Goal: Task Accomplishment & Management: Manage account settings

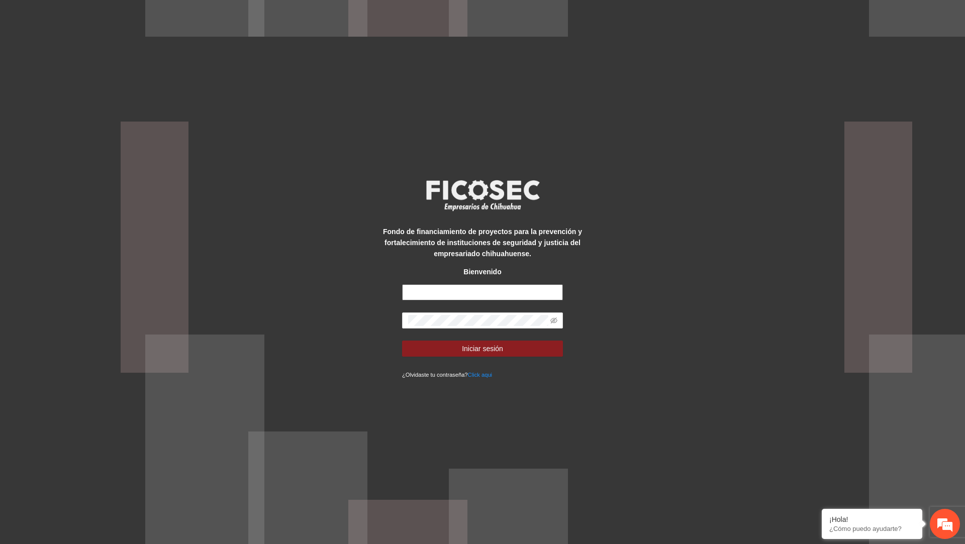
click at [502, 296] on input "text" at bounding box center [482, 293] width 161 height 16
type input "**********"
click at [402, 341] on button "Iniciar sesión" at bounding box center [482, 349] width 161 height 16
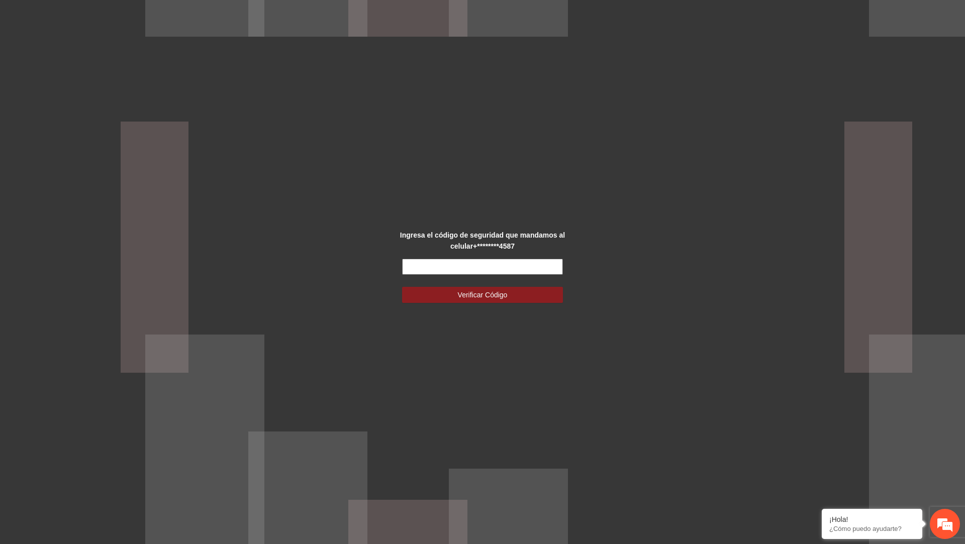
click at [459, 263] on input "text" at bounding box center [482, 267] width 161 height 16
type input "******"
click at [402, 287] on button "Verificar Código" at bounding box center [482, 295] width 161 height 16
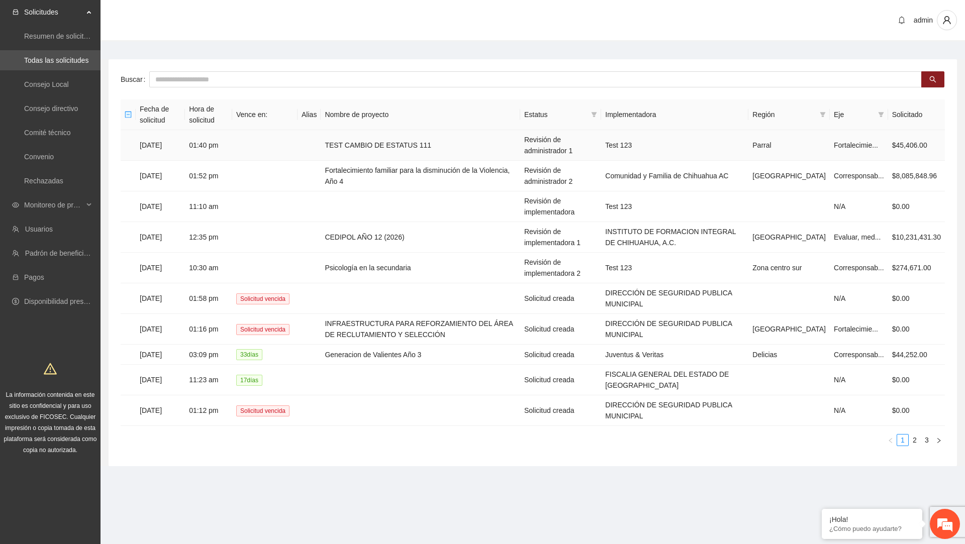
click at [423, 145] on td "TEST CAMBIO DE ESTATUS 111" at bounding box center [421, 145] width 200 height 31
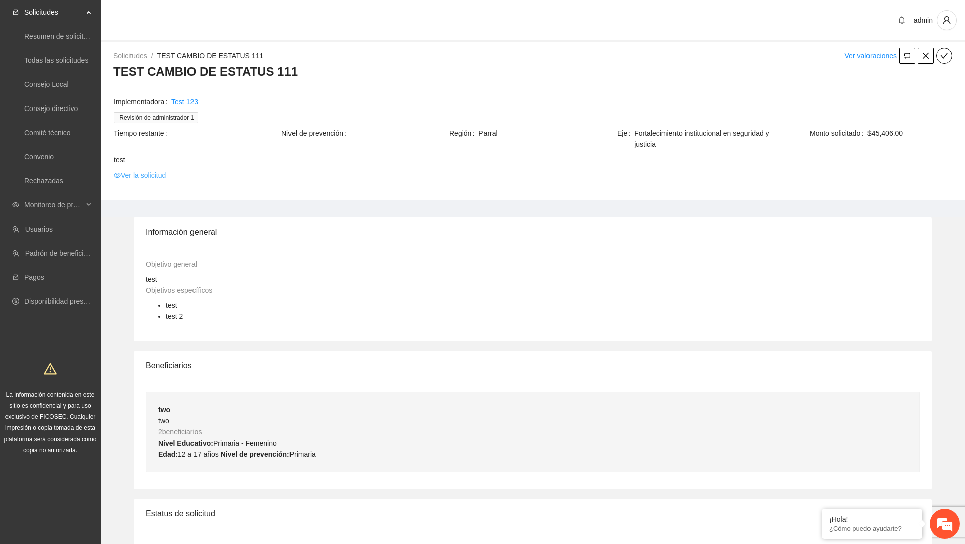
click at [153, 177] on link "Ver la solicitud" at bounding box center [140, 175] width 52 height 11
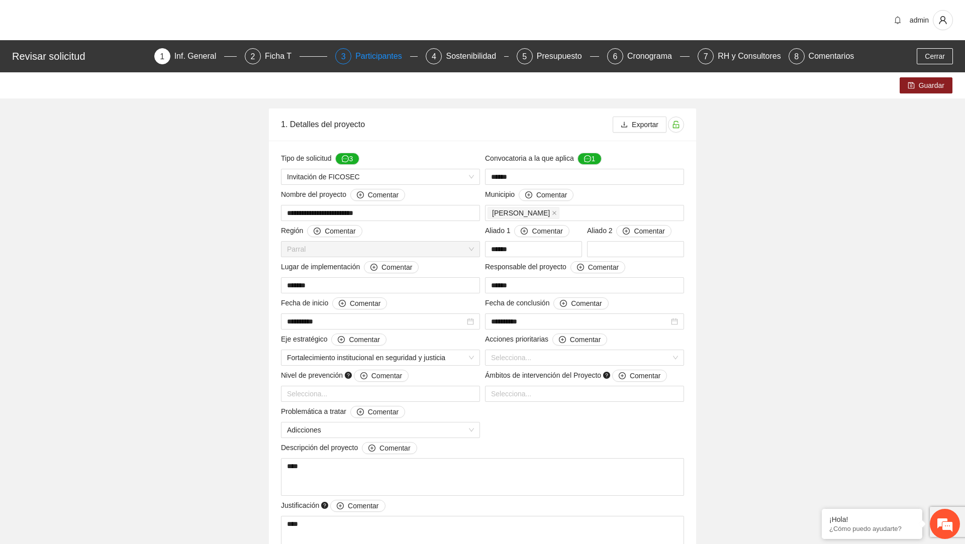
click at [385, 59] on div "Participantes" at bounding box center [382, 56] width 55 height 16
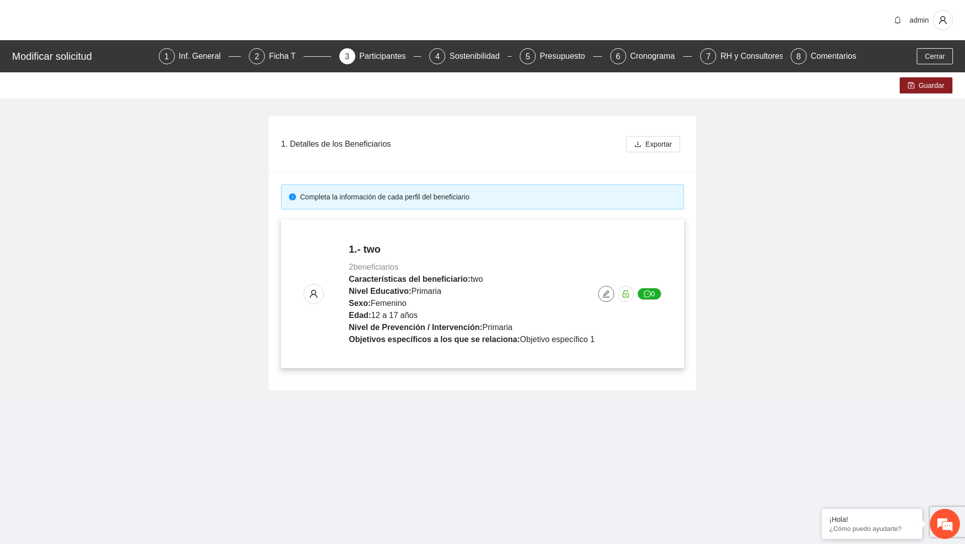
click at [607, 296] on icon "edit" at bounding box center [606, 294] width 8 height 8
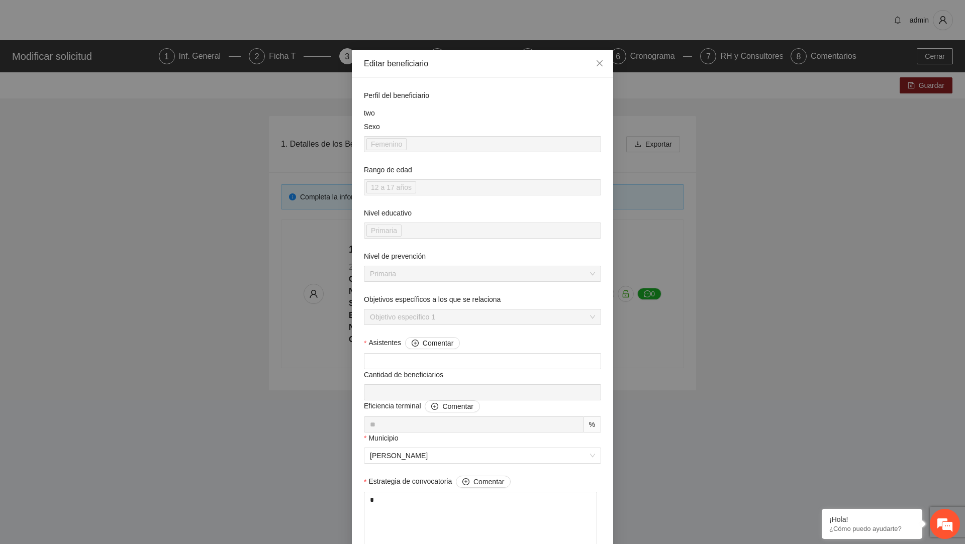
scroll to position [445, 0]
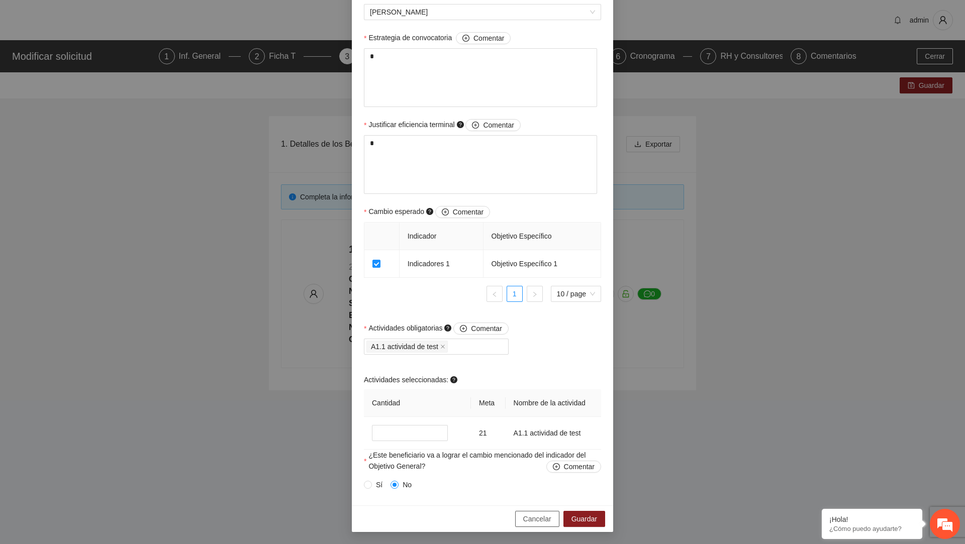
click at [538, 519] on span "Cancelar" at bounding box center [537, 519] width 28 height 11
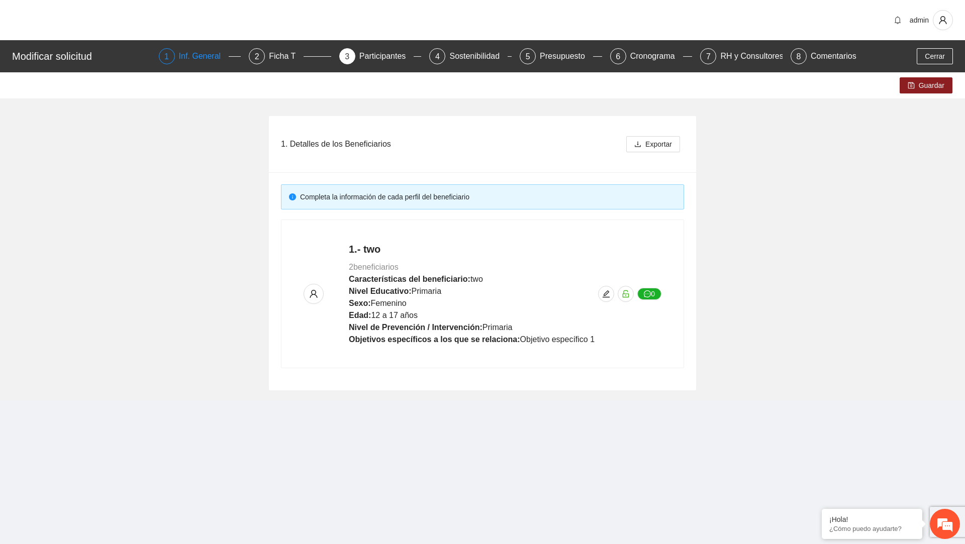
click at [202, 55] on div "Inf. General" at bounding box center [204, 56] width 50 height 16
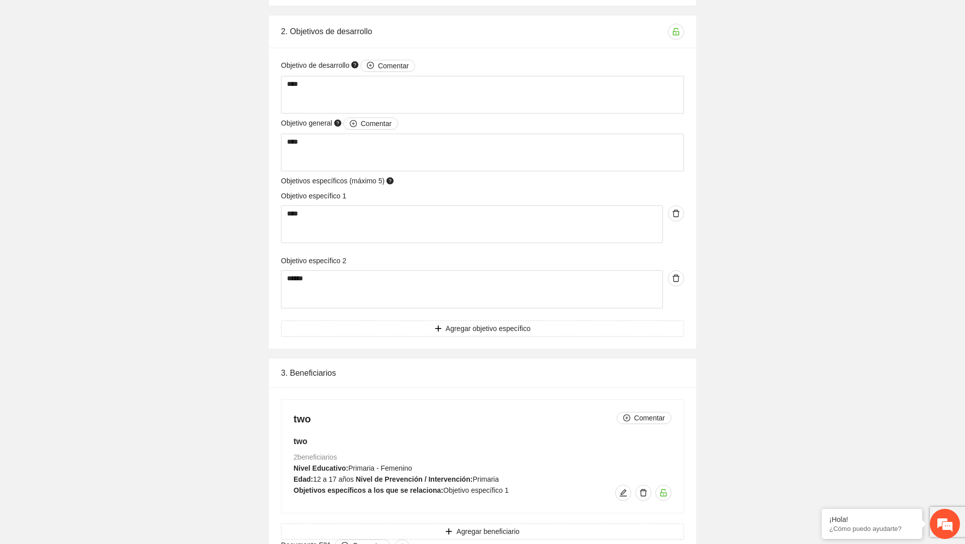
scroll to position [859, 0]
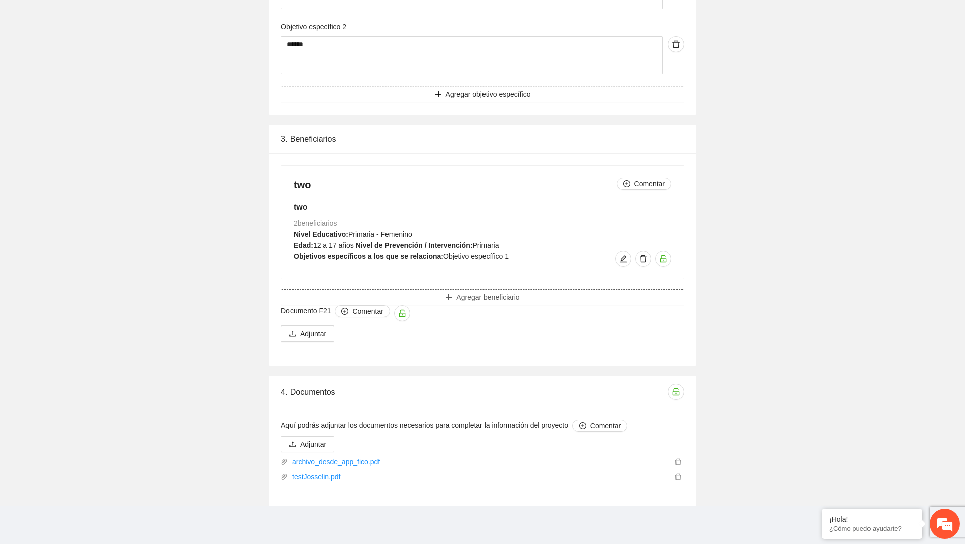
click at [467, 302] on button "Agregar beneficiario" at bounding box center [482, 298] width 403 height 16
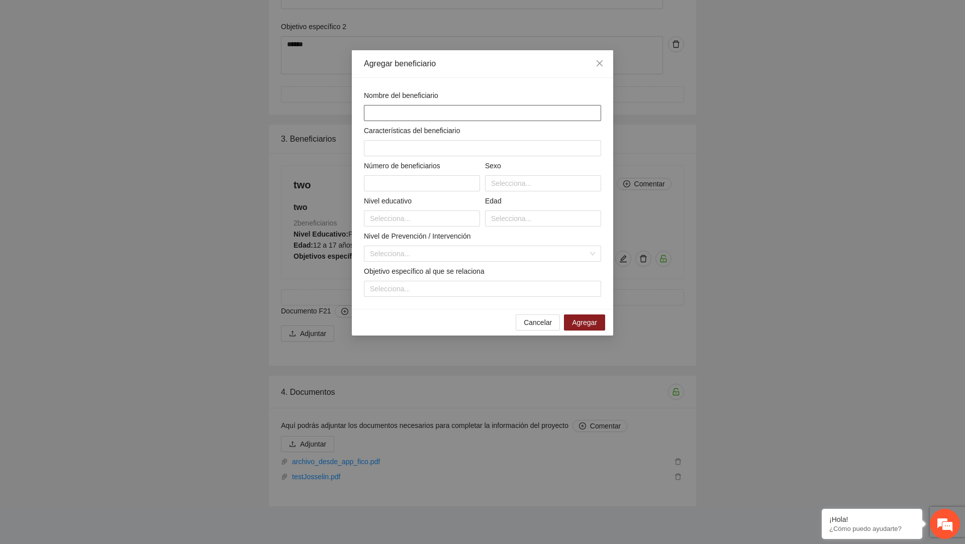
click at [499, 115] on input "text" at bounding box center [482, 113] width 237 height 16
type input "**********"
click at [486, 146] on input "text" at bounding box center [482, 148] width 237 height 16
type input "*"
type input "*****"
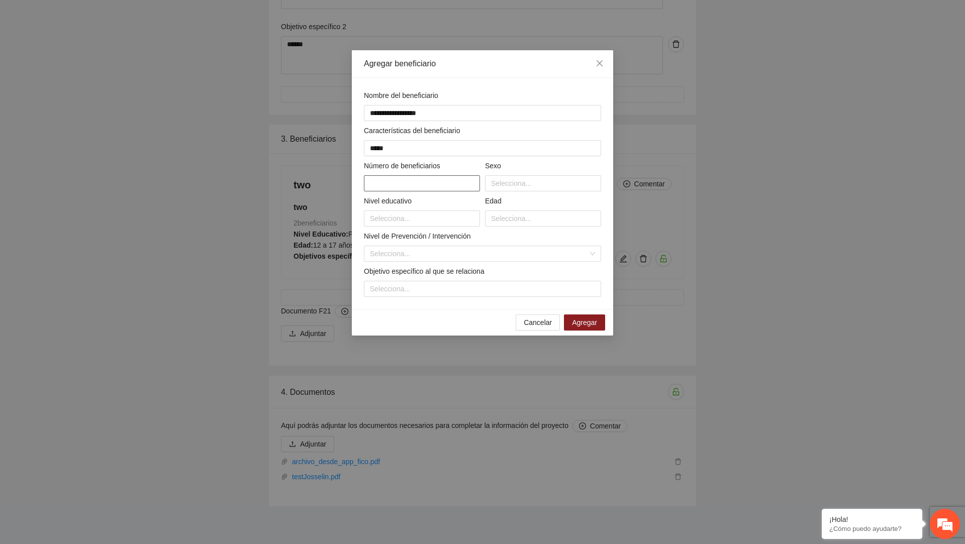
click at [431, 183] on input "text" at bounding box center [422, 183] width 116 height 16
click at [534, 177] on div at bounding box center [543, 183] width 111 height 12
type input "**"
click at [512, 221] on div "Femenino" at bounding box center [543, 219] width 104 height 11
click at [433, 214] on div at bounding box center [422, 219] width 111 height 12
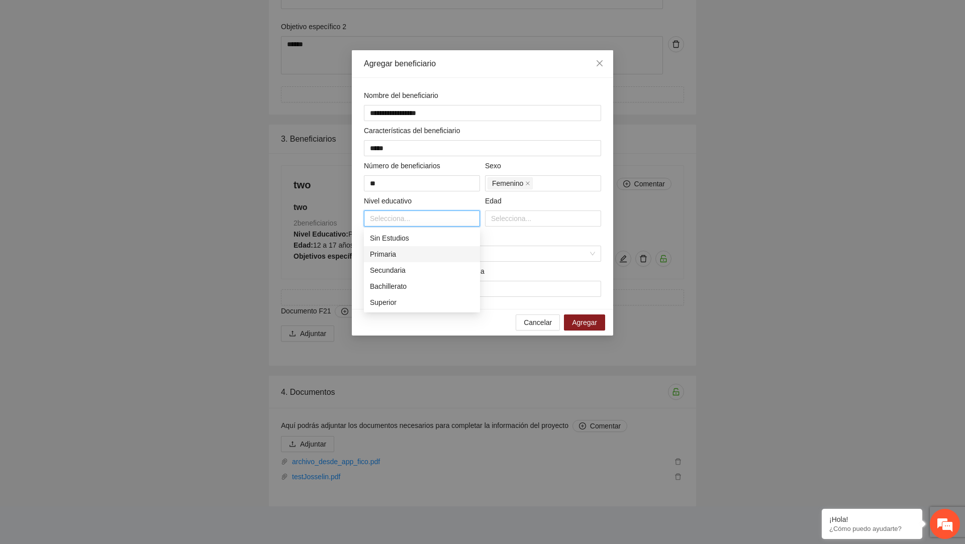
click at [411, 257] on div "Primaria" at bounding box center [422, 254] width 104 height 11
click at [556, 216] on div at bounding box center [543, 219] width 111 height 12
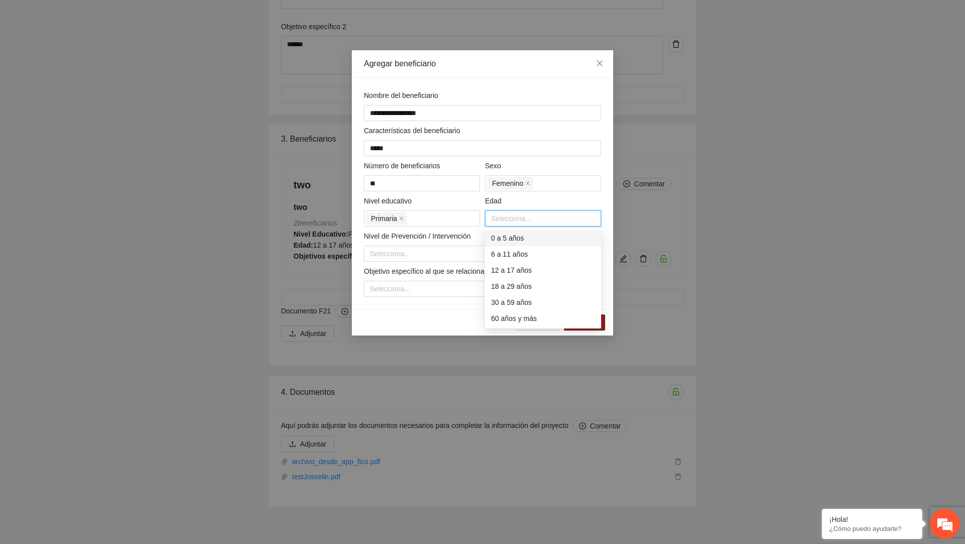
click at [495, 258] on div "6 a 11 años" at bounding box center [543, 254] width 104 height 11
click at [425, 255] on input "search" at bounding box center [479, 253] width 218 height 15
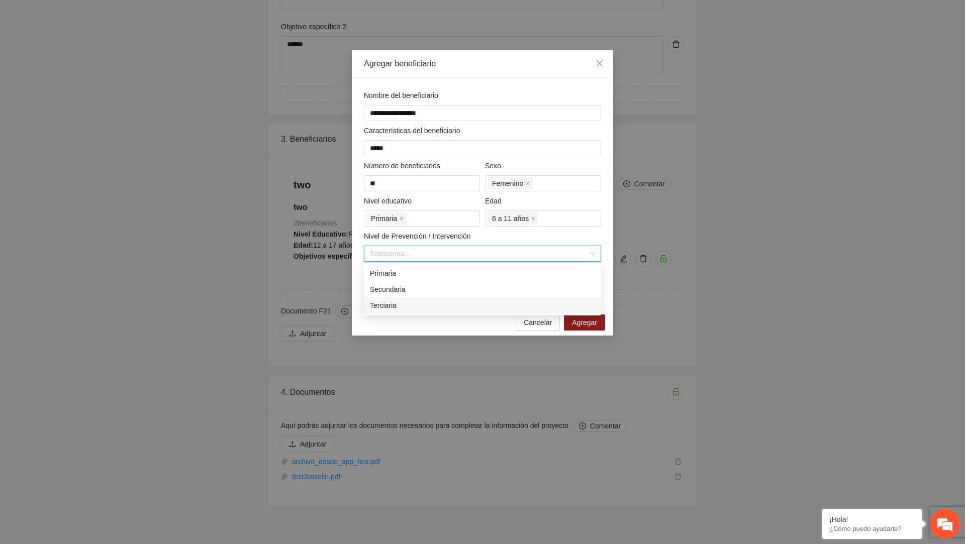
click at [391, 300] on div "Terciaria" at bounding box center [482, 305] width 225 height 11
click at [426, 286] on div at bounding box center [483, 289] width 232 height 12
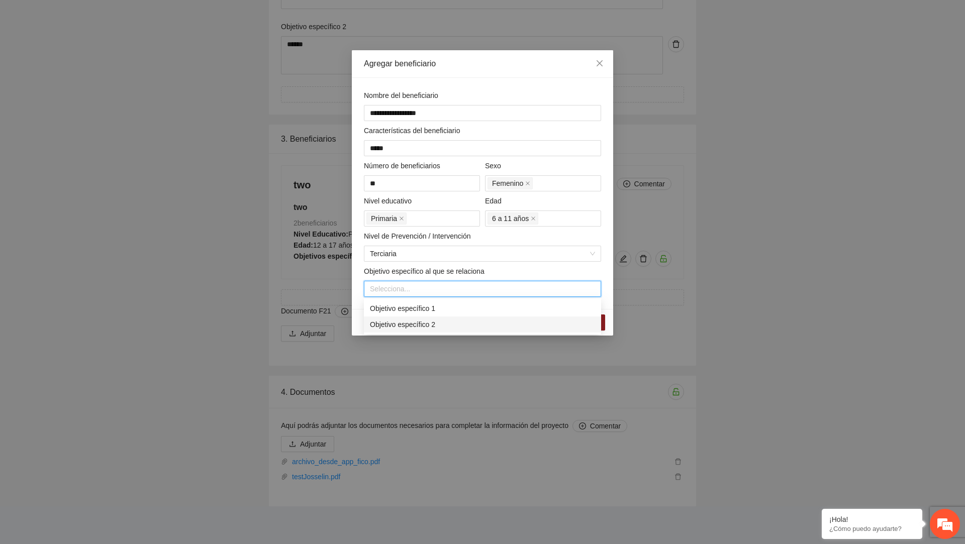
click at [418, 325] on div "Objetivo específico 2" at bounding box center [482, 324] width 225 height 11
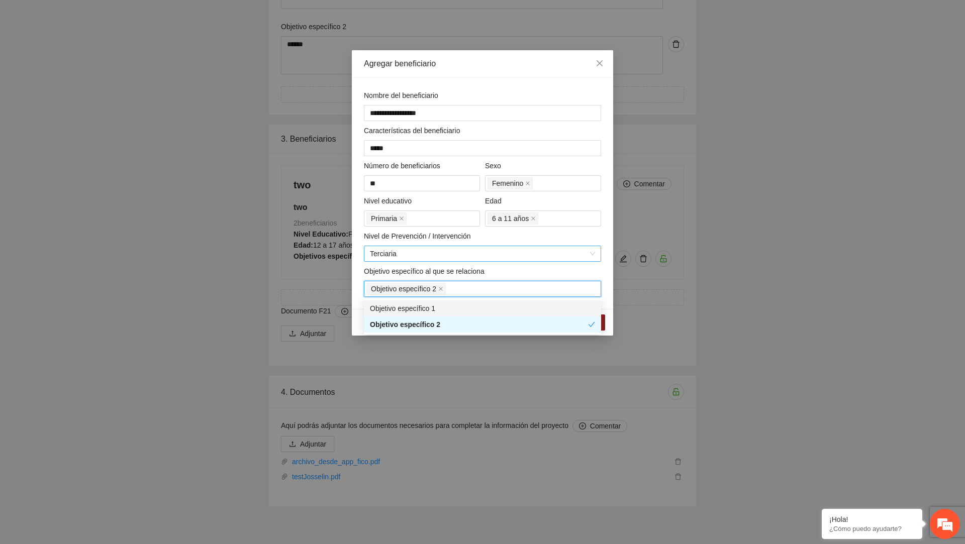
click at [539, 261] on span "Terciaria" at bounding box center [482, 253] width 225 height 15
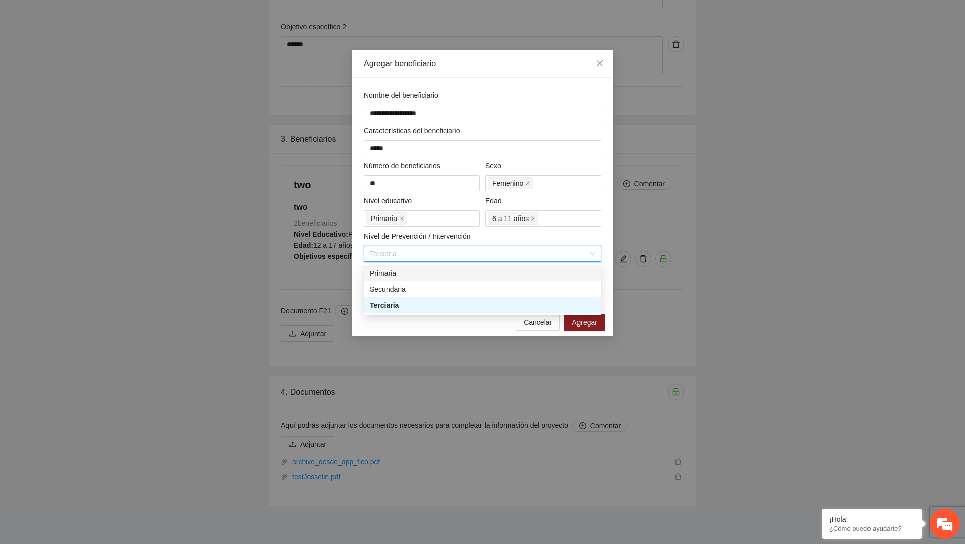
click at [538, 238] on div "Nivel de Prevención / Intervención" at bounding box center [482, 238] width 237 height 15
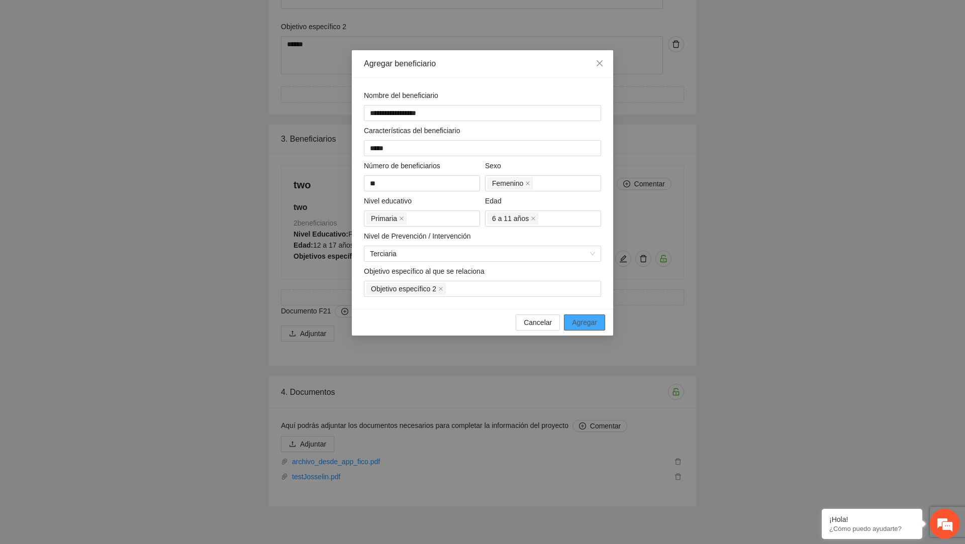
click at [585, 323] on span "Agregar" at bounding box center [584, 322] width 25 height 11
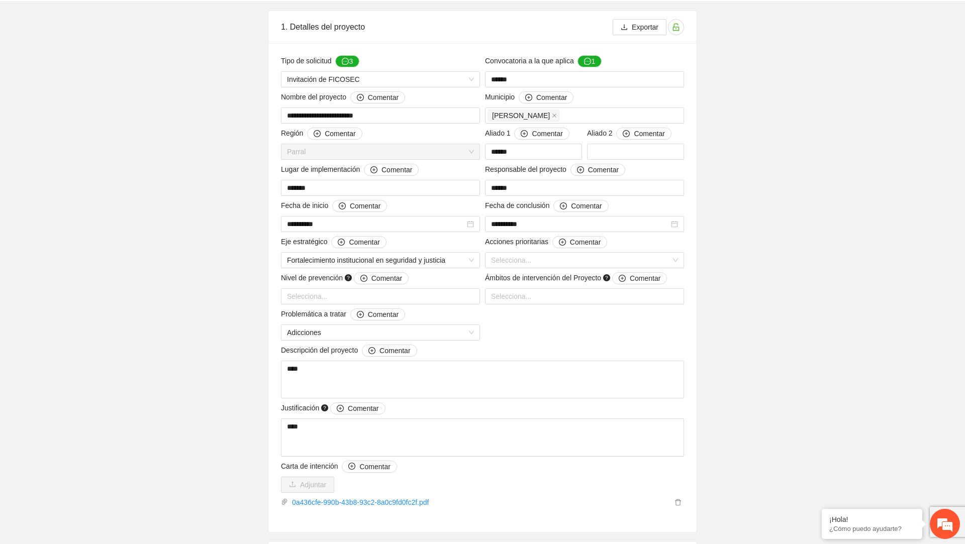
scroll to position [0, 0]
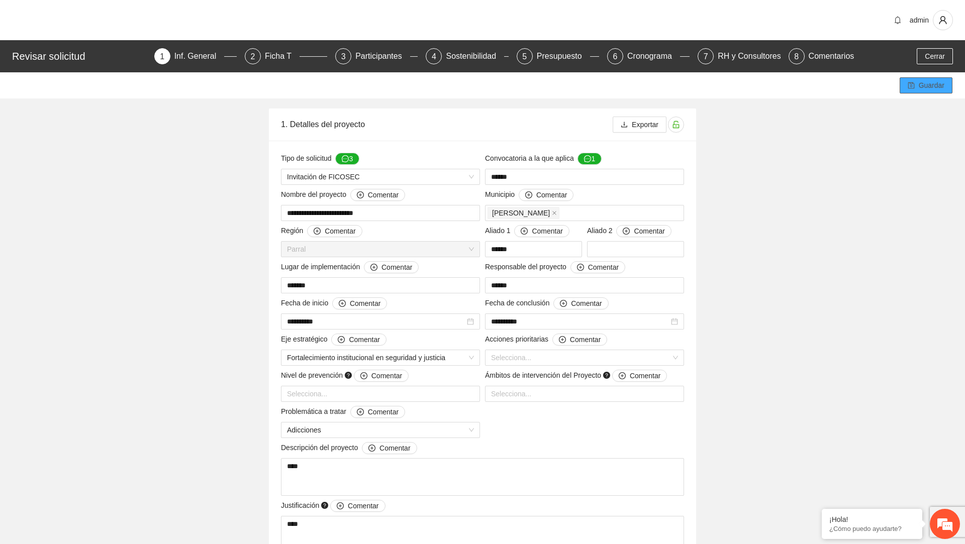
click at [925, 90] on span "Guardar" at bounding box center [932, 85] width 26 height 11
click at [277, 49] on div "Ficha T" at bounding box center [282, 56] width 35 height 16
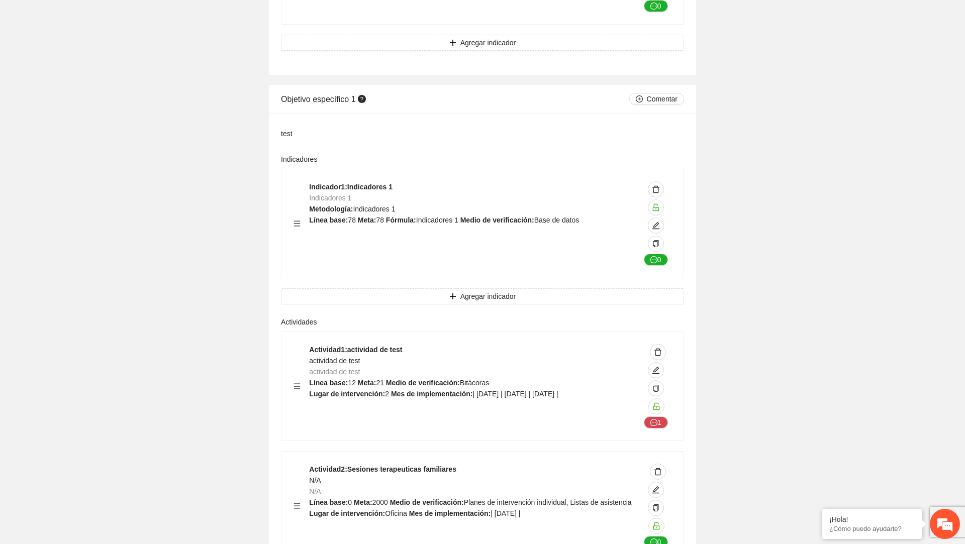
scroll to position [1136, 0]
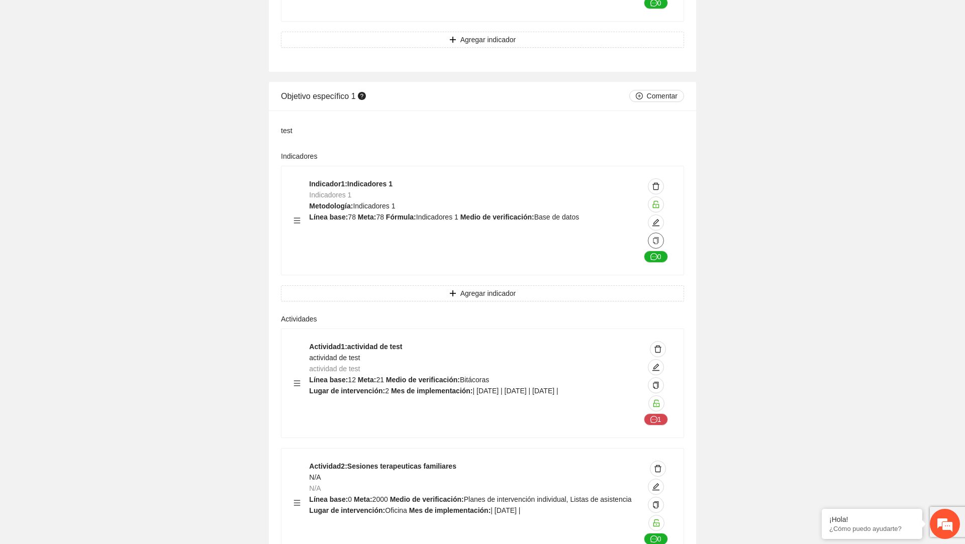
click at [658, 237] on icon "copy" at bounding box center [656, 240] width 7 height 7
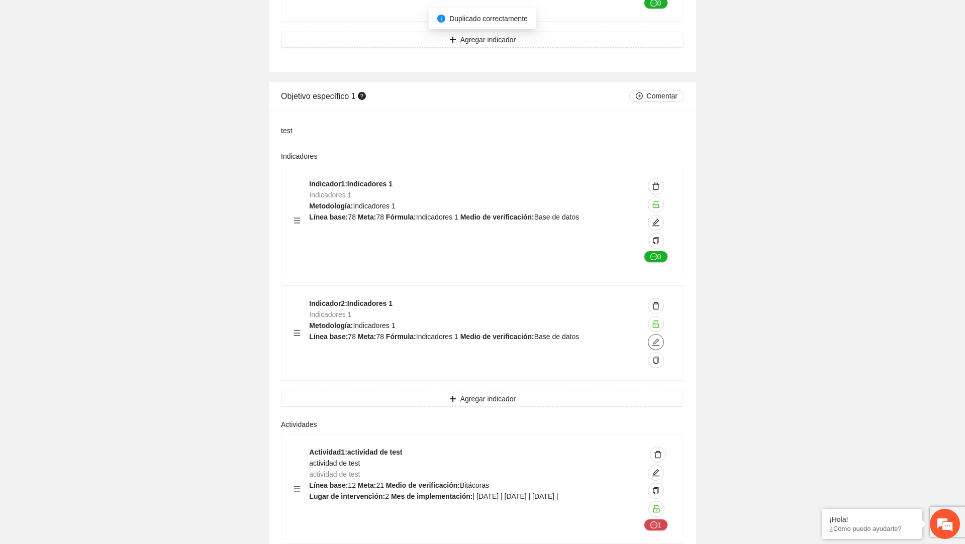
click at [658, 338] on icon "edit" at bounding box center [656, 342] width 8 height 8
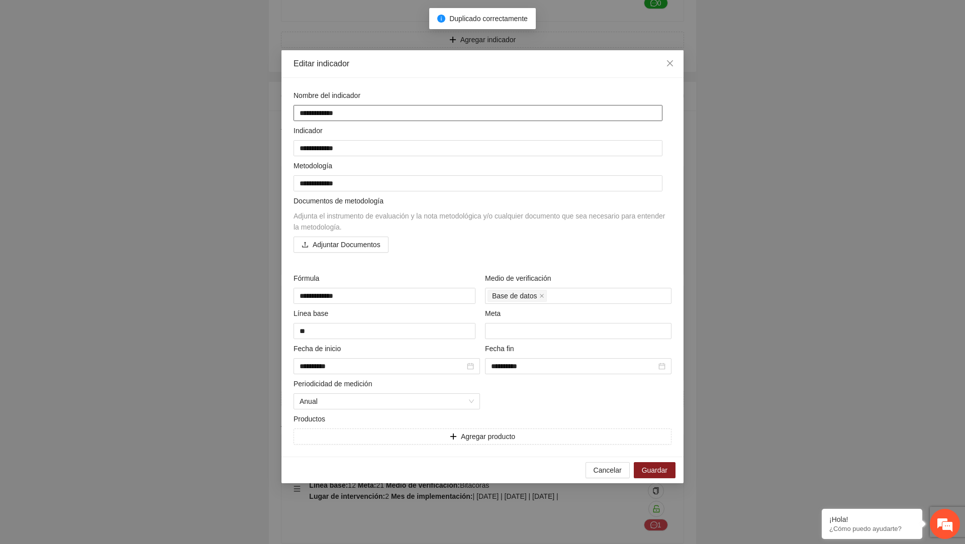
click at [385, 105] on textarea "**********" at bounding box center [478, 113] width 369 height 16
click at [362, 107] on textarea "**********" at bounding box center [478, 113] width 369 height 16
click at [359, 113] on textarea "**********" at bounding box center [478, 113] width 369 height 16
type textarea "**********"
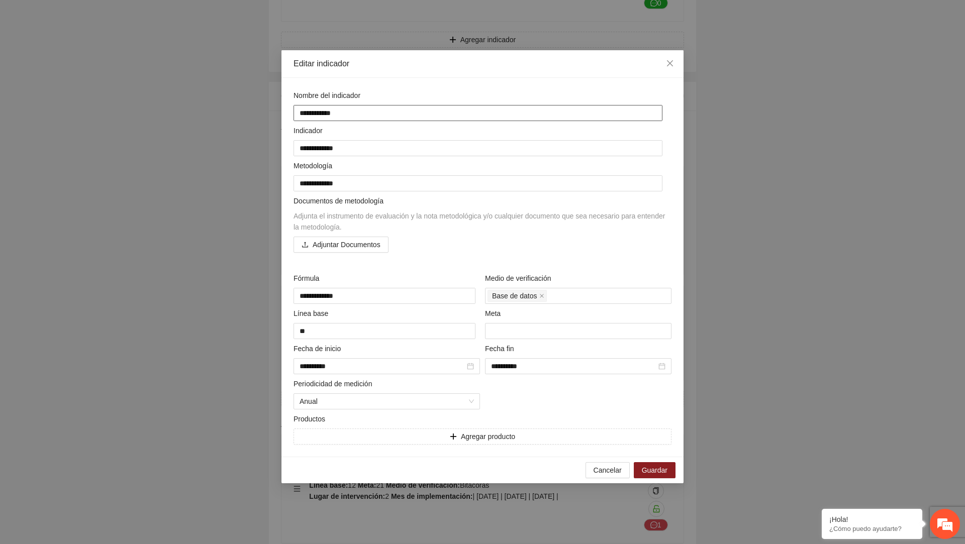
type textarea "**********"
click at [359, 113] on textarea "**********" at bounding box center [483, 113] width 378 height 16
type textarea "**********"
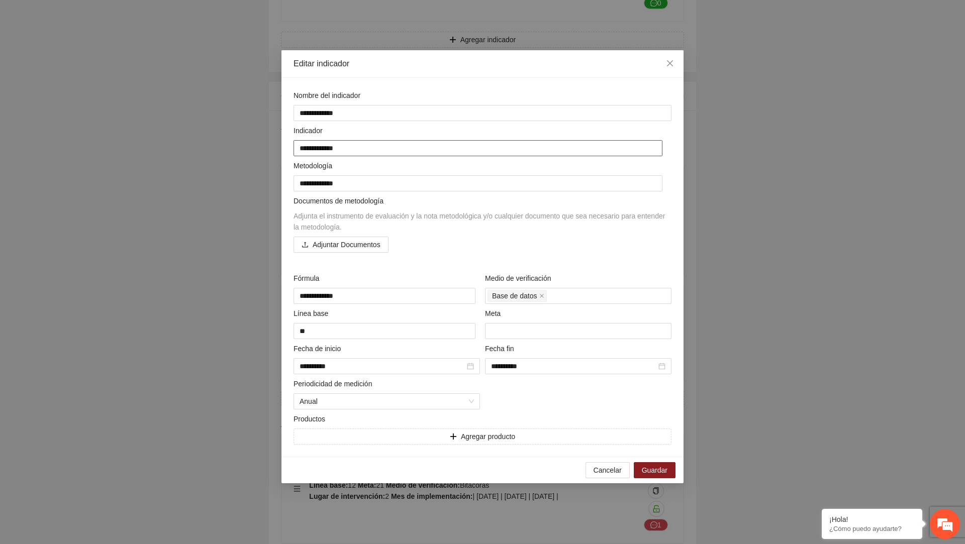
click at [348, 144] on textarea "**********" at bounding box center [478, 148] width 369 height 16
paste textarea
type textarea "**********"
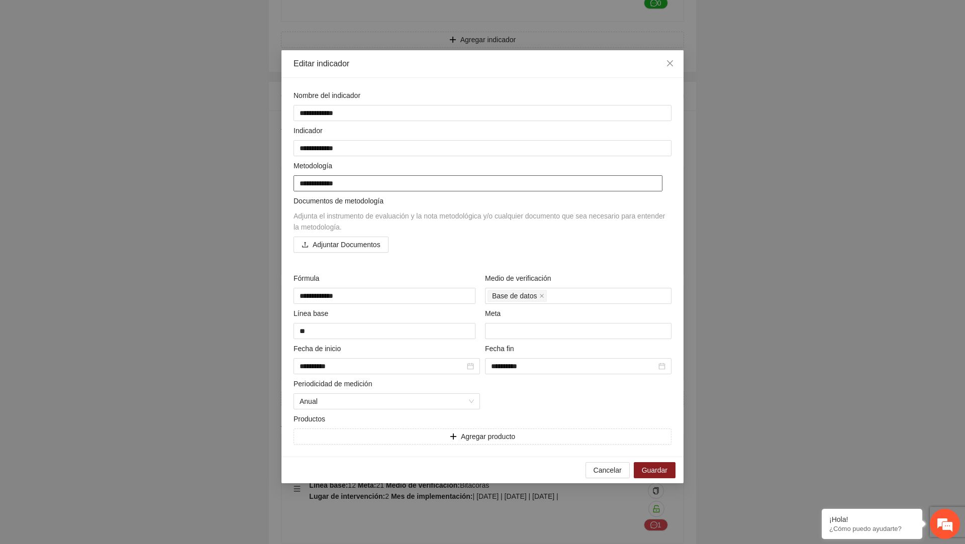
click at [353, 182] on textarea "**********" at bounding box center [478, 183] width 369 height 16
paste textarea "**********"
type textarea "**********"
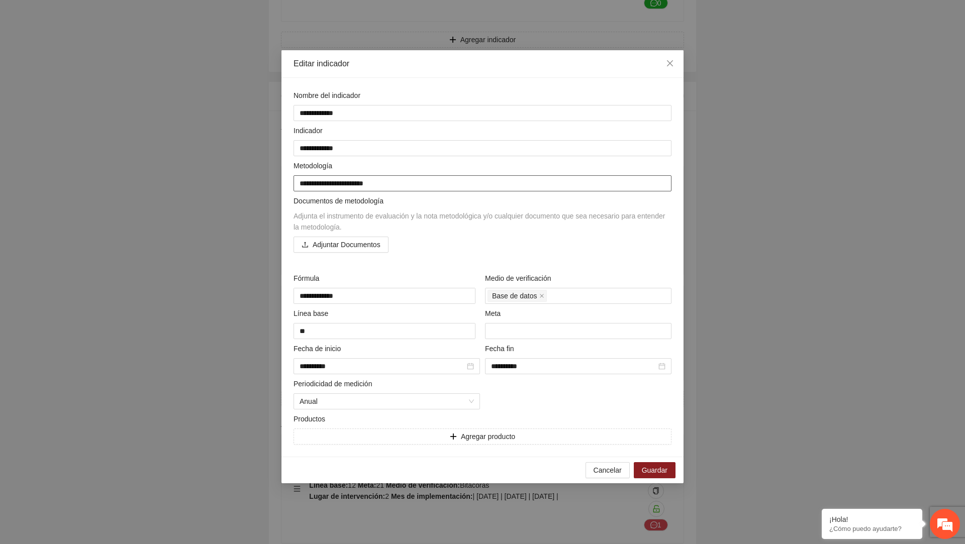
click at [353, 182] on textarea "**********" at bounding box center [483, 183] width 378 height 16
paste textarea
type textarea "**********"
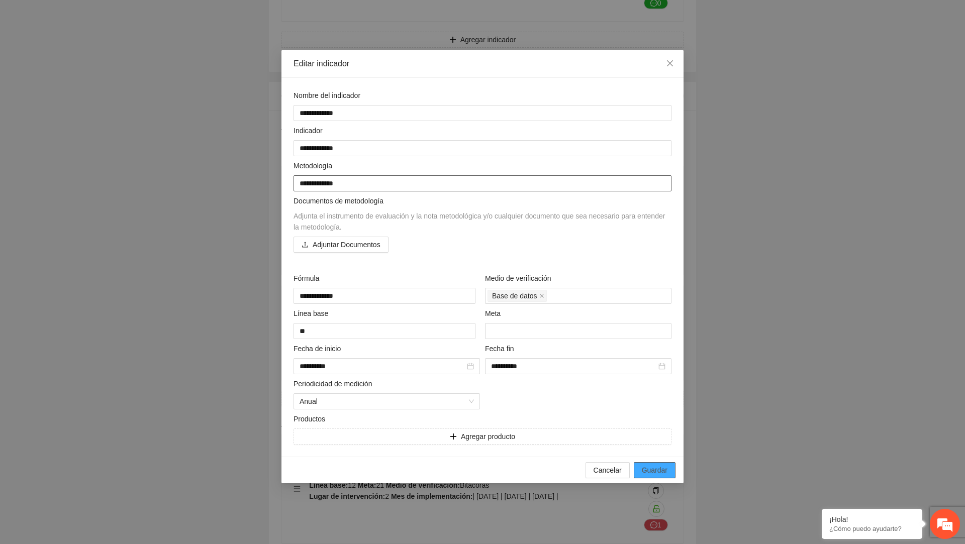
type textarea "**********"
click at [656, 469] on span "Guardar" at bounding box center [655, 470] width 26 height 11
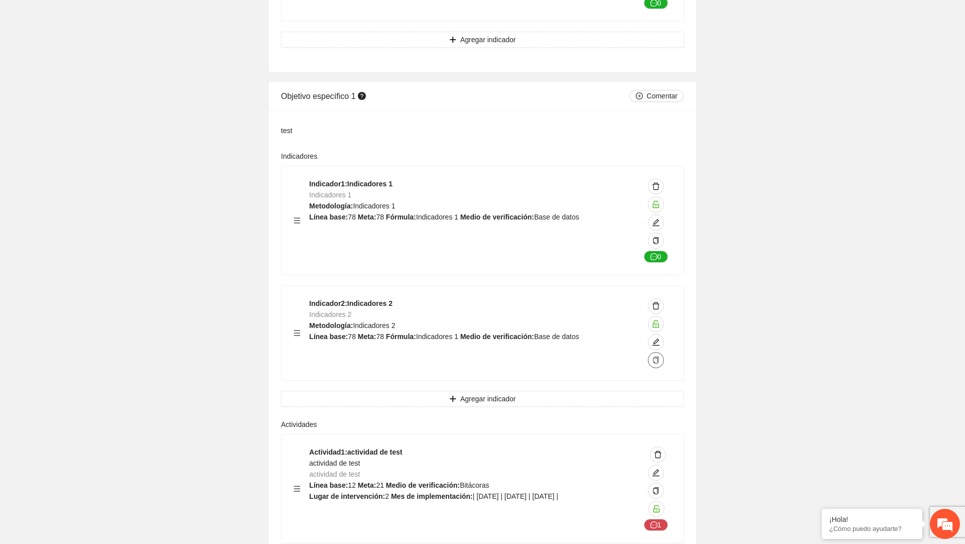
click at [662, 355] on button "button" at bounding box center [656, 360] width 16 height 16
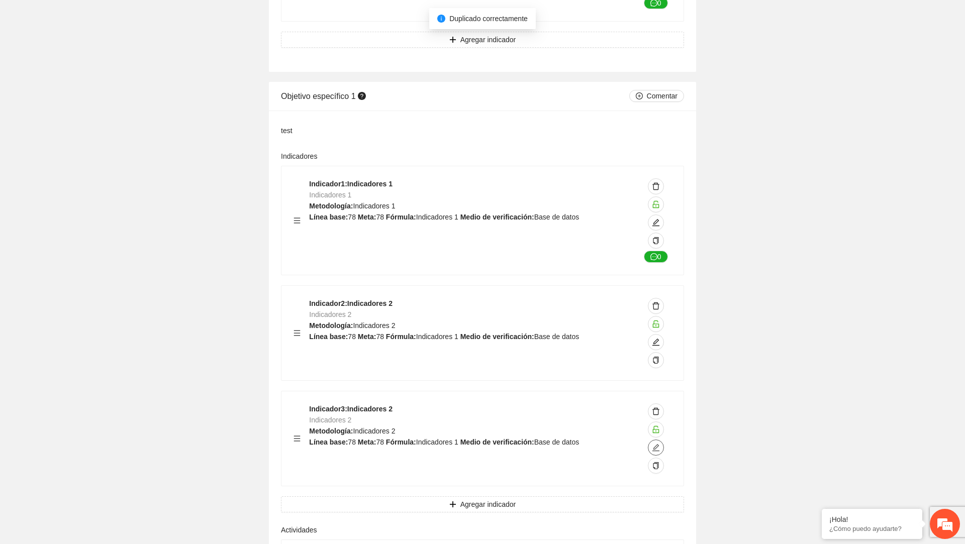
click at [655, 448] on button "button" at bounding box center [656, 448] width 16 height 16
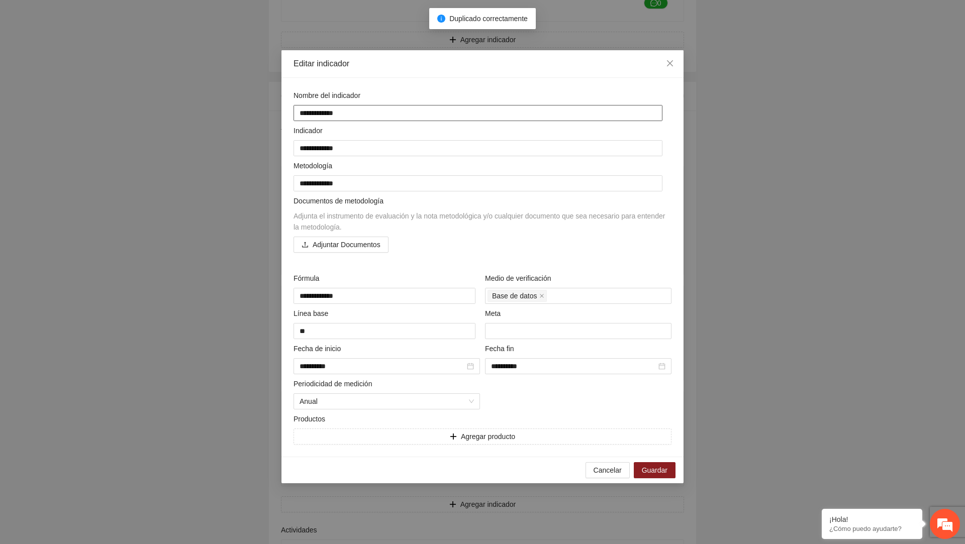
click at [409, 113] on textarea "**********" at bounding box center [478, 113] width 369 height 16
type textarea "**********"
click at [409, 113] on textarea "**********" at bounding box center [483, 113] width 378 height 16
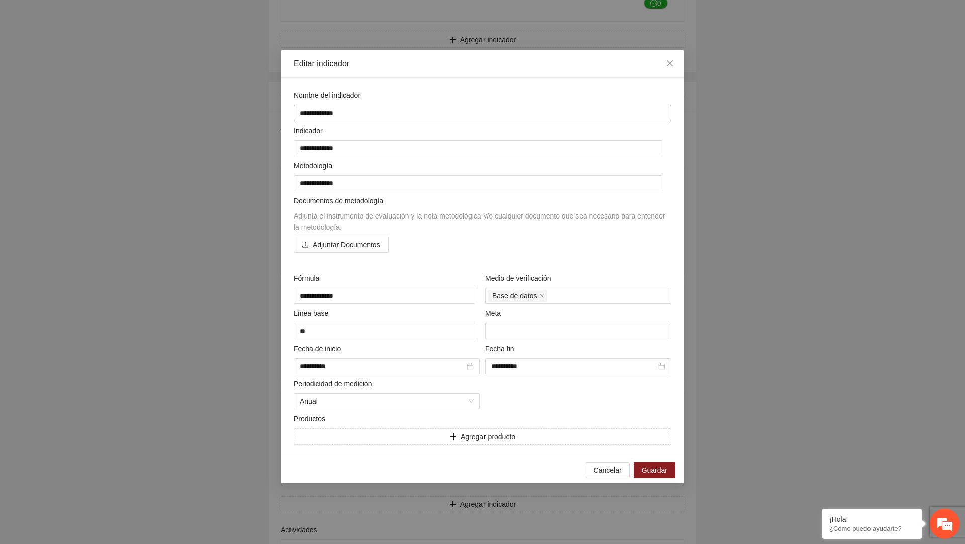
click at [409, 113] on textarea "**********" at bounding box center [483, 113] width 378 height 16
type textarea "**********"
click at [385, 139] on div "Indicador" at bounding box center [483, 132] width 378 height 15
click at [385, 140] on textarea "**********" at bounding box center [478, 148] width 369 height 16
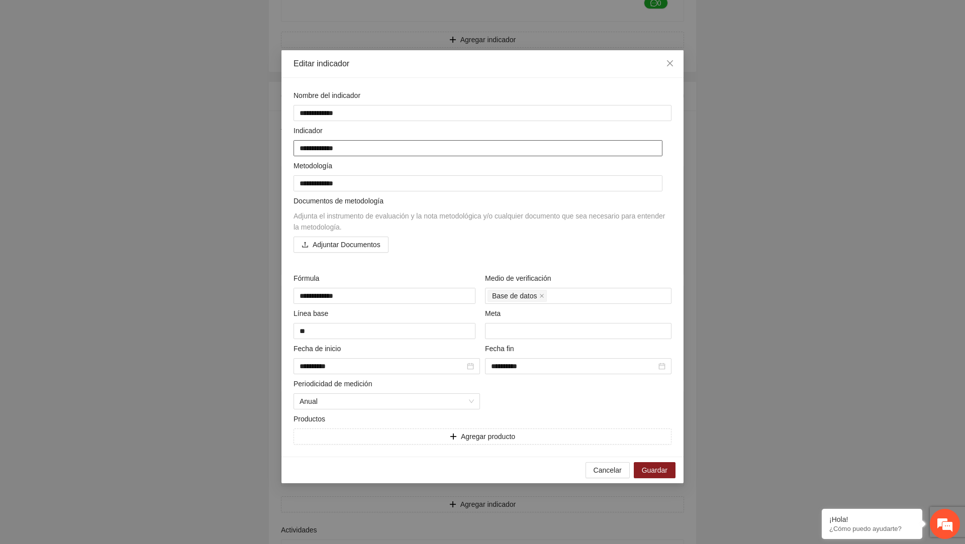
click at [379, 154] on textarea "**********" at bounding box center [478, 148] width 369 height 16
paste textarea
type textarea "**********"
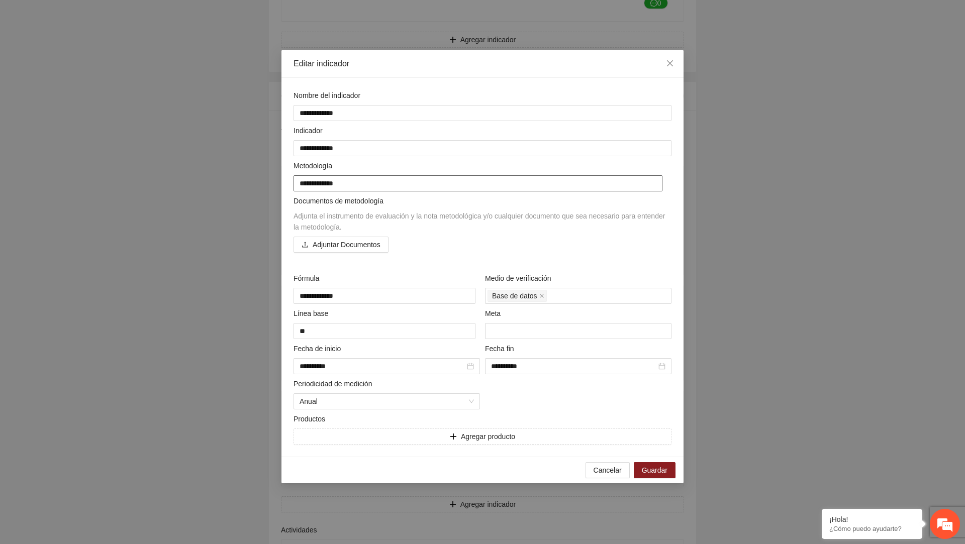
click at [355, 179] on textarea "**********" at bounding box center [478, 183] width 369 height 16
paste textarea
type textarea "**********"
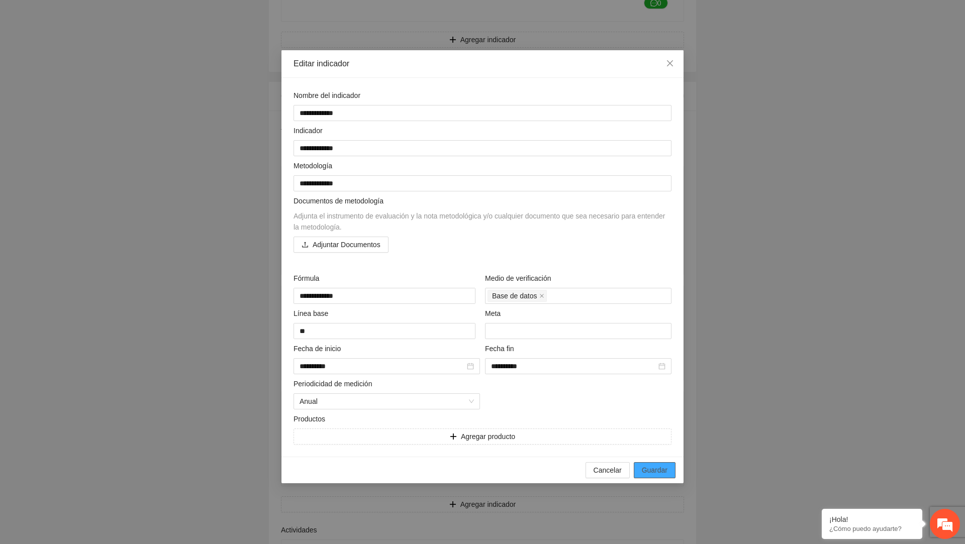
click at [645, 472] on span "Guardar" at bounding box center [655, 470] width 26 height 11
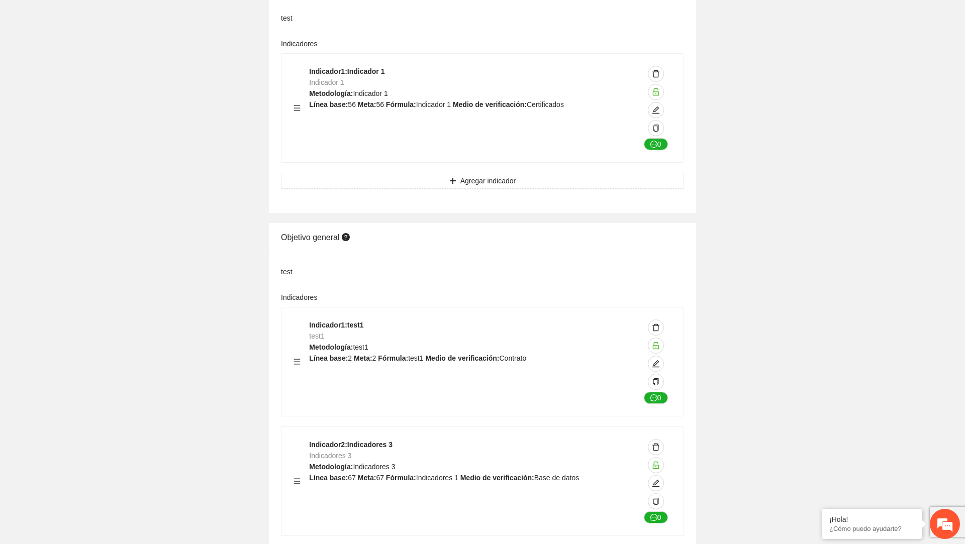
scroll to position [0, 0]
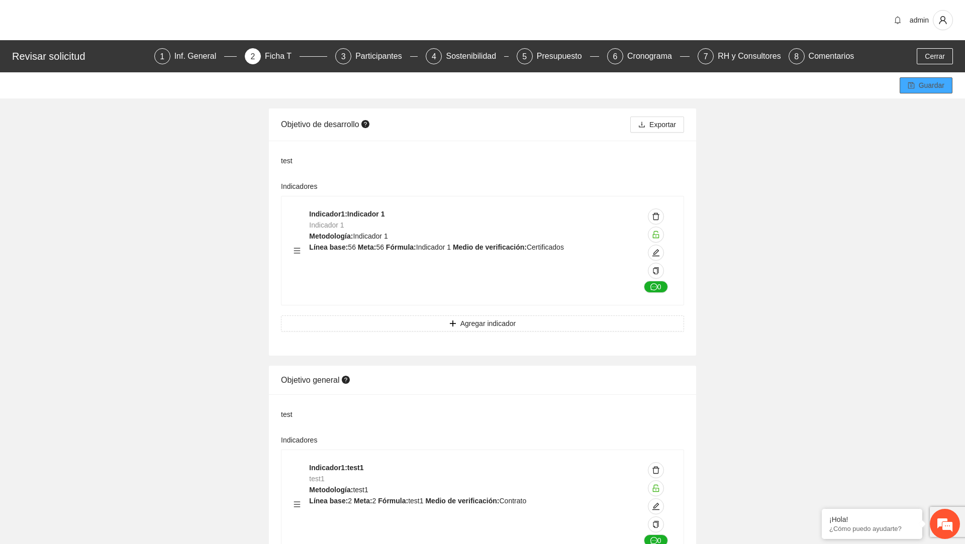
click at [930, 86] on span "Guardar" at bounding box center [932, 85] width 26 height 11
click at [371, 61] on div "Participantes" at bounding box center [382, 56] width 55 height 16
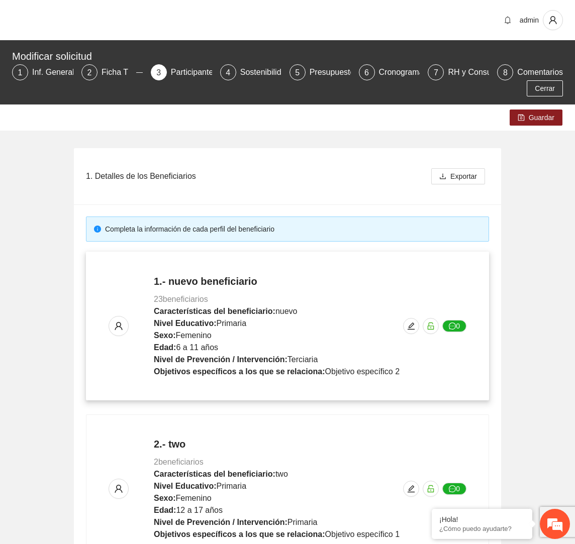
click at [421, 326] on div "1.- nuevo beneficiario 23 beneficiarios Características del beneficiario: nuevo…" at bounding box center [288, 326] width 358 height 104
click at [413, 329] on icon "edit" at bounding box center [411, 326] width 7 height 7
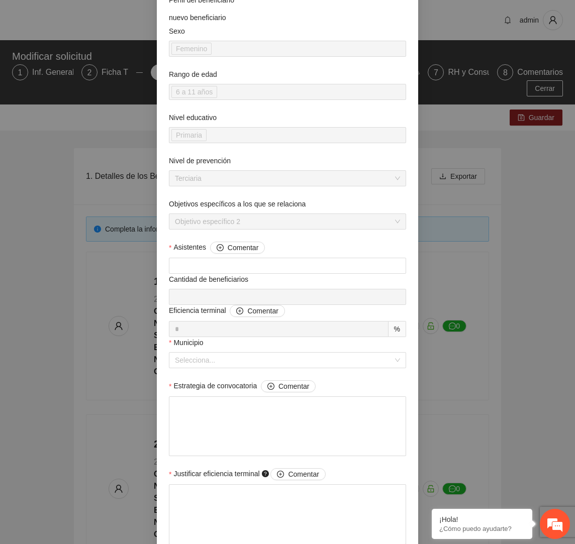
scroll to position [117, 0]
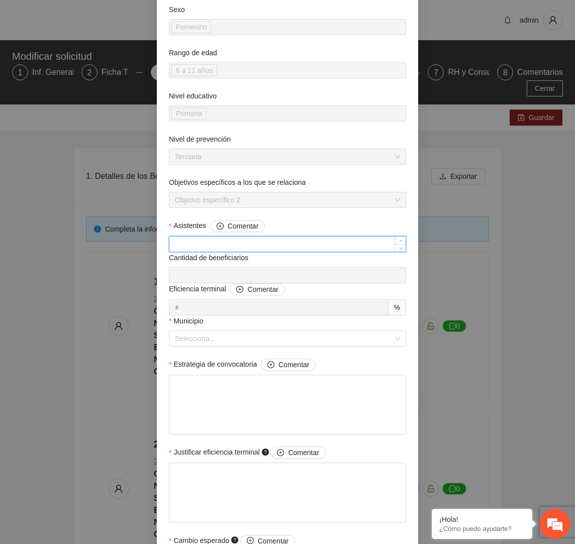
click at [304, 247] on input "Asistentes Comentar" at bounding box center [287, 244] width 236 height 15
type input "*"
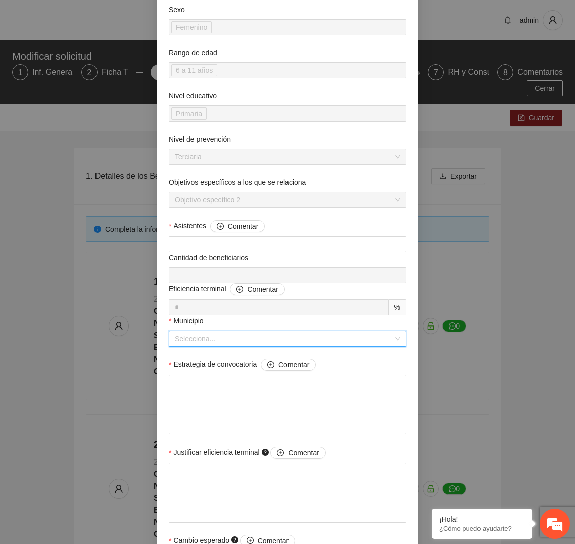
click at [260, 333] on input "Municipio" at bounding box center [284, 338] width 218 height 15
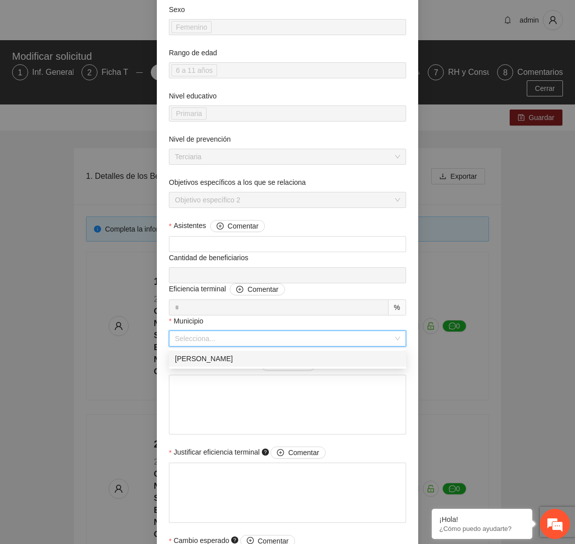
click at [240, 365] on div "[PERSON_NAME]" at bounding box center [287, 359] width 237 height 16
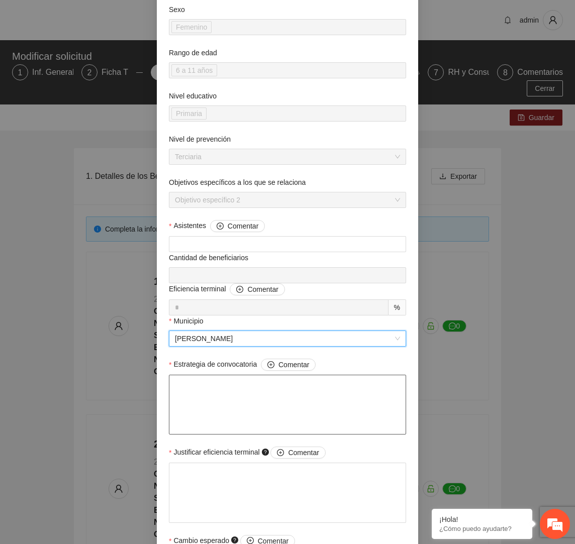
click at [234, 388] on textarea "Estrategia de convocatoria Comentar" at bounding box center [287, 405] width 237 height 60
type textarea "*"
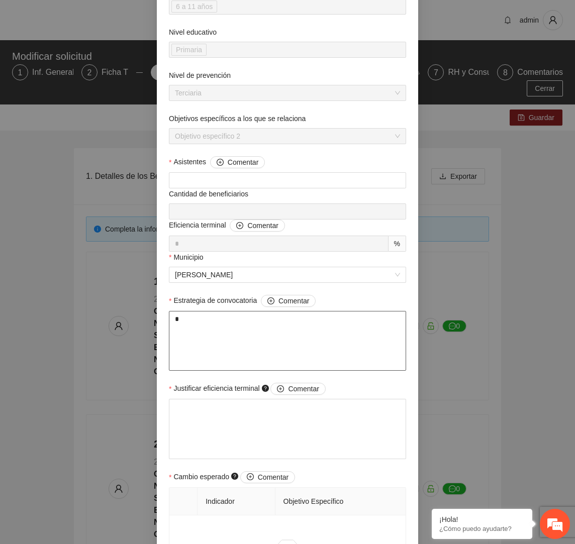
scroll to position [202, 0]
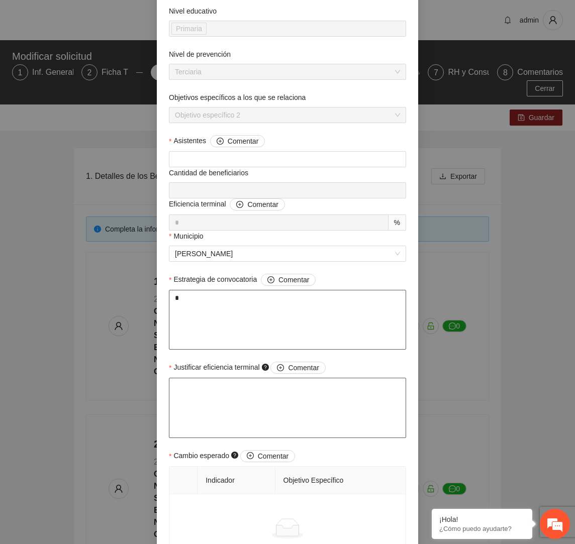
type textarea "*"
click at [224, 407] on textarea "Justificar eficiencia terminal Comentar" at bounding box center [287, 408] width 237 height 60
type textarea "*"
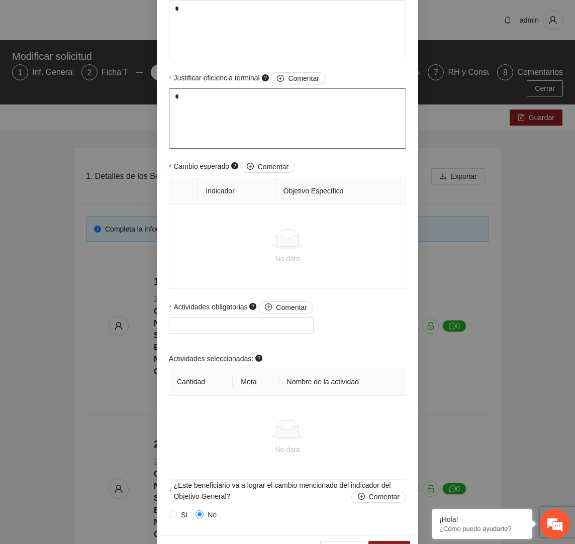
scroll to position [516, 0]
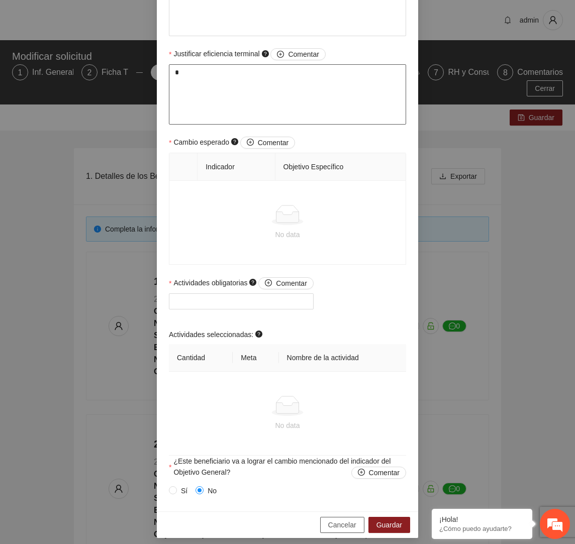
type textarea "*"
click at [341, 523] on span "Cancelar" at bounding box center [342, 525] width 28 height 11
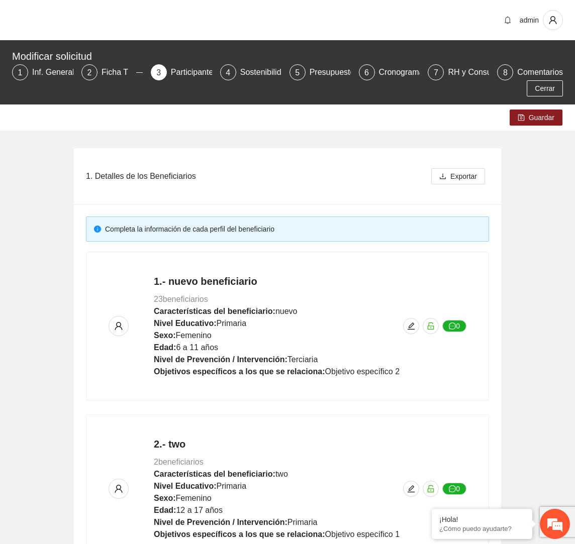
scroll to position [454, 0]
click at [40, 69] on div "Inf. General" at bounding box center [57, 72] width 50 height 16
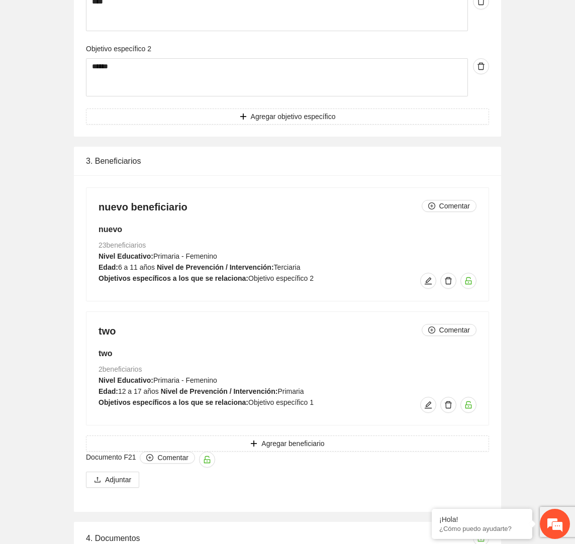
scroll to position [988, 0]
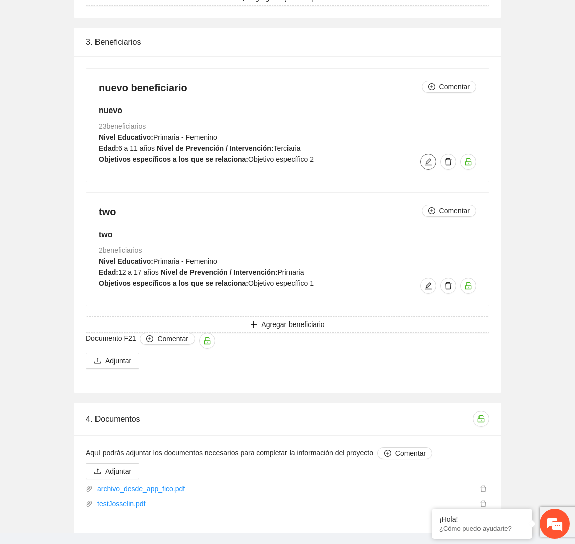
click at [428, 158] on icon "edit" at bounding box center [428, 162] width 8 height 8
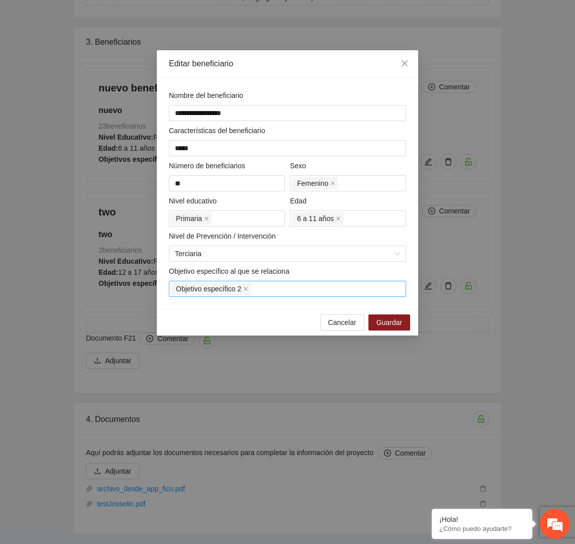
click at [309, 293] on div "Objetivo específico 2" at bounding box center [287, 289] width 232 height 14
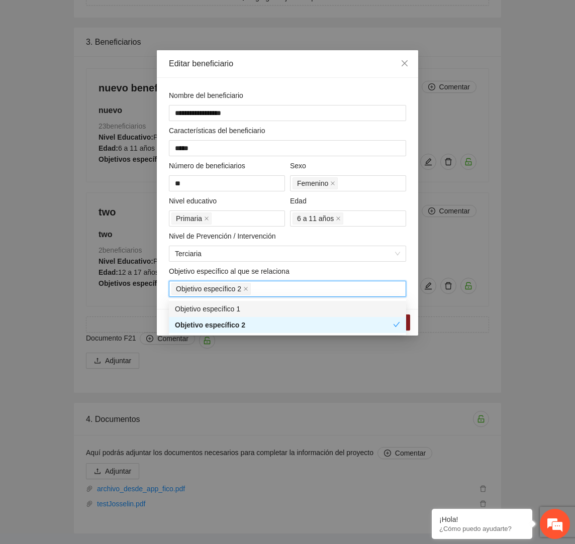
click at [237, 308] on div "Objetivo específico 1" at bounding box center [287, 309] width 225 height 11
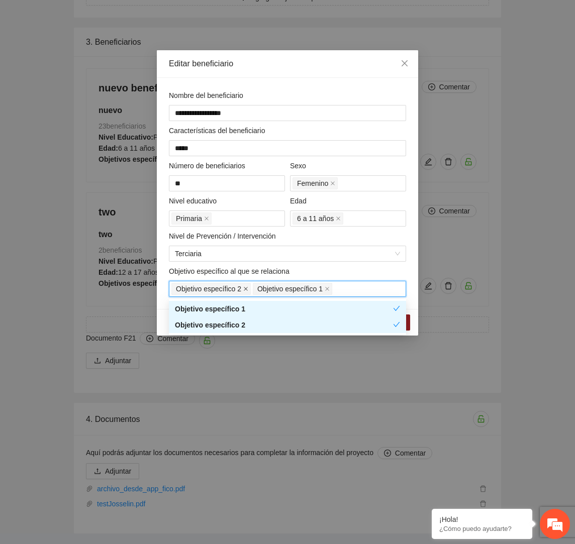
click at [248, 289] on icon "close" at bounding box center [245, 289] width 5 height 5
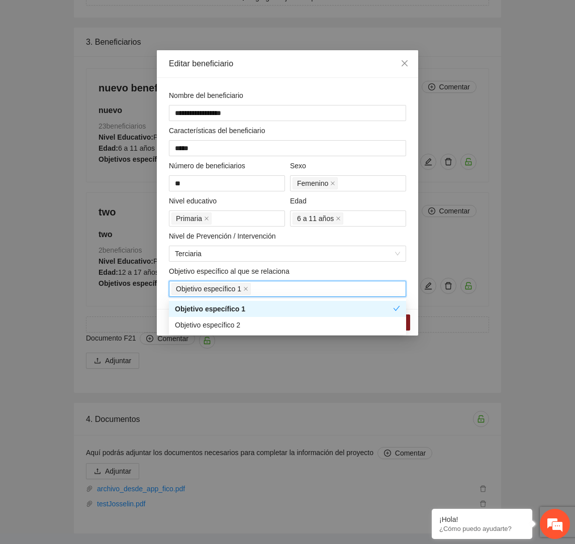
click at [356, 277] on div "Objetivo específico al que se relaciona" at bounding box center [287, 273] width 237 height 15
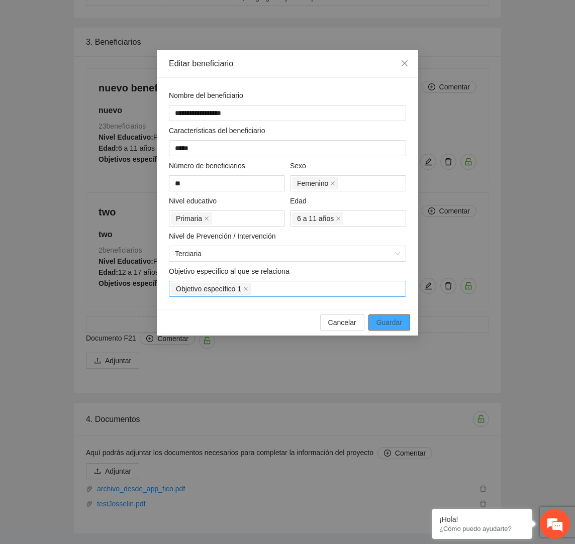
click at [390, 322] on span "Guardar" at bounding box center [390, 322] width 26 height 11
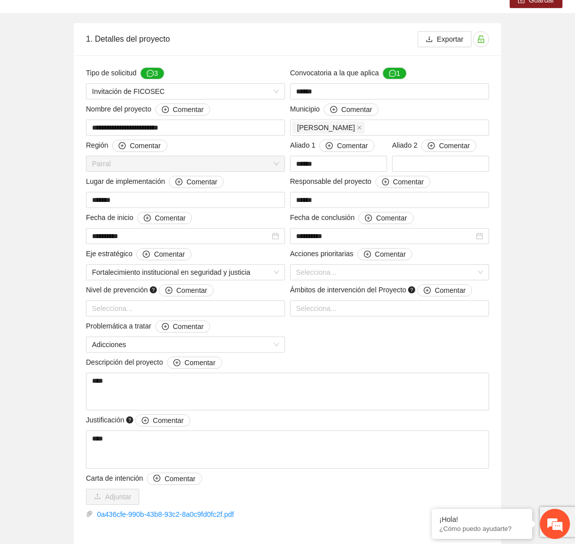
scroll to position [0, 0]
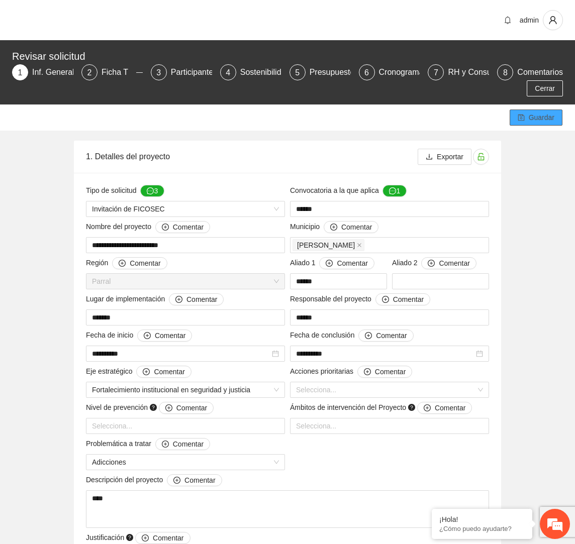
click at [521, 112] on button "Guardar" at bounding box center [536, 118] width 53 height 16
click at [190, 71] on div "Participantes" at bounding box center [198, 72] width 55 height 16
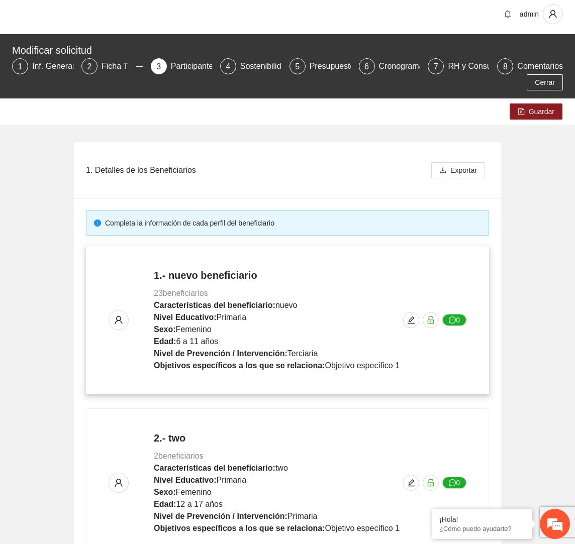
scroll to position [90, 0]
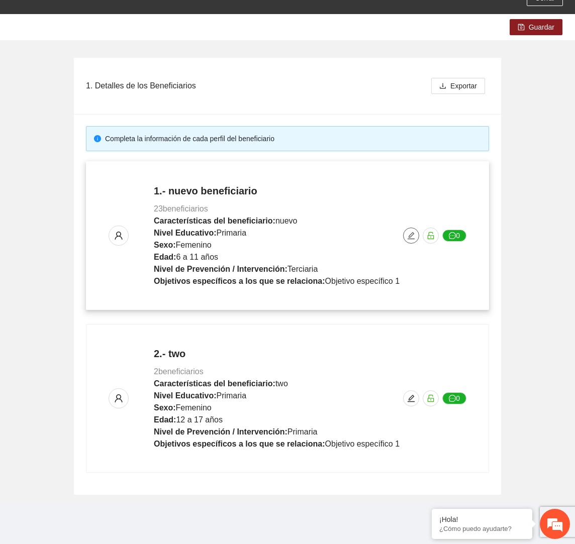
click at [413, 237] on icon "edit" at bounding box center [411, 236] width 8 height 8
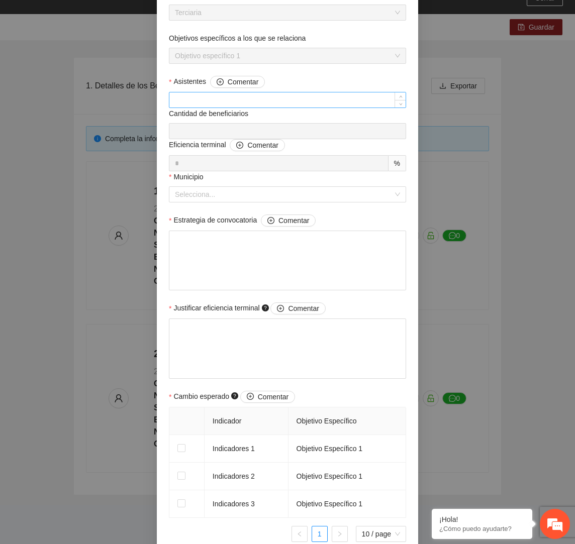
scroll to position [254, 0]
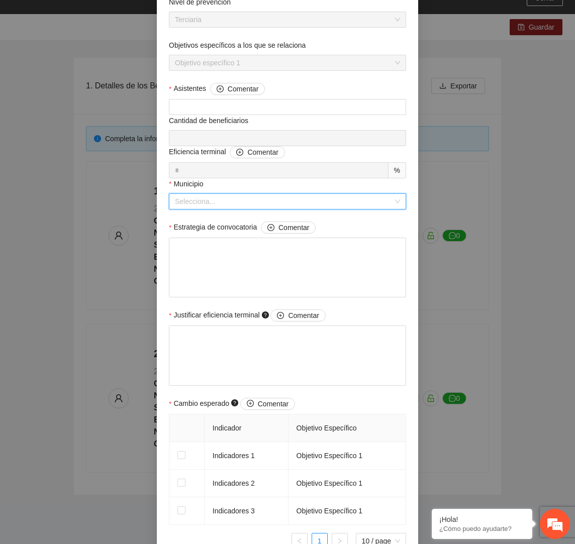
click at [323, 199] on input "Municipio" at bounding box center [284, 201] width 218 height 15
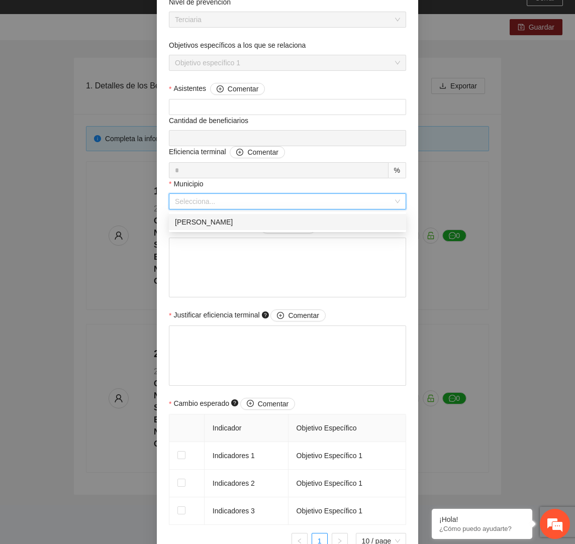
click at [294, 225] on div "[PERSON_NAME]" at bounding box center [287, 222] width 225 height 11
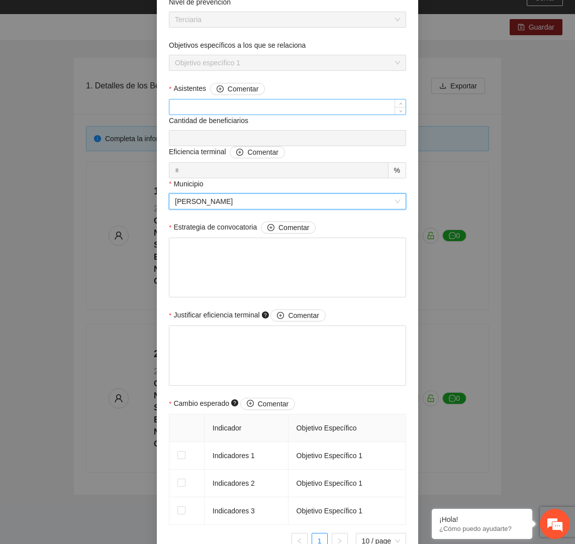
click at [309, 99] on div at bounding box center [287, 107] width 237 height 16
click at [309, 101] on input "Asistentes Comentar" at bounding box center [287, 107] width 236 height 15
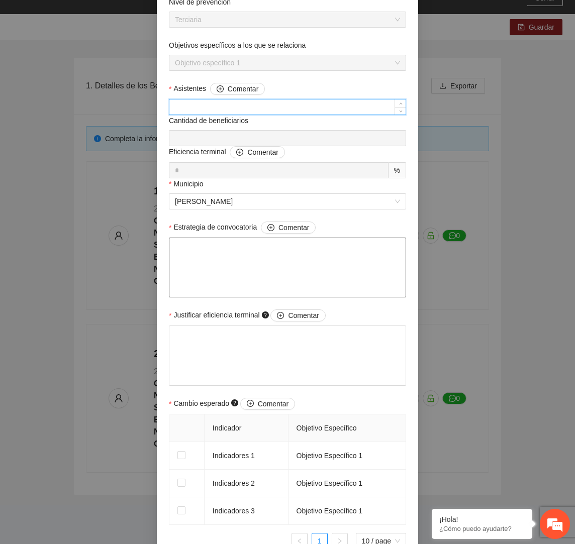
type input "*"
click at [231, 257] on textarea "Estrategia de convocatoria Comentar" at bounding box center [287, 268] width 237 height 60
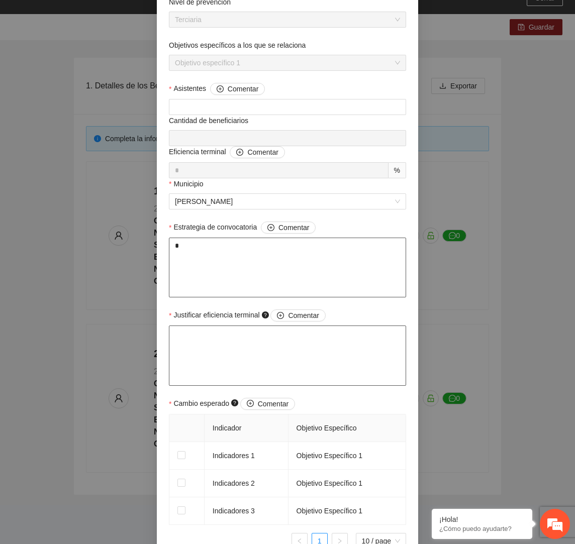
type textarea "*"
click at [215, 339] on textarea "Justificar eficiencia terminal Comentar" at bounding box center [287, 356] width 237 height 60
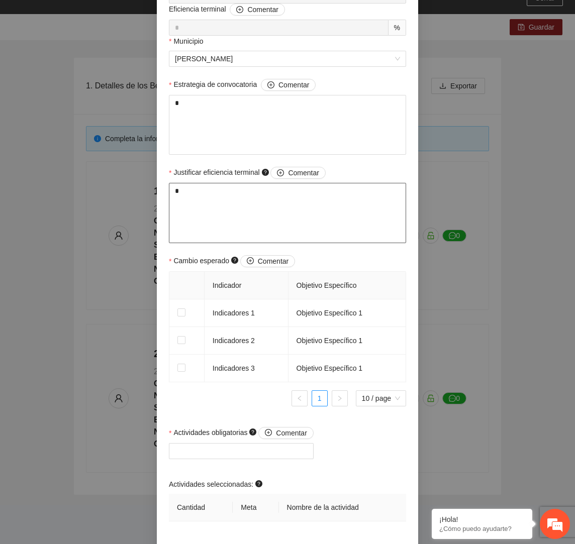
scroll to position [401, 0]
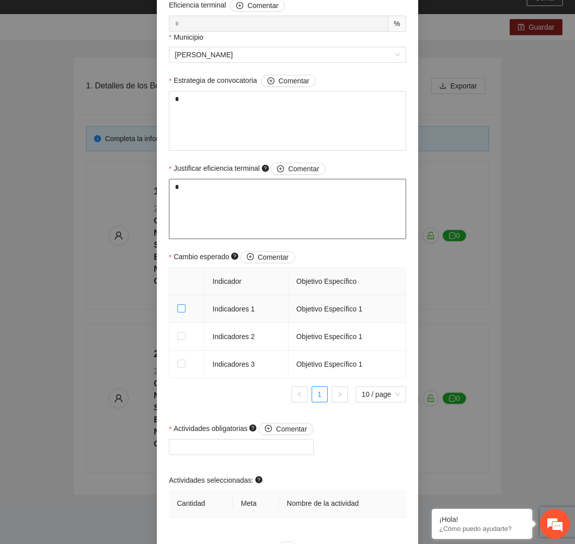
type textarea "*"
click at [182, 373] on td at bounding box center [186, 365] width 35 height 28
click at [182, 367] on span at bounding box center [181, 364] width 8 height 8
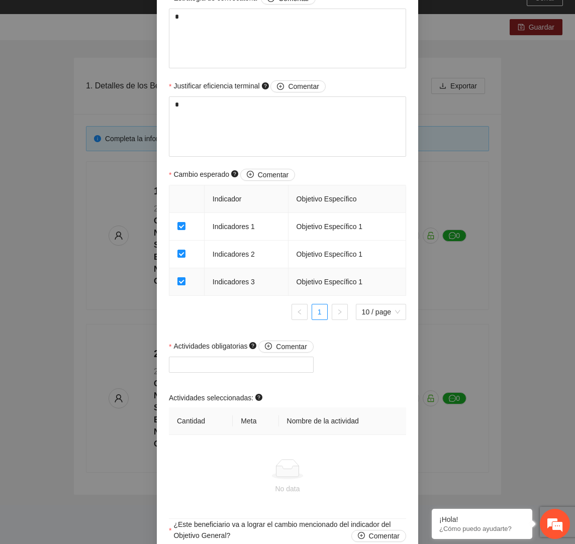
scroll to position [507, 0]
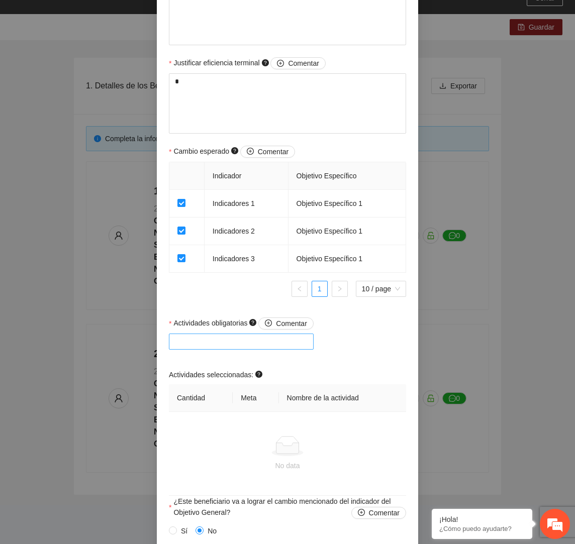
click at [197, 336] on div at bounding box center [241, 342] width 140 height 12
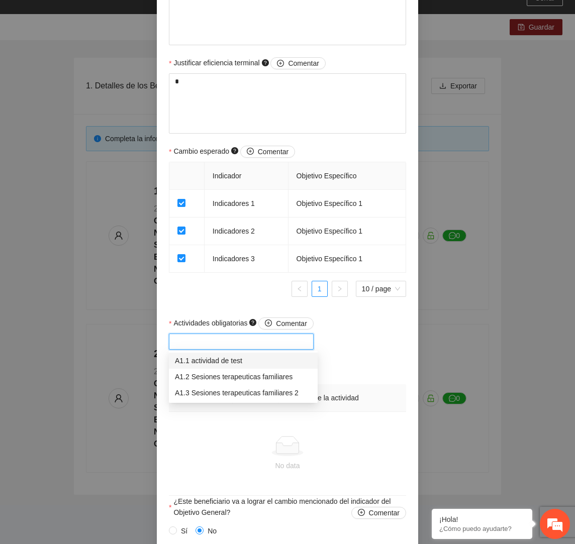
click at [198, 358] on div "A1.1 actividad de test" at bounding box center [243, 360] width 137 height 11
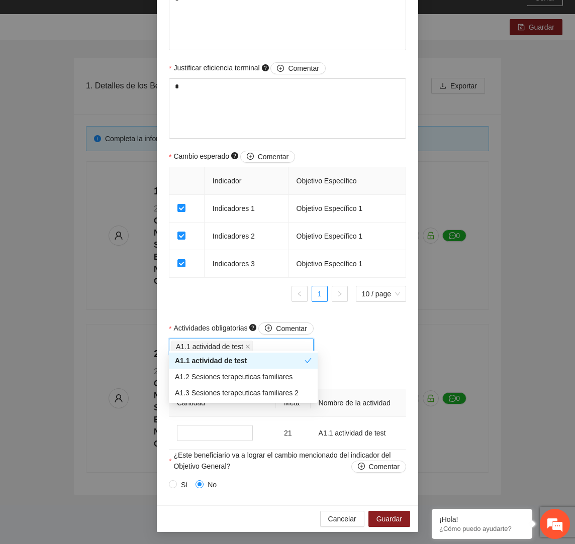
scroll to position [500, 0]
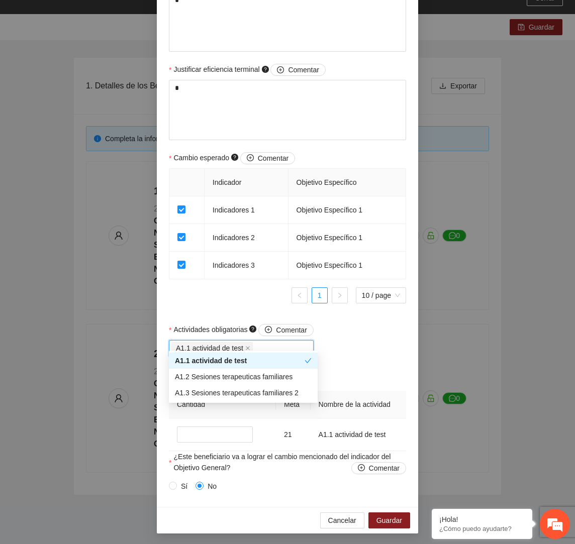
click at [214, 299] on ul "1 10 / page" at bounding box center [287, 296] width 237 height 16
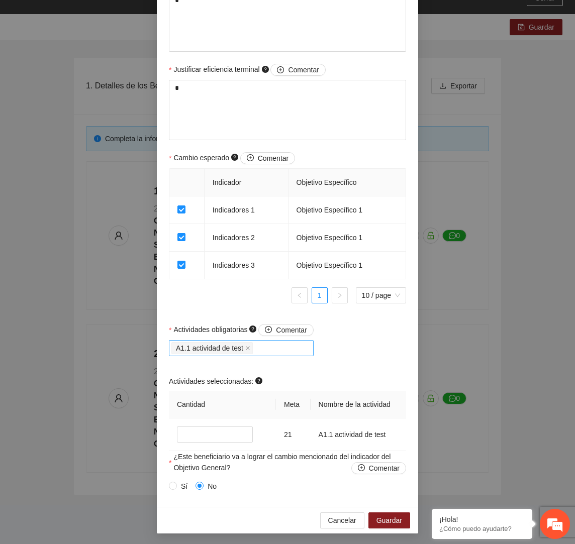
click at [272, 345] on div "A1.1 actividad de test" at bounding box center [241, 348] width 140 height 14
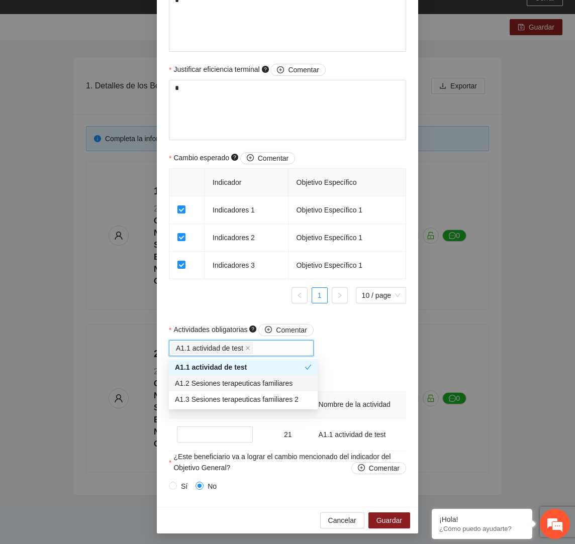
click at [261, 386] on div "A1.2 Sesiones terapeuticas familiares" at bounding box center [243, 383] width 137 height 11
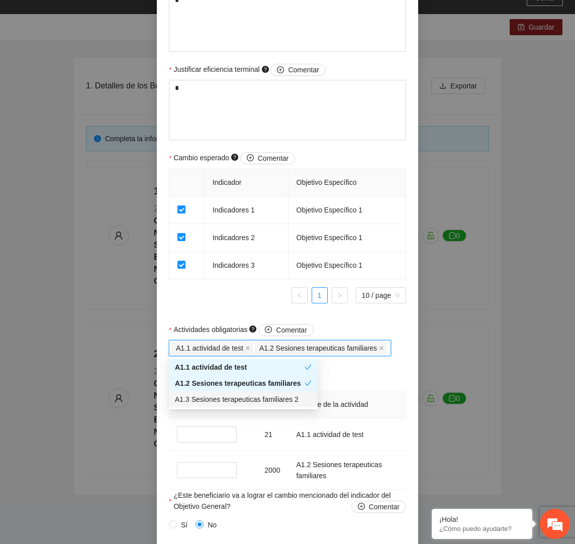
click at [255, 396] on div "A1.3 Sesiones terapeuticas familiares 2" at bounding box center [243, 399] width 137 height 11
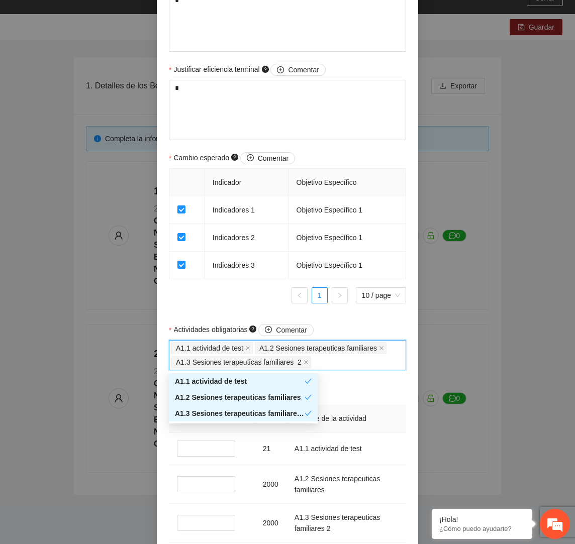
click at [233, 308] on div "Indicador Objetivo Específico Indicadores 1 Objetivo Específico 1 Indicadores 2…" at bounding box center [287, 239] width 237 height 143
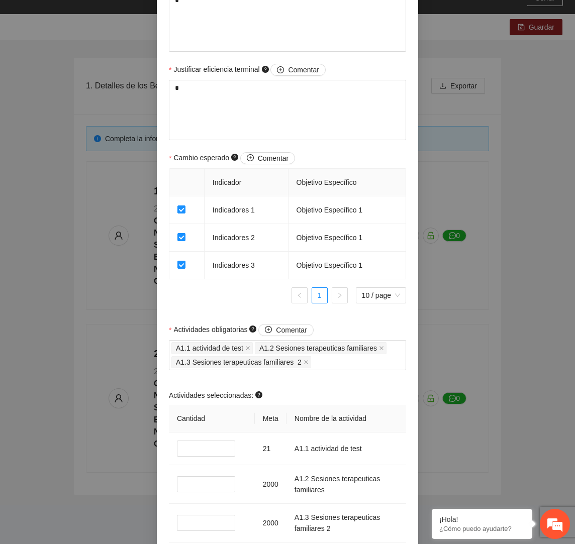
scroll to position [591, 0]
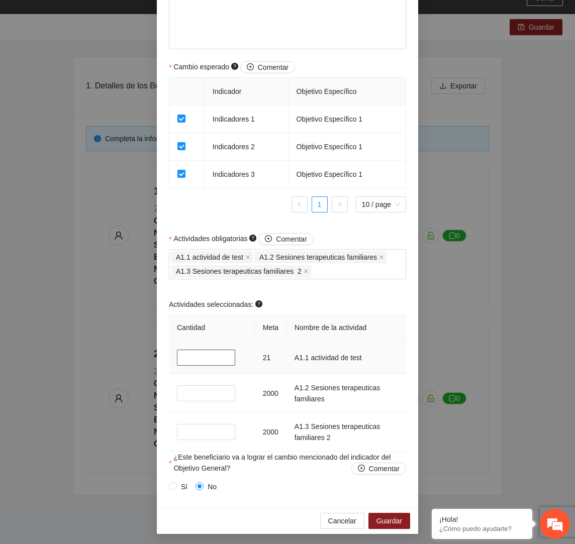
click at [189, 359] on input "*" at bounding box center [206, 358] width 58 height 16
type input "*"
click at [192, 395] on input "*" at bounding box center [206, 394] width 58 height 16
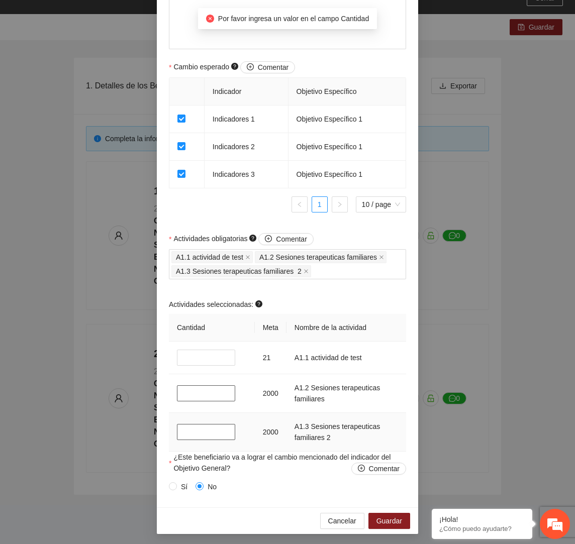
type input "**"
click at [200, 433] on input "*" at bounding box center [206, 432] width 58 height 16
type input "**"
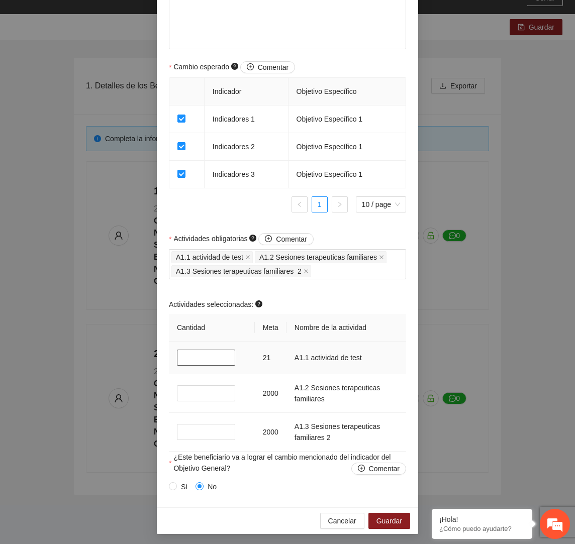
click at [201, 358] on input "*" at bounding box center [206, 358] width 58 height 16
type input "**"
click at [386, 517] on span "Guardar" at bounding box center [390, 521] width 26 height 11
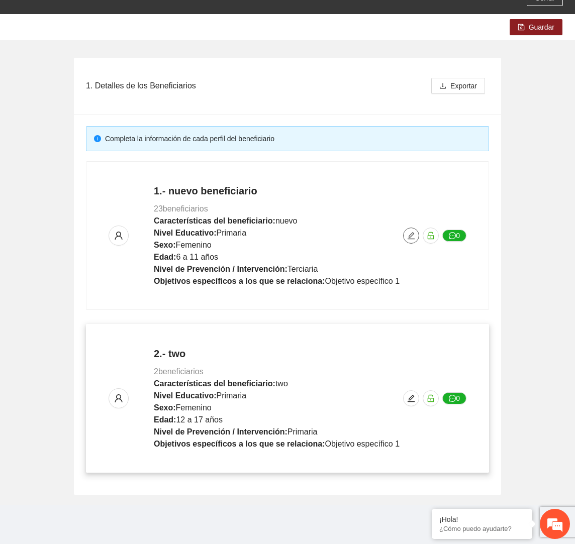
scroll to position [0, 0]
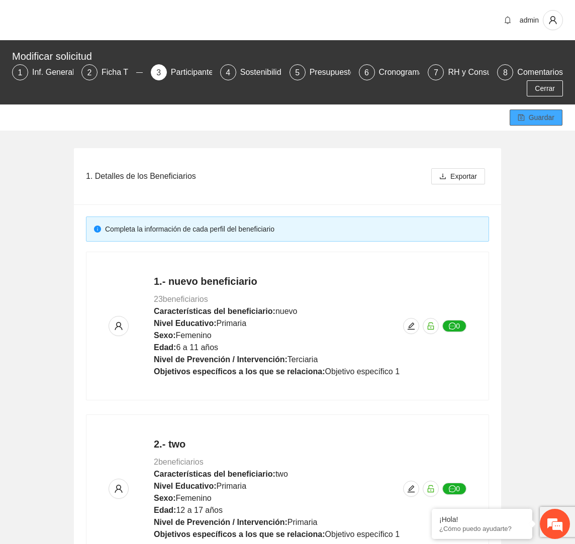
click at [541, 119] on span "Guardar" at bounding box center [542, 117] width 26 height 11
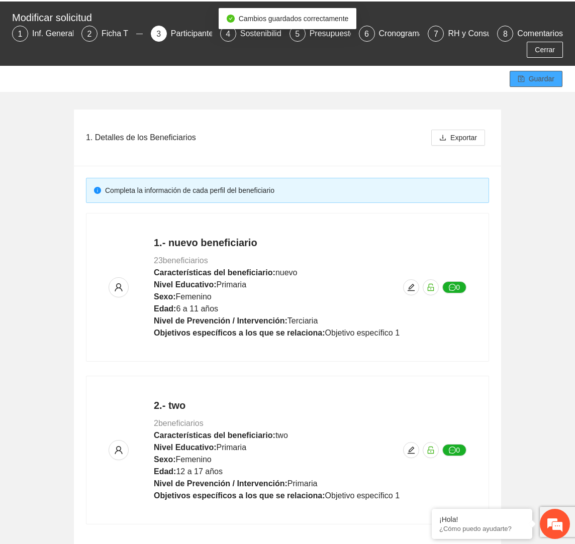
scroll to position [90, 0]
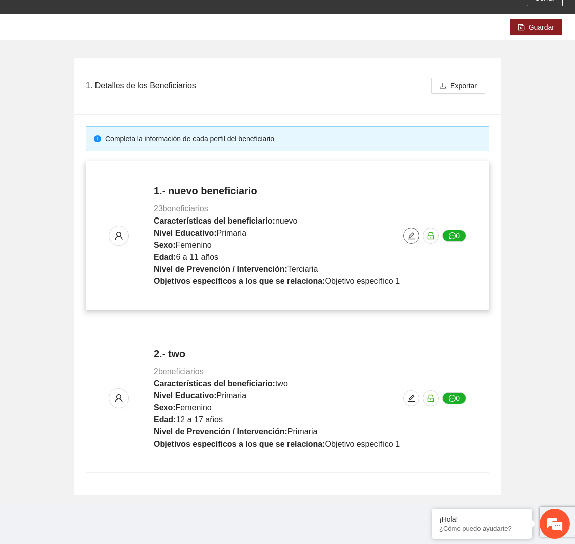
click at [409, 235] on icon "edit" at bounding box center [411, 236] width 8 height 8
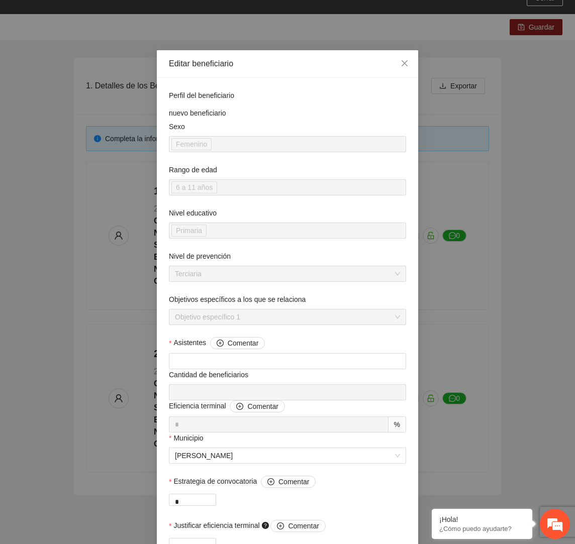
scroll to position [591, 0]
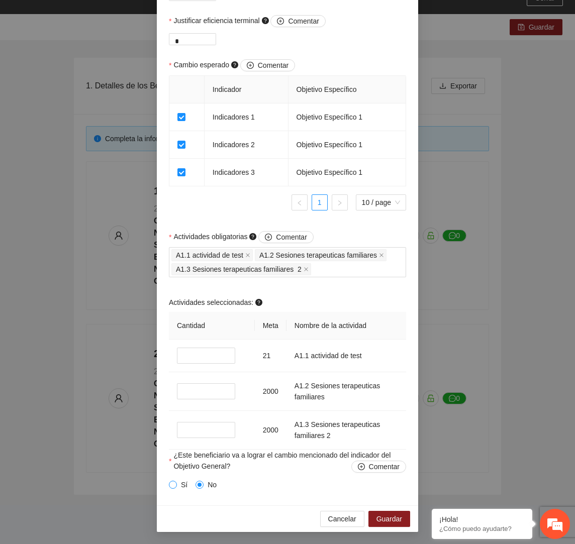
click at [176, 483] on span at bounding box center [173, 485] width 8 height 8
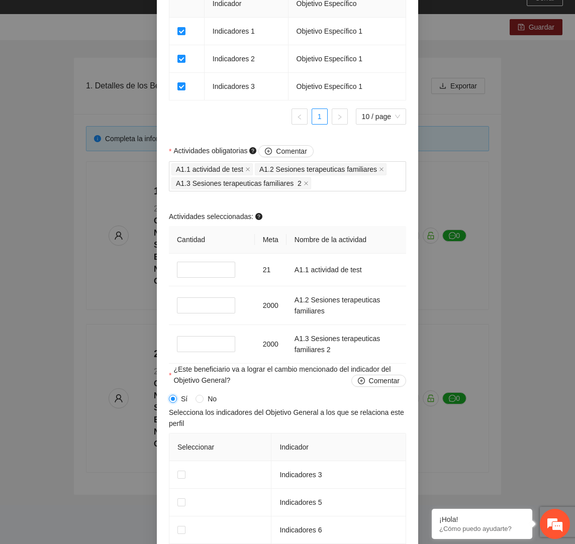
scroll to position [842, 0]
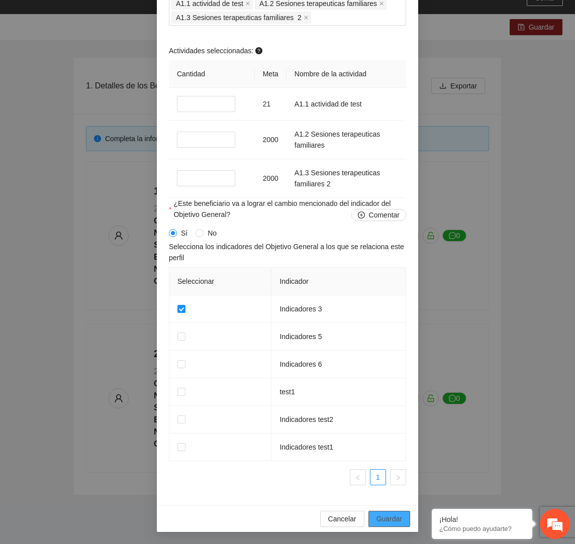
click at [403, 519] on button "Guardar" at bounding box center [390, 519] width 42 height 16
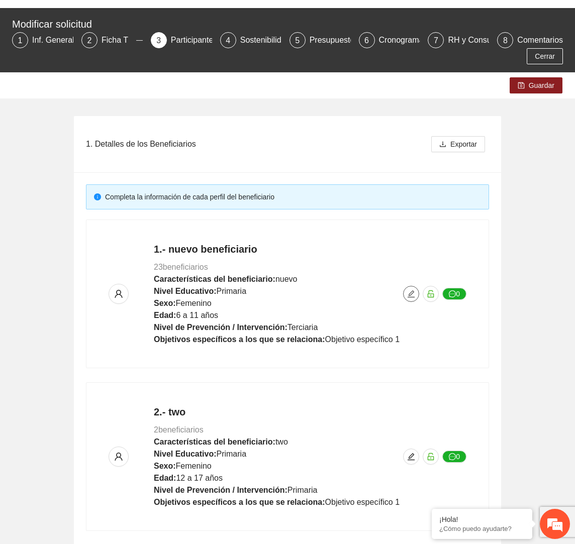
scroll to position [0, 0]
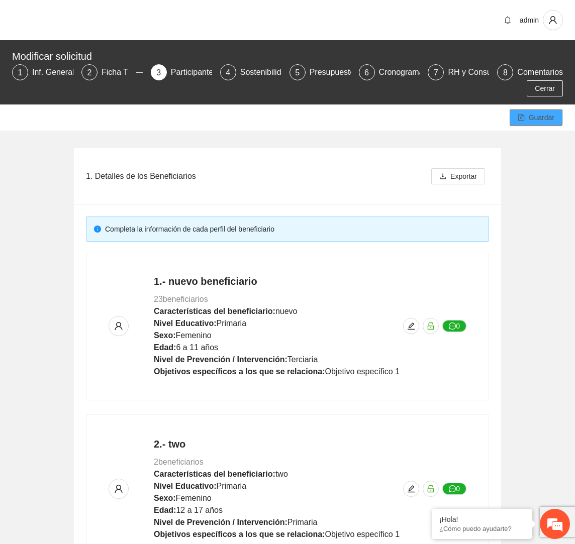
click at [542, 112] on span "Guardar" at bounding box center [542, 117] width 26 height 11
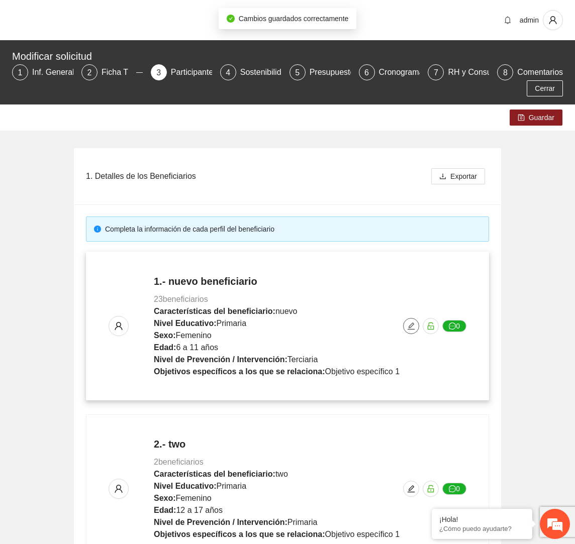
click at [413, 327] on icon "edit" at bounding box center [411, 326] width 8 height 8
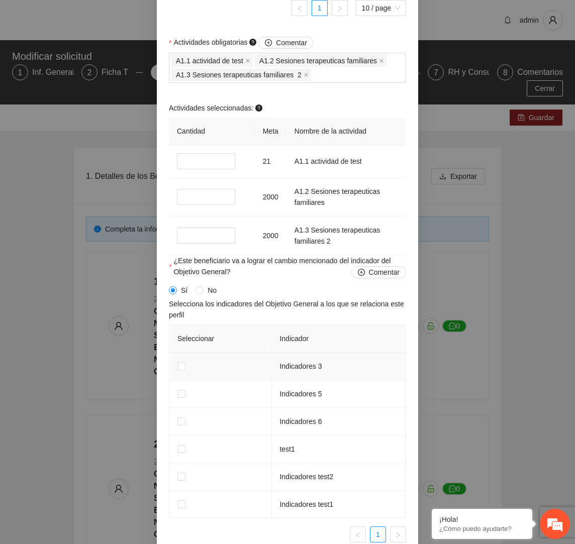
scroll to position [842, 0]
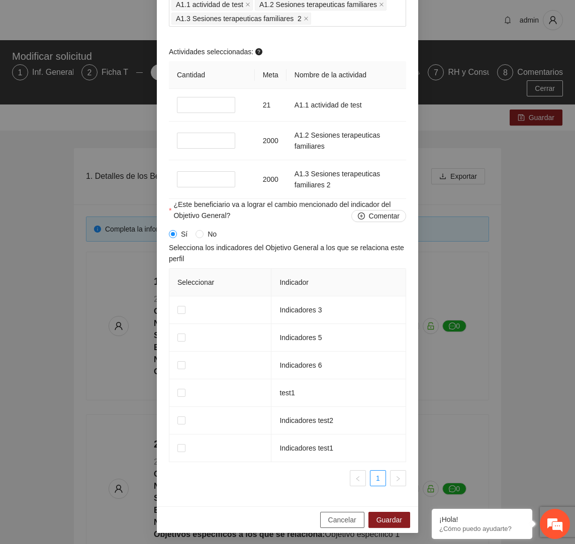
click at [337, 524] on span "Cancelar" at bounding box center [342, 520] width 28 height 11
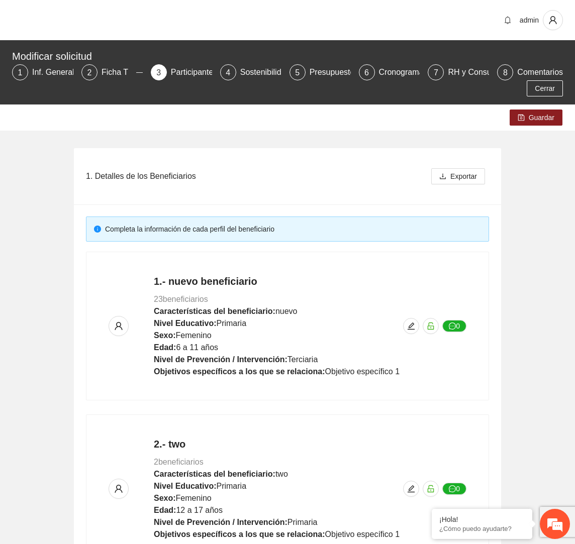
scroll to position [608, 0]
click at [417, 326] on span "edit" at bounding box center [411, 326] width 15 height 8
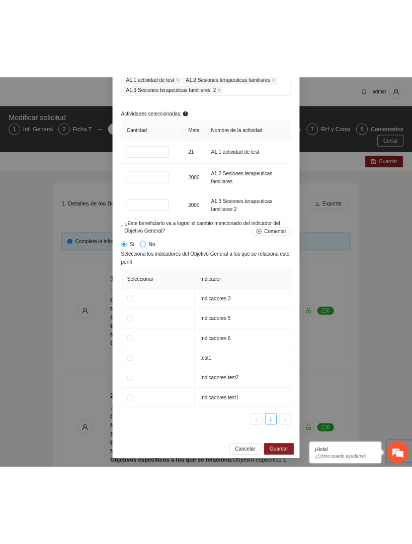
scroll to position [591, 0]
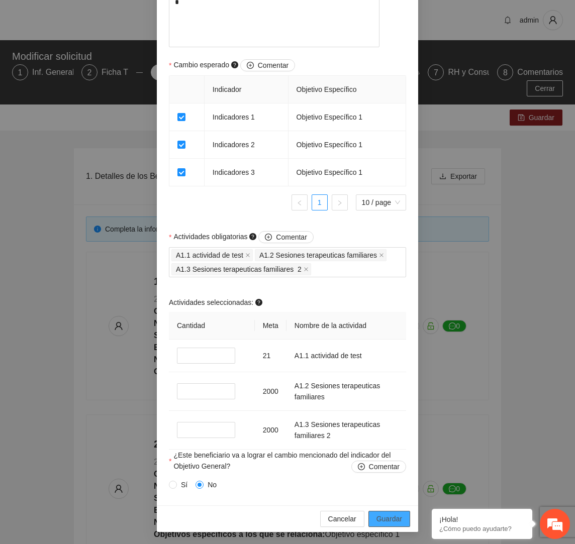
click at [386, 514] on span "Guardar" at bounding box center [390, 519] width 26 height 11
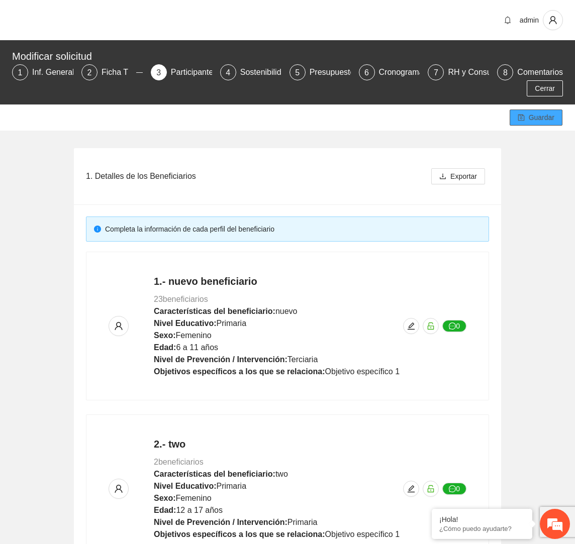
click at [538, 121] on span "Guardar" at bounding box center [542, 117] width 26 height 11
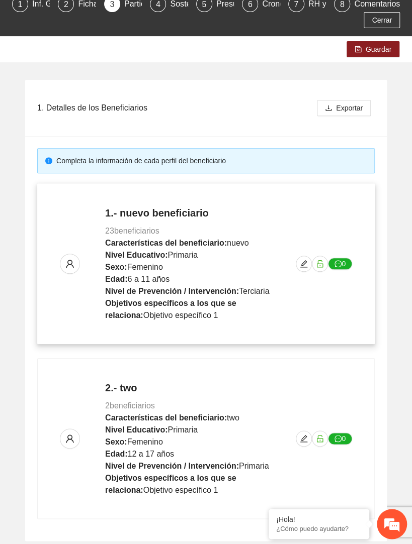
scroll to position [75, 0]
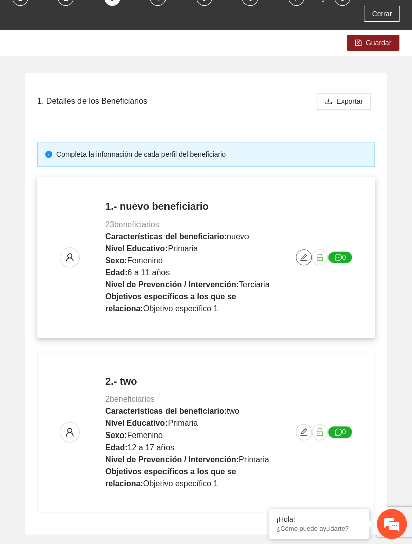
click at [303, 257] on icon "edit" at bounding box center [303, 257] width 7 height 7
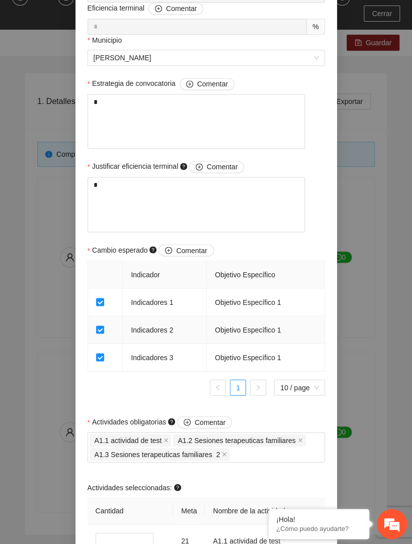
scroll to position [591, 0]
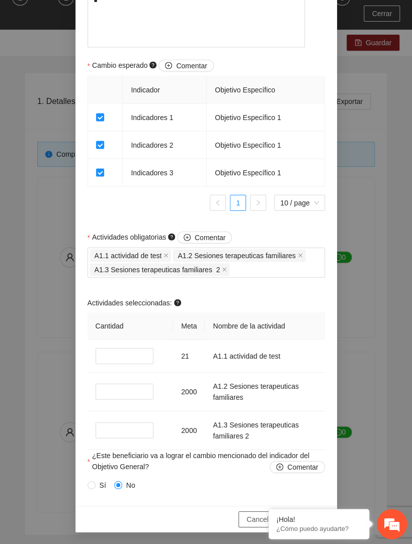
click at [256, 518] on span "Cancelar" at bounding box center [260, 519] width 28 height 11
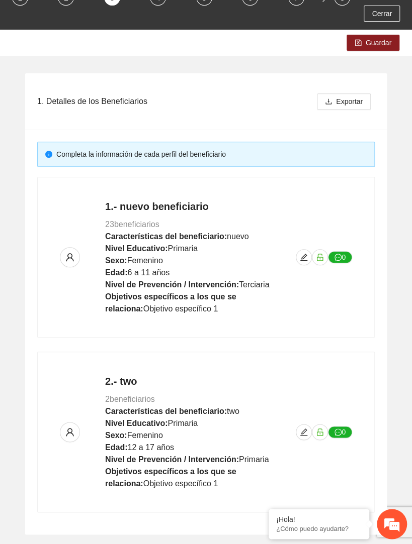
scroll to position [471, 0]
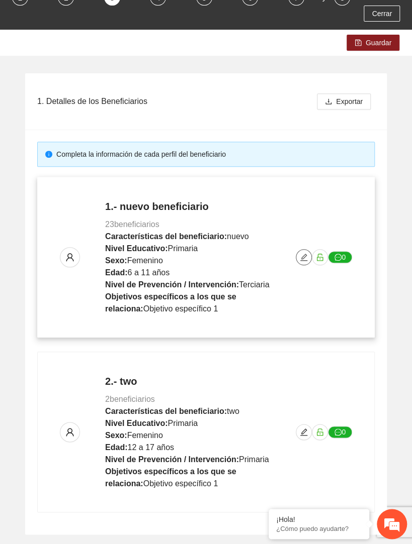
click at [304, 257] on icon "edit" at bounding box center [304, 257] width 8 height 8
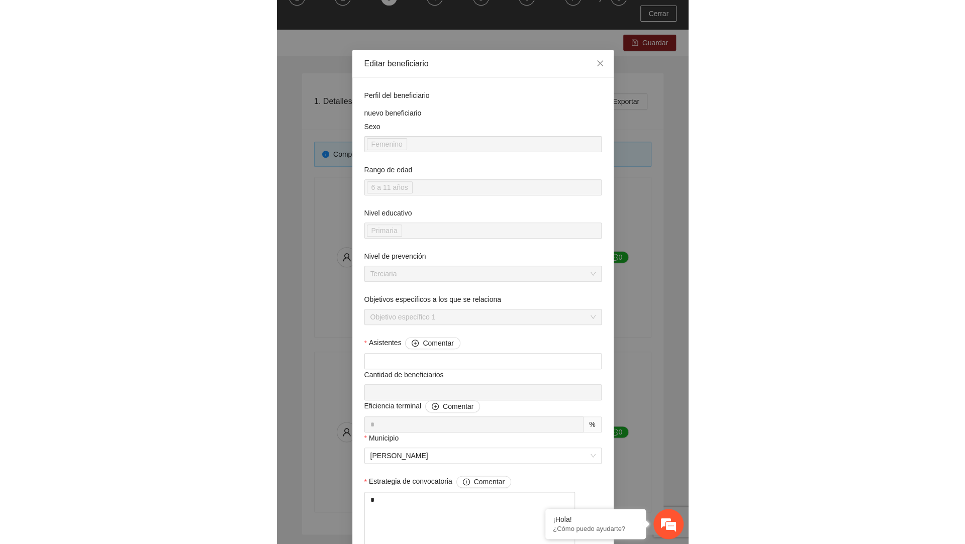
scroll to position [58, 0]
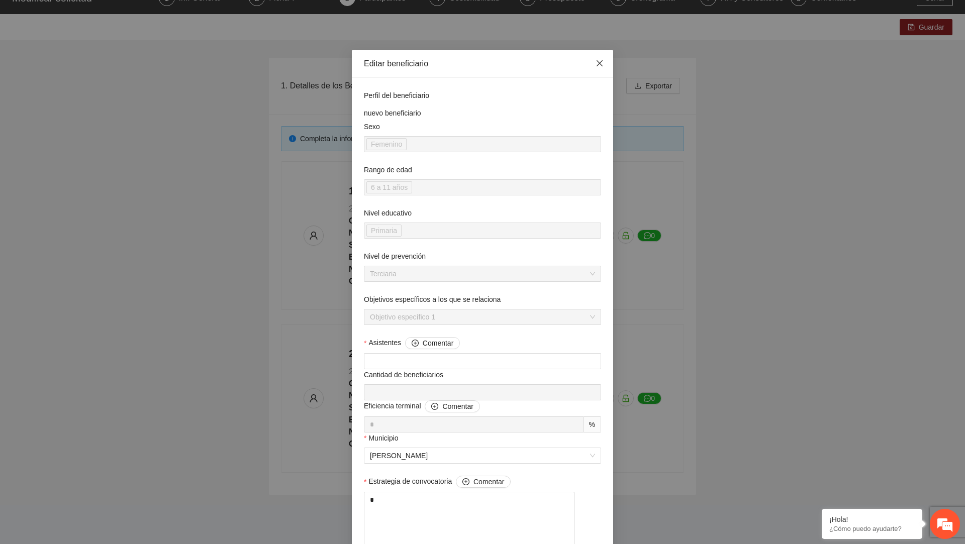
click at [604, 67] on span "Close" at bounding box center [599, 63] width 27 height 27
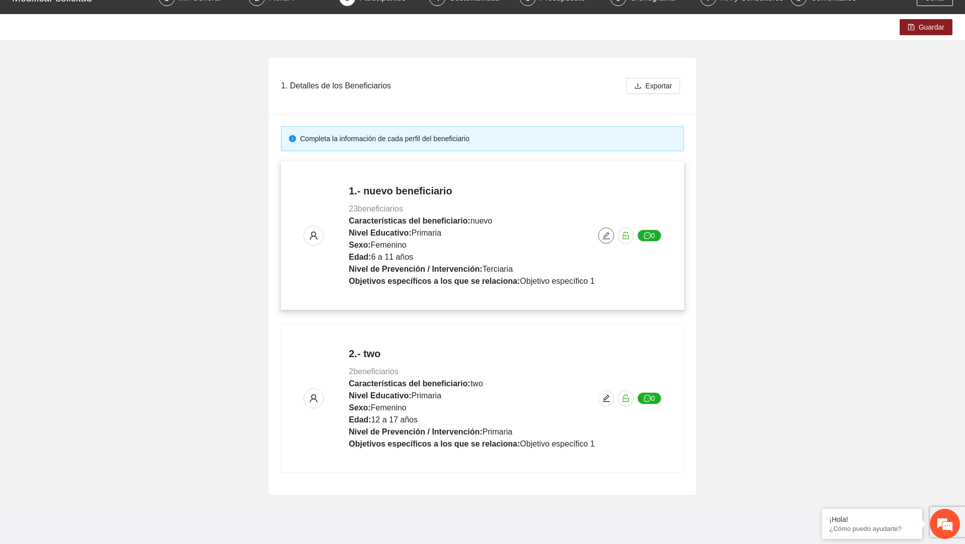
scroll to position [0, 0]
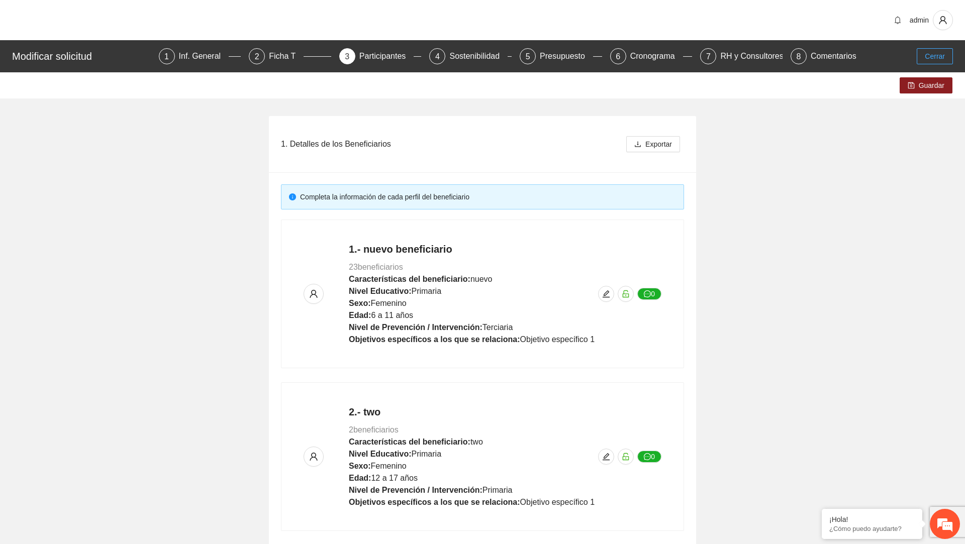
click at [930, 57] on span "Cerrar" at bounding box center [935, 56] width 20 height 11
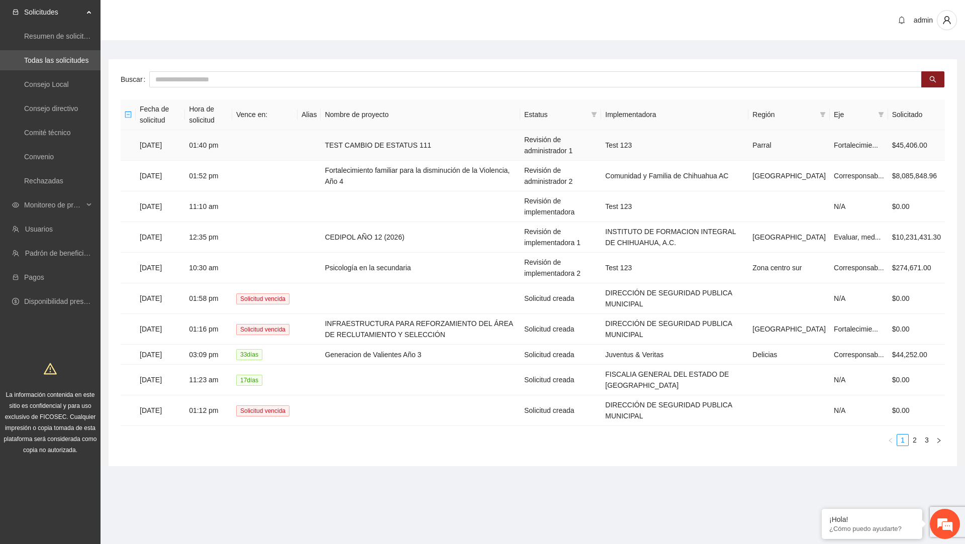
click at [433, 144] on td "TEST CAMBIO DE ESTATUS 111" at bounding box center [421, 145] width 200 height 31
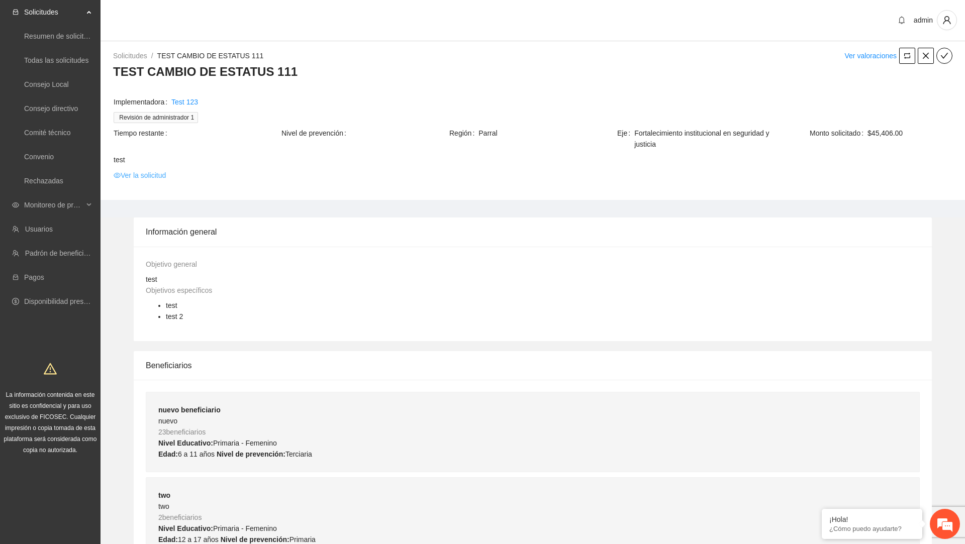
click at [162, 174] on link "Ver la solicitud" at bounding box center [140, 175] width 52 height 11
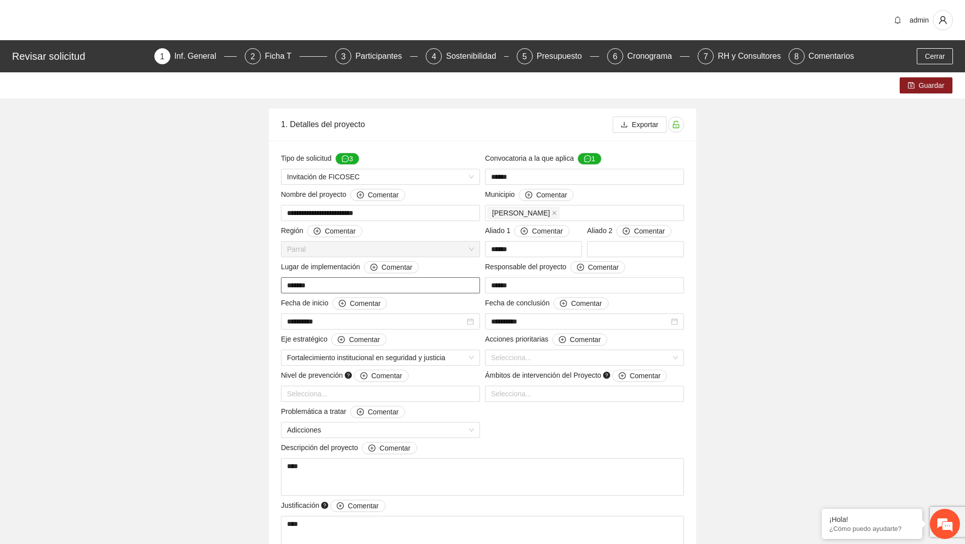
click at [360, 287] on input "*******" at bounding box center [380, 286] width 199 height 16
type input "*********"
click at [927, 81] on span "Guardar" at bounding box center [932, 85] width 26 height 11
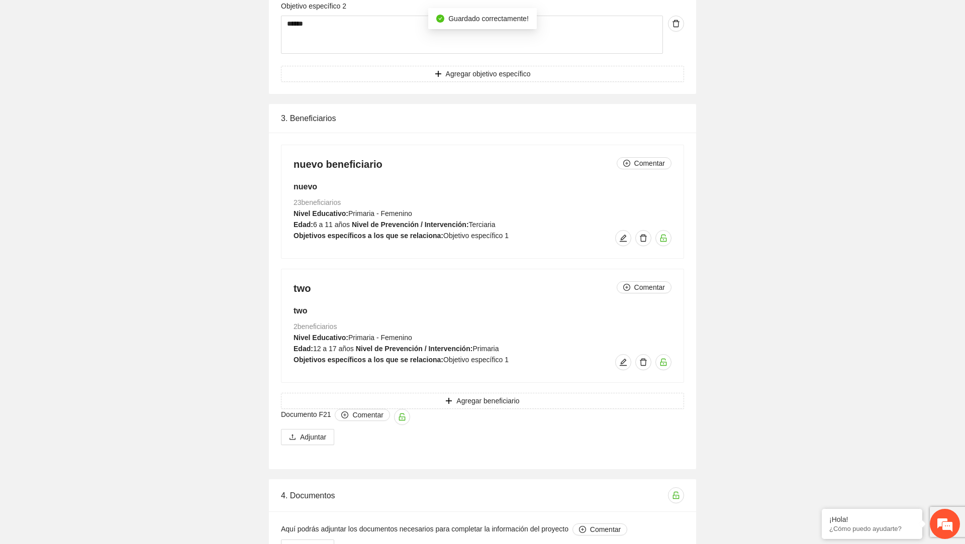
scroll to position [982, 0]
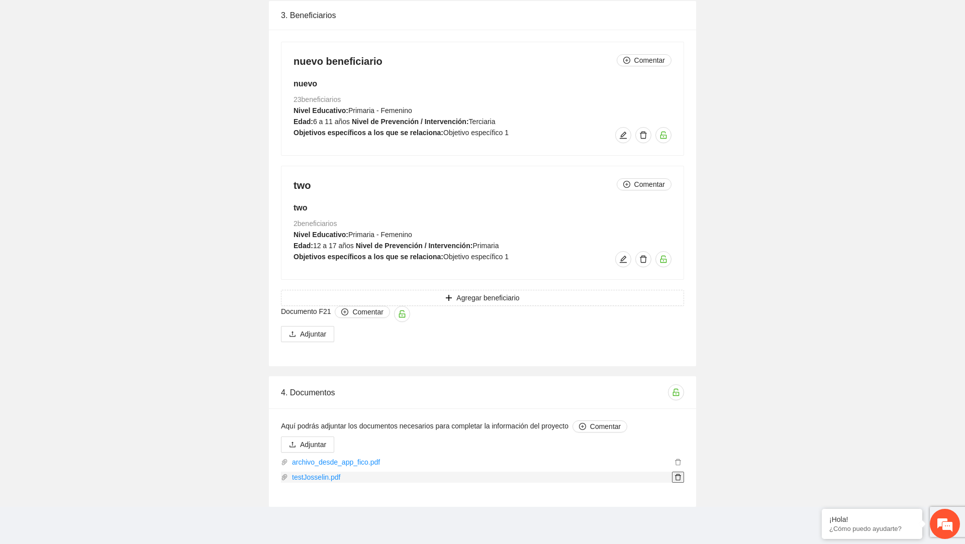
click at [679, 477] on icon "delete" at bounding box center [678, 477] width 7 height 7
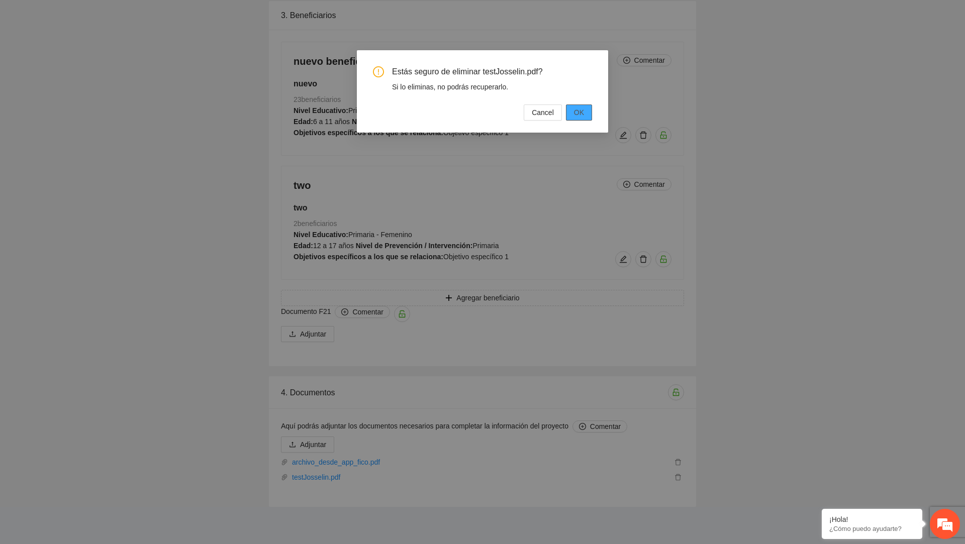
click at [586, 114] on button "OK" at bounding box center [579, 113] width 26 height 16
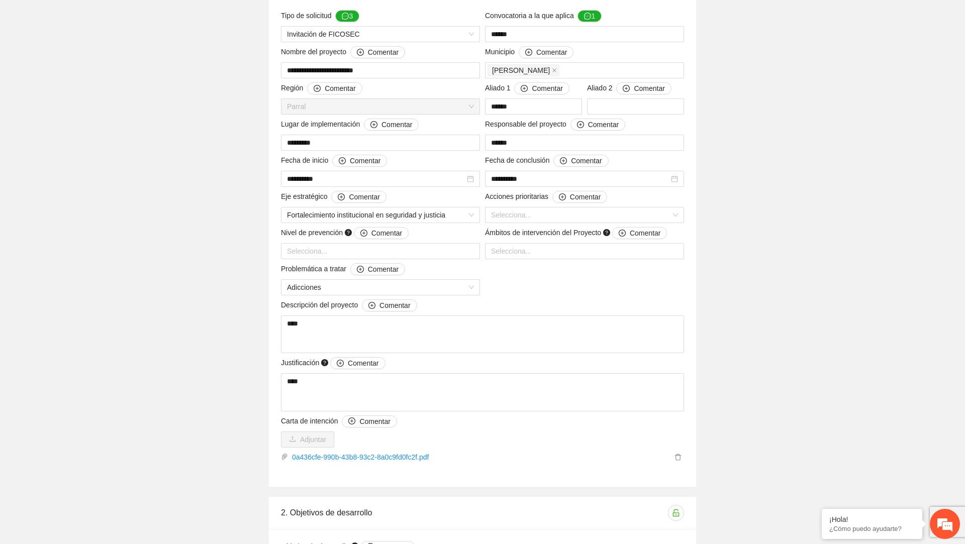
scroll to position [0, 0]
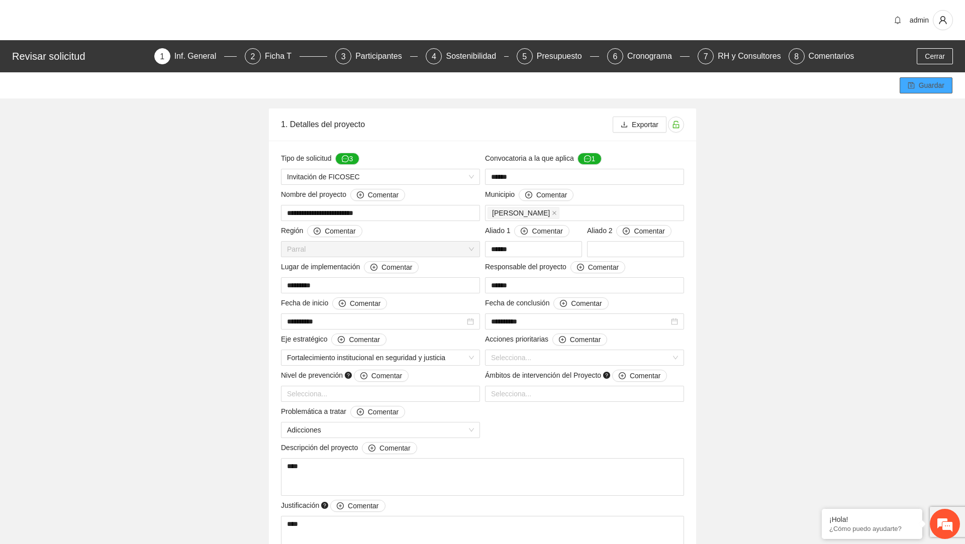
click at [917, 82] on button "Guardar" at bounding box center [926, 85] width 53 height 16
click at [280, 56] on div "Ficha T" at bounding box center [282, 56] width 35 height 16
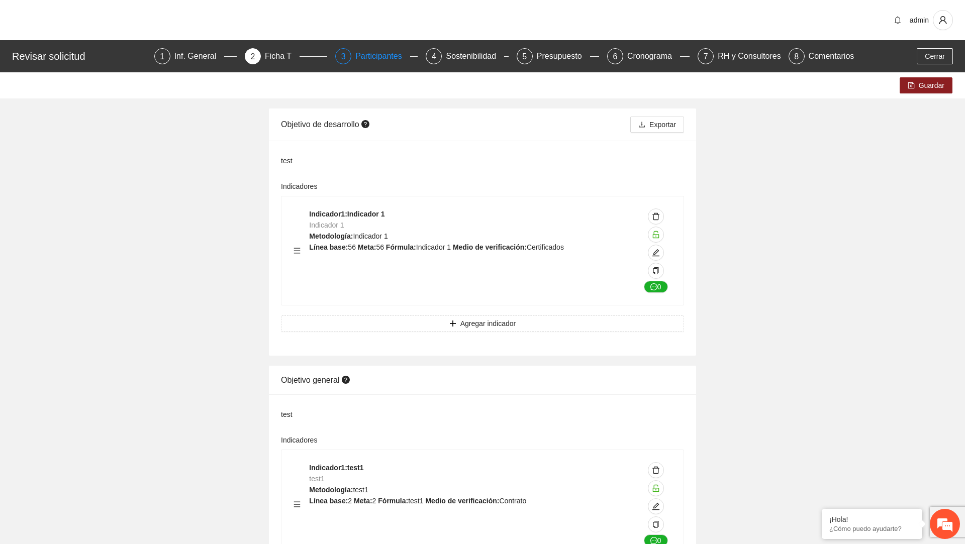
click at [384, 53] on div "Participantes" at bounding box center [382, 56] width 55 height 16
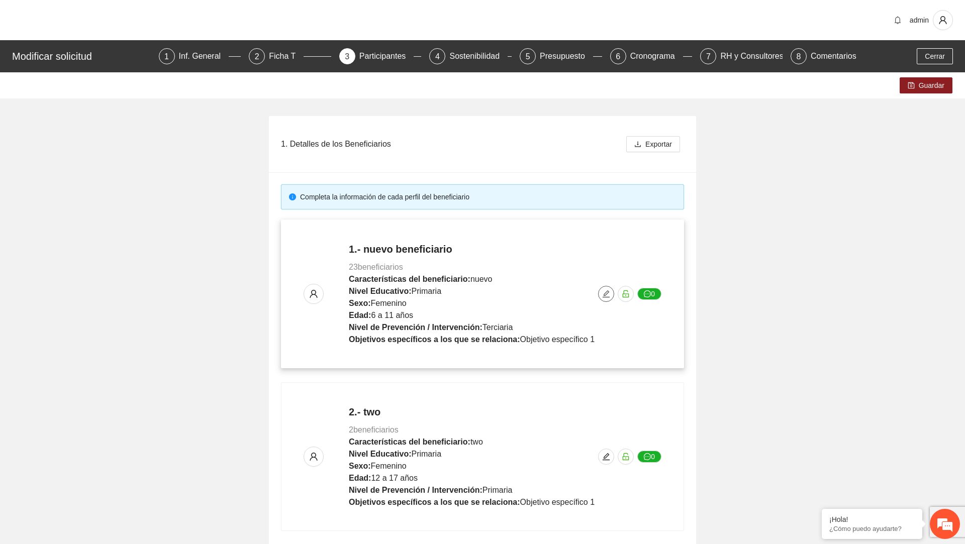
click at [613, 295] on span "edit" at bounding box center [606, 294] width 15 height 8
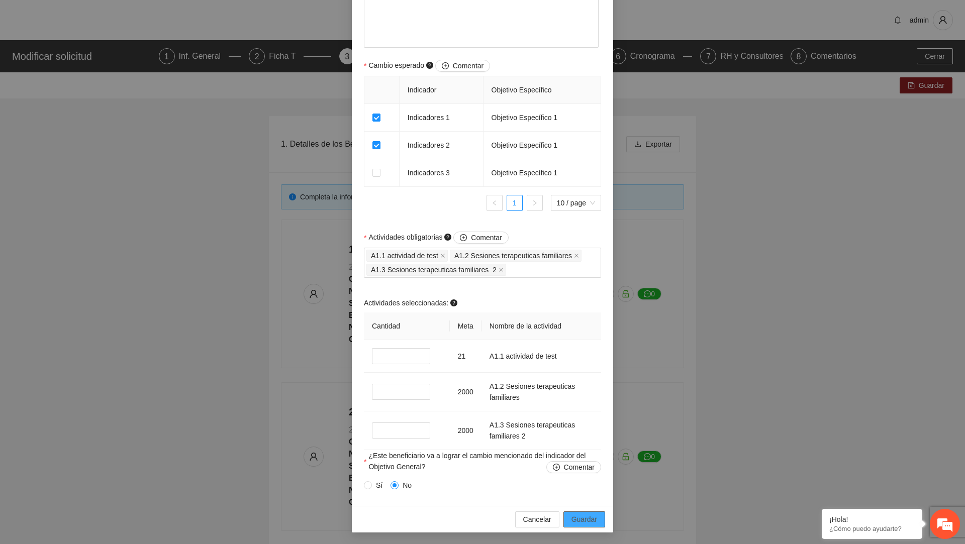
click at [582, 520] on span "Guardar" at bounding box center [585, 519] width 26 height 11
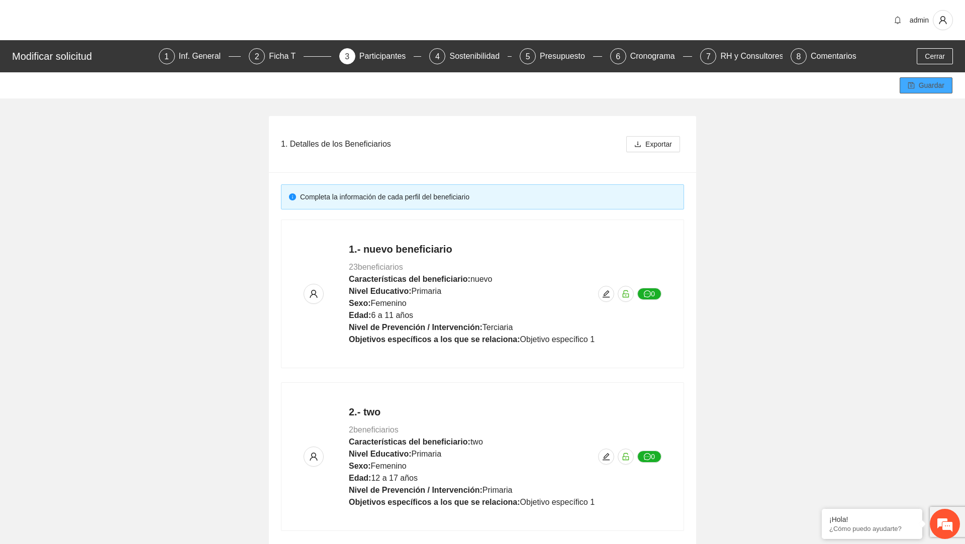
click at [924, 84] on span "Guardar" at bounding box center [932, 85] width 26 height 11
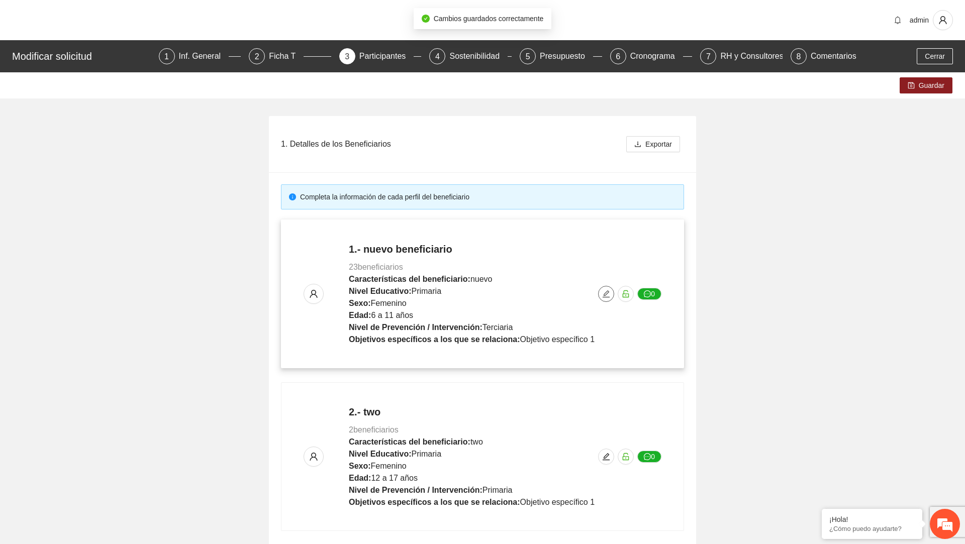
click at [607, 293] on icon "edit" at bounding box center [606, 294] width 8 height 8
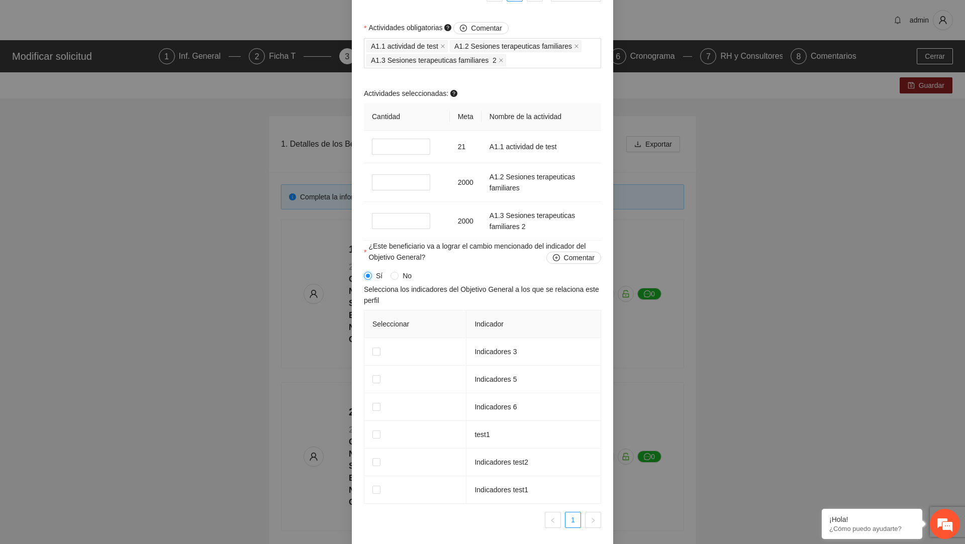
scroll to position [842, 0]
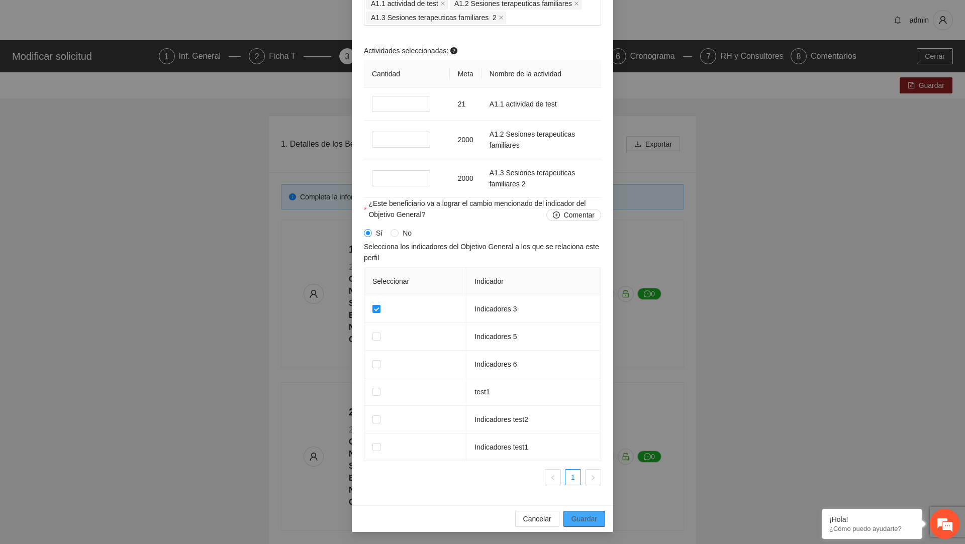
click at [580, 514] on span "Guardar" at bounding box center [585, 519] width 26 height 11
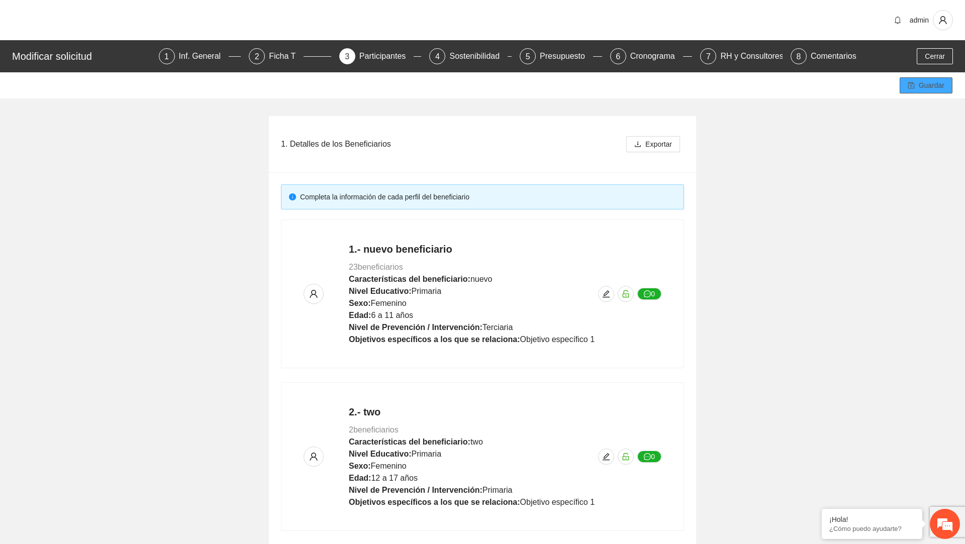
click at [943, 85] on span "Guardar" at bounding box center [932, 85] width 26 height 11
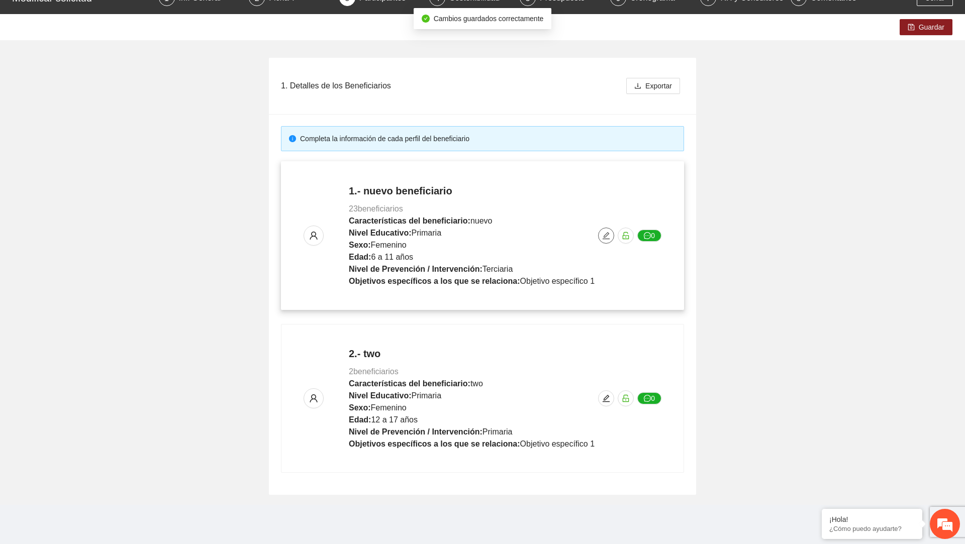
click at [607, 235] on icon "edit" at bounding box center [606, 235] width 7 height 7
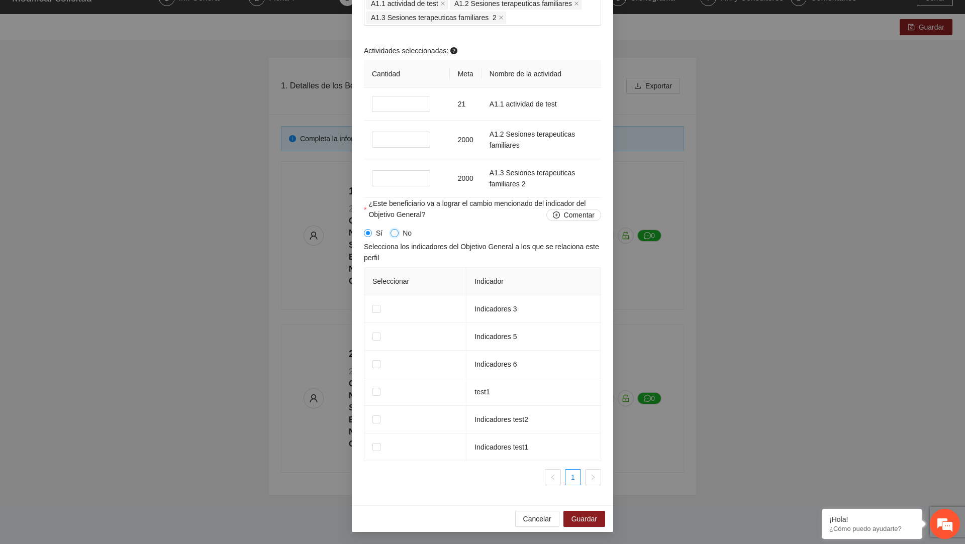
scroll to position [591, 0]
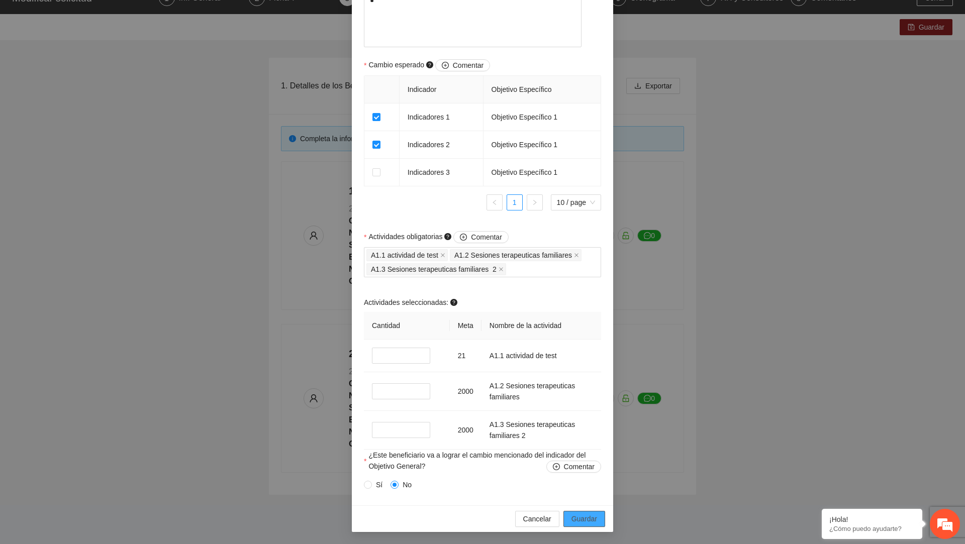
click at [581, 522] on span "Guardar" at bounding box center [585, 519] width 26 height 11
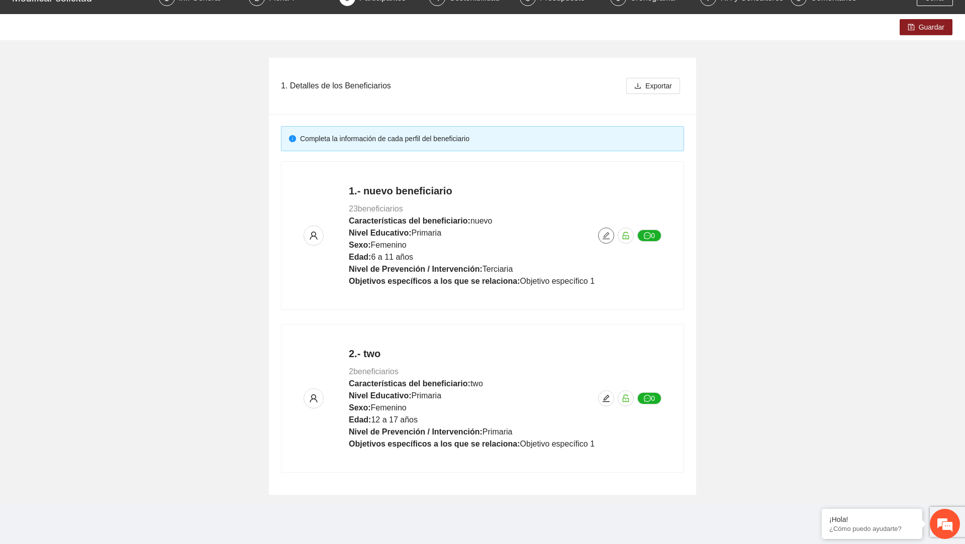
scroll to position [0, 0]
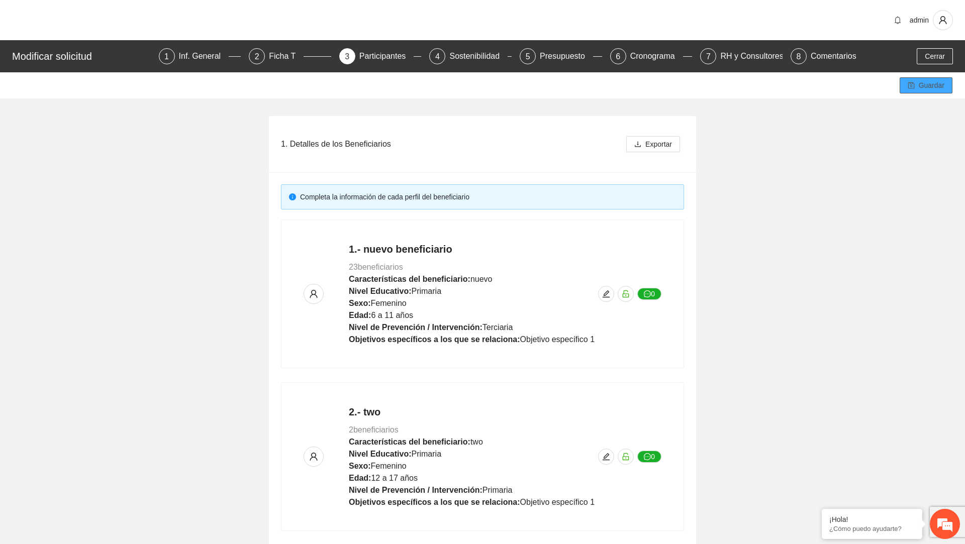
click at [927, 85] on span "Guardar" at bounding box center [932, 85] width 26 height 11
click at [482, 57] on div "Sostenibilidad" at bounding box center [478, 56] width 58 height 16
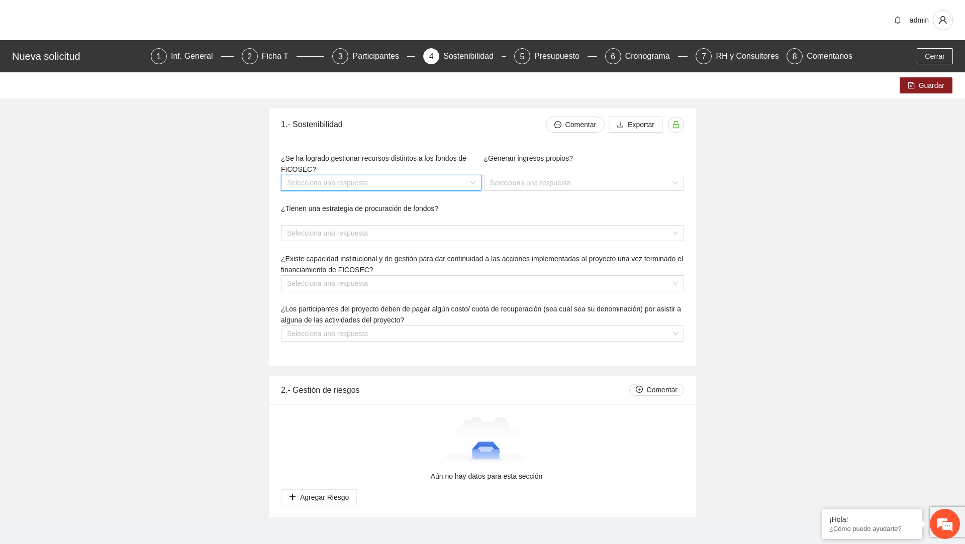
click at [455, 181] on input "search" at bounding box center [377, 182] width 181 height 15
click at [390, 211] on div "No" at bounding box center [381, 219] width 201 height 16
click at [515, 176] on input "search" at bounding box center [580, 182] width 181 height 15
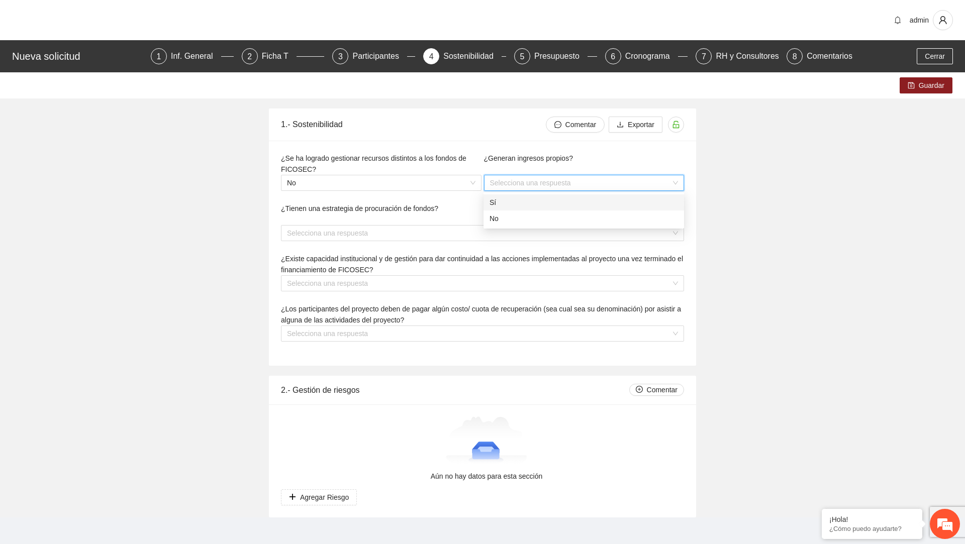
click at [495, 197] on div "Sí" at bounding box center [584, 202] width 189 height 11
click at [439, 233] on input "search" at bounding box center [377, 233] width 181 height 15
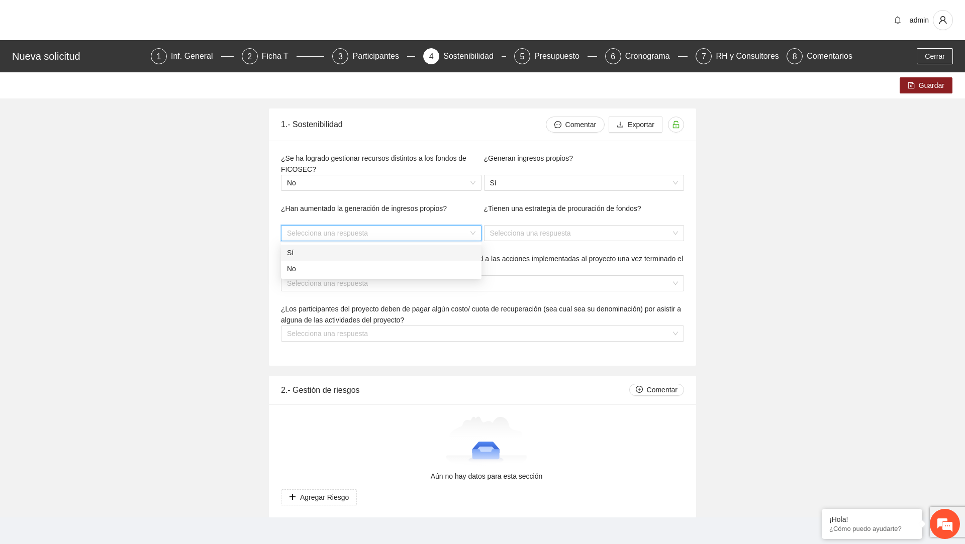
click at [427, 243] on body "admin Nueva solicitud 1 Inf. General 2 Ficha T 3 Participantes 4 Sostenibilidad…" at bounding box center [482, 272] width 965 height 544
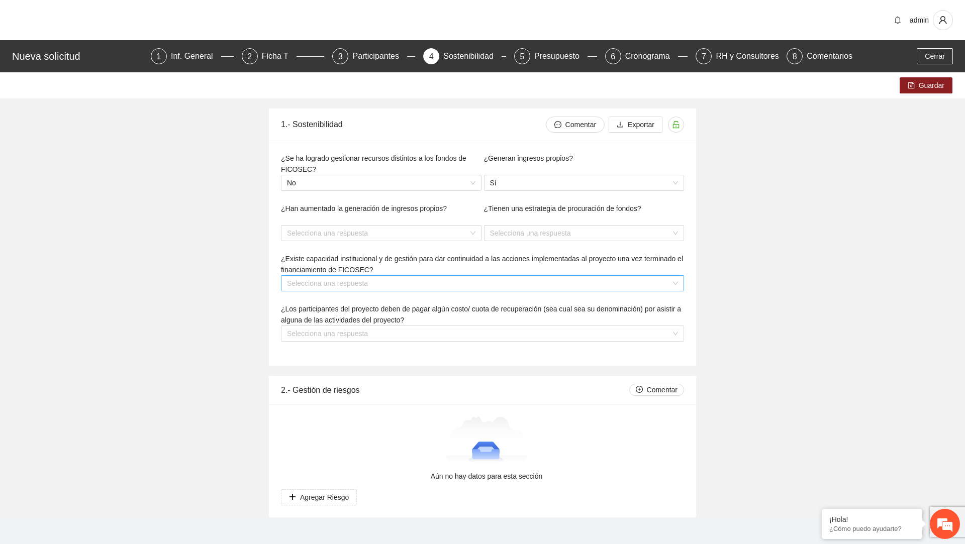
click at [414, 290] on span at bounding box center [479, 283] width 384 height 15
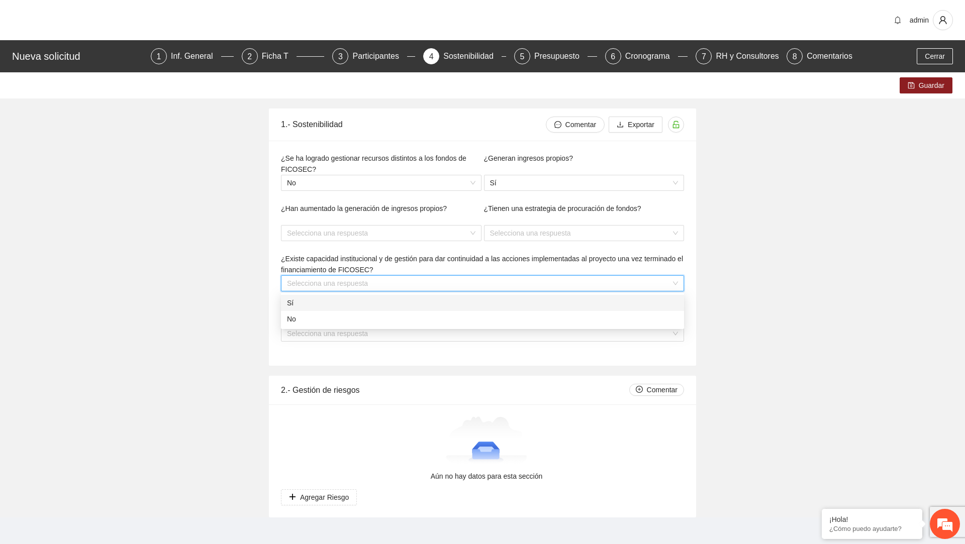
click at [404, 301] on div "Sí" at bounding box center [482, 303] width 391 height 11
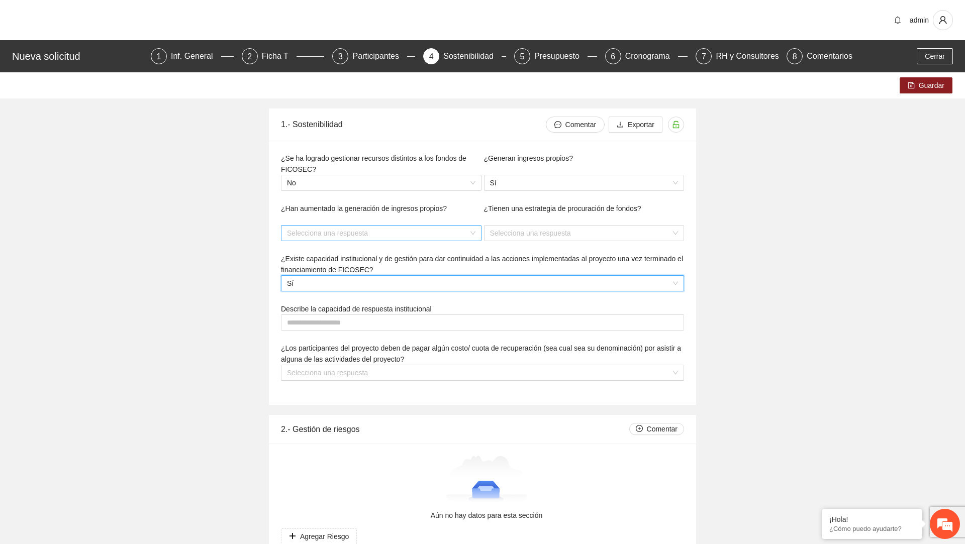
click at [409, 232] on input "search" at bounding box center [377, 233] width 181 height 15
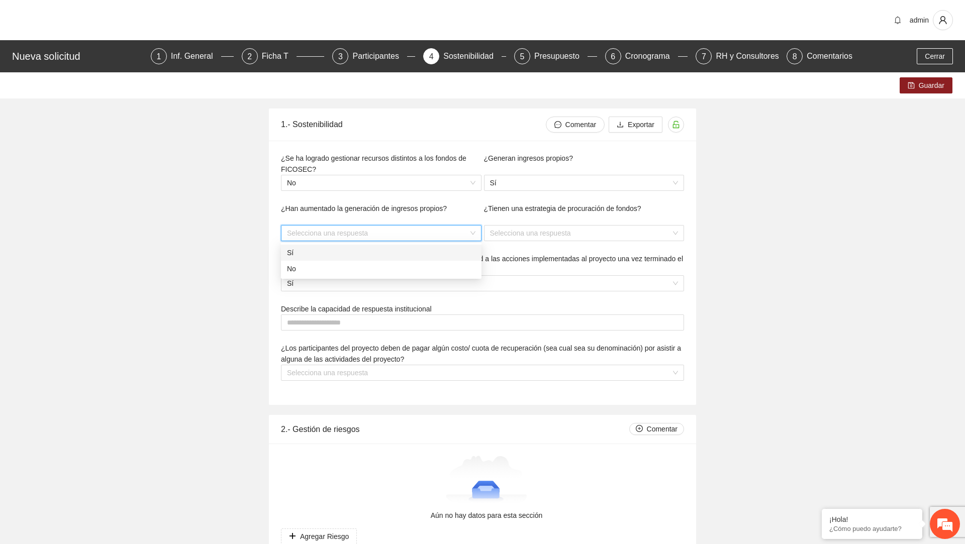
click at [378, 249] on div "Sí" at bounding box center [381, 252] width 189 height 11
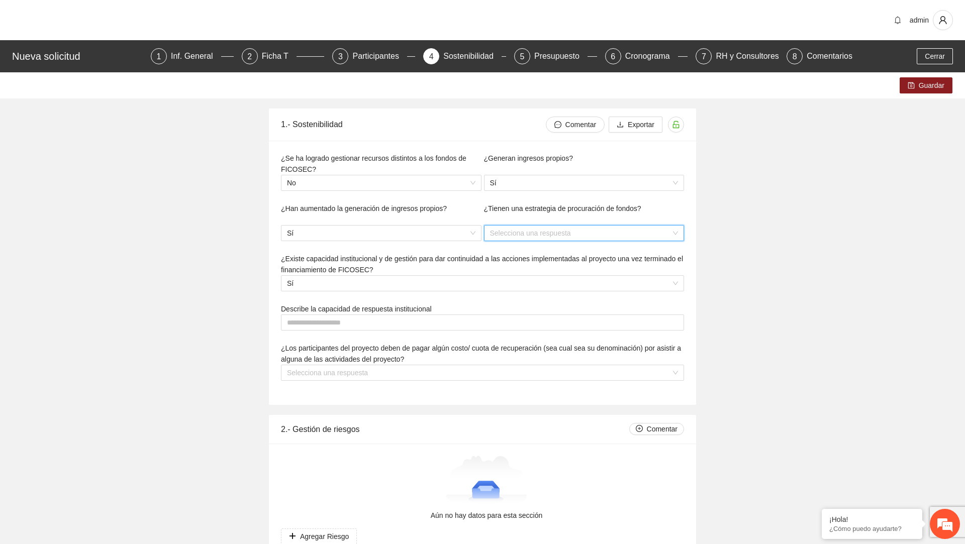
click at [535, 237] on input "search" at bounding box center [580, 233] width 181 height 15
click at [518, 252] on div "Sí" at bounding box center [584, 252] width 189 height 11
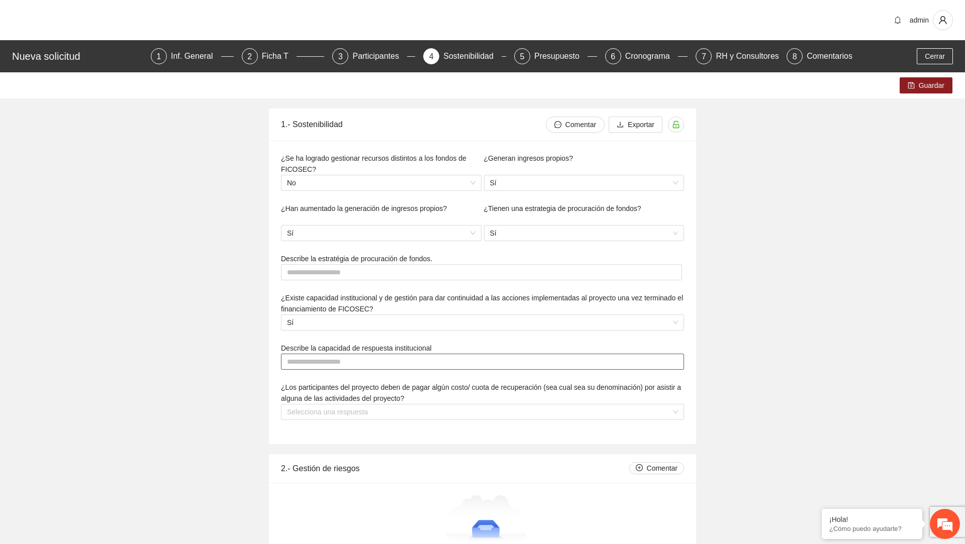
click at [386, 364] on textarea at bounding box center [482, 362] width 403 height 16
type textarea "*"
type textarea "**"
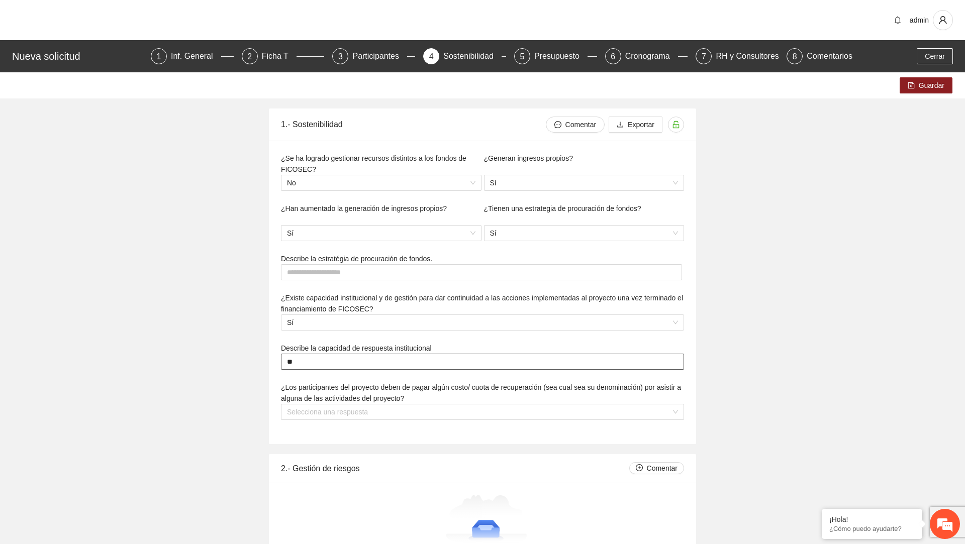
type textarea "***"
type textarea "****"
click at [373, 415] on input "search" at bounding box center [479, 412] width 384 height 15
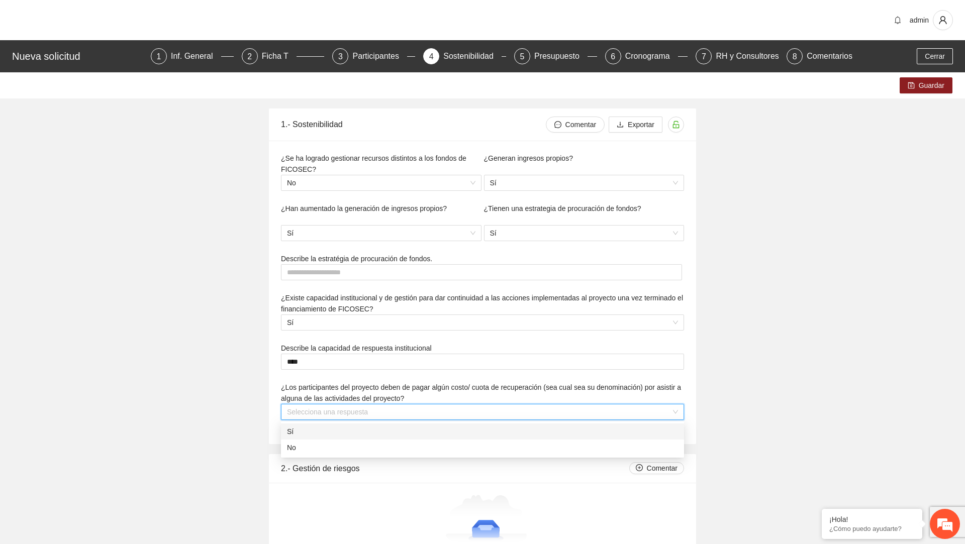
click at [365, 425] on div "Sí" at bounding box center [482, 432] width 403 height 16
type textarea "**********"
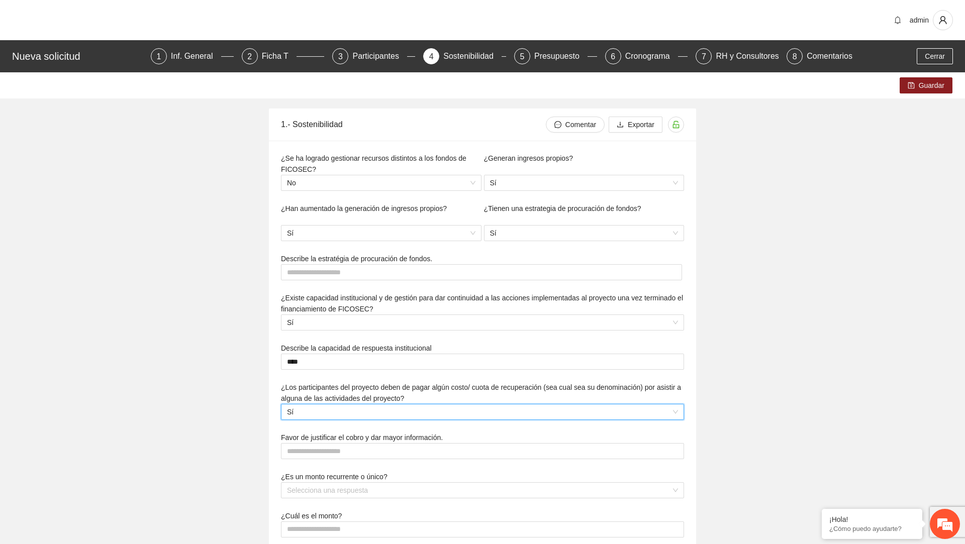
click at [494, 409] on span "Sí" at bounding box center [482, 412] width 391 height 15
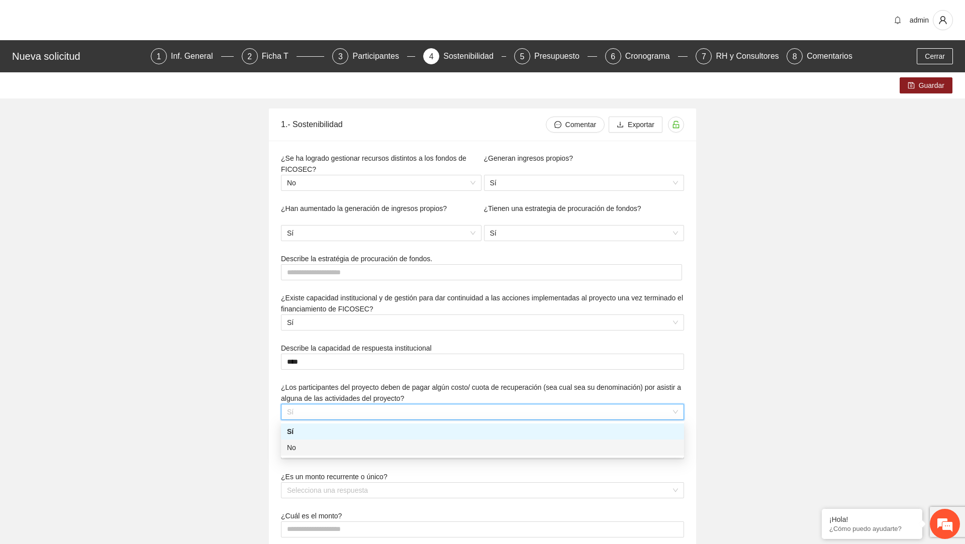
click at [358, 450] on div "No" at bounding box center [482, 447] width 391 height 11
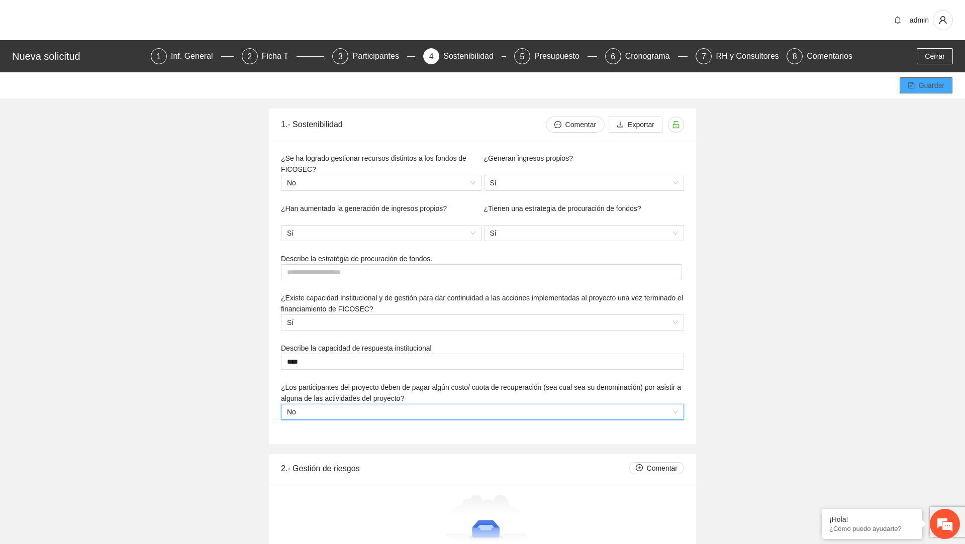
click at [945, 89] on button "Guardar" at bounding box center [926, 85] width 53 height 16
click at [947, 53] on button "Cerrar" at bounding box center [935, 56] width 36 height 16
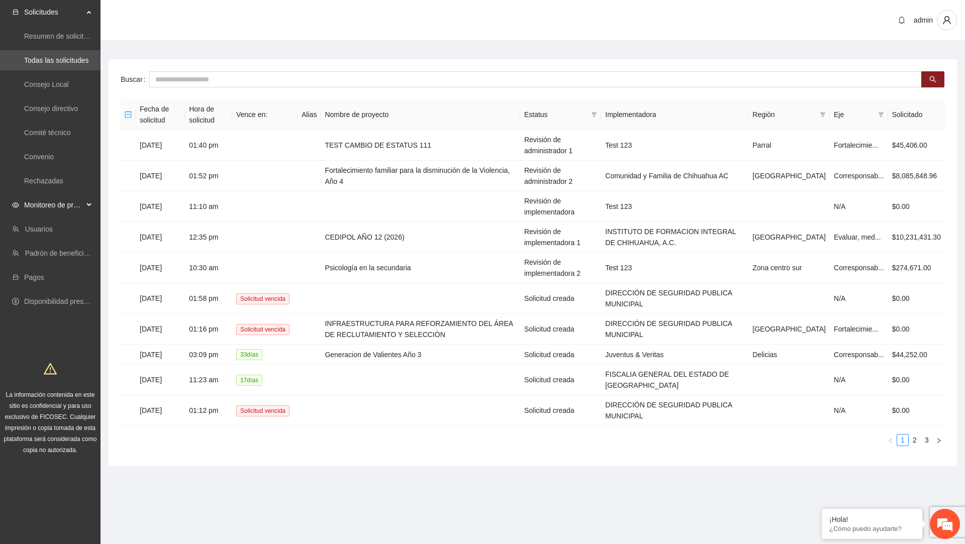
click at [77, 208] on span "Monitoreo de proyectos" at bounding box center [53, 205] width 59 height 20
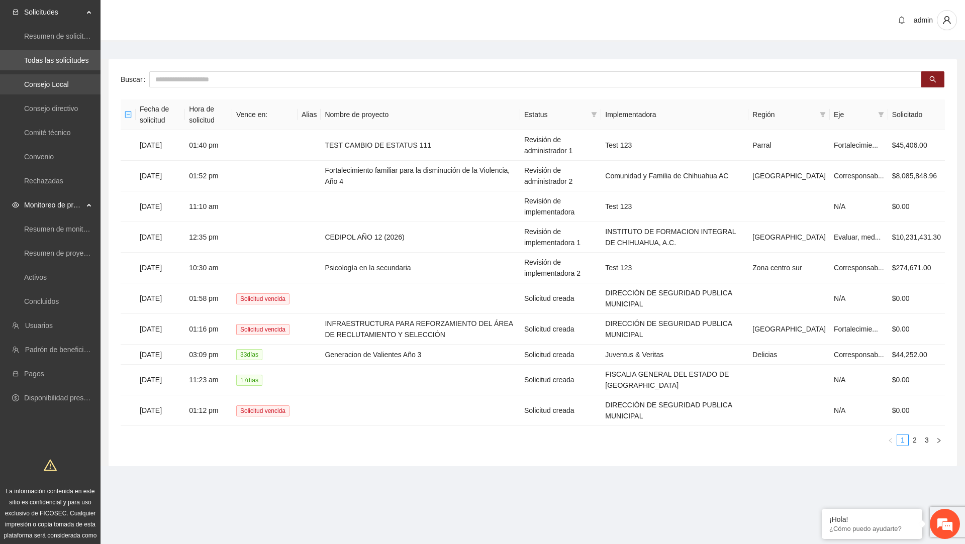
click at [69, 88] on link "Consejo Local" at bounding box center [46, 84] width 45 height 8
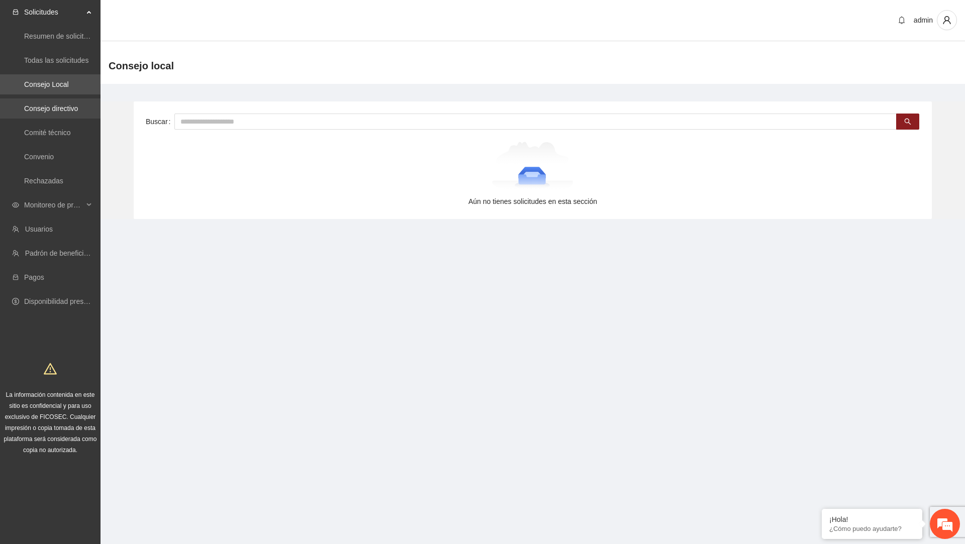
click at [67, 109] on link "Consejo directivo" at bounding box center [51, 109] width 54 height 8
click at [60, 134] on link "Comité técnico" at bounding box center [47, 133] width 47 height 8
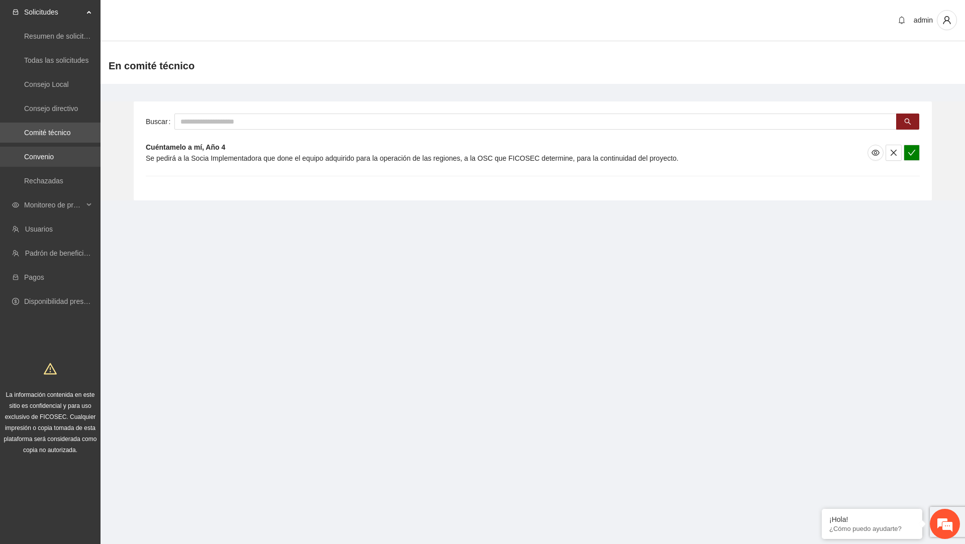
click at [46, 158] on link "Convenio" at bounding box center [39, 157] width 30 height 8
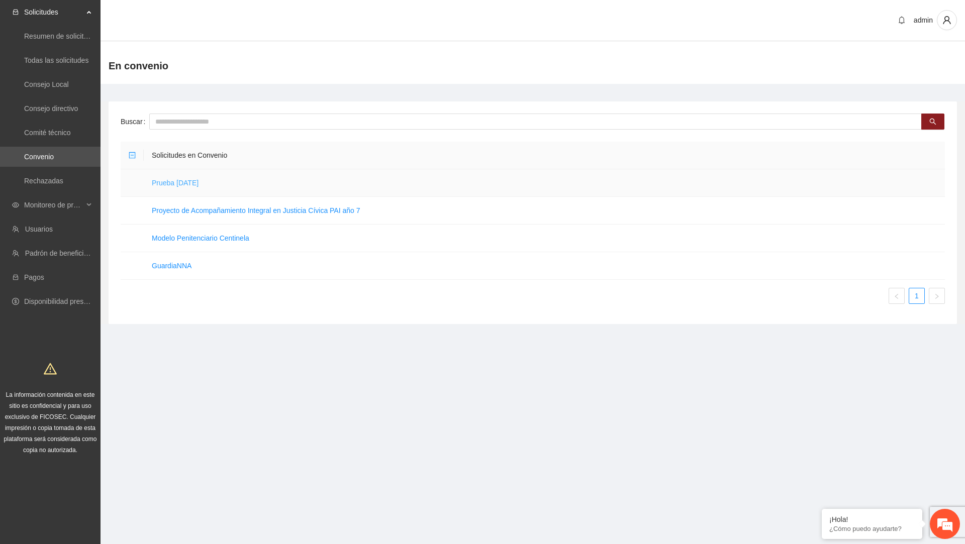
click at [199, 183] on link "Prueba [DATE]" at bounding box center [175, 183] width 47 height 8
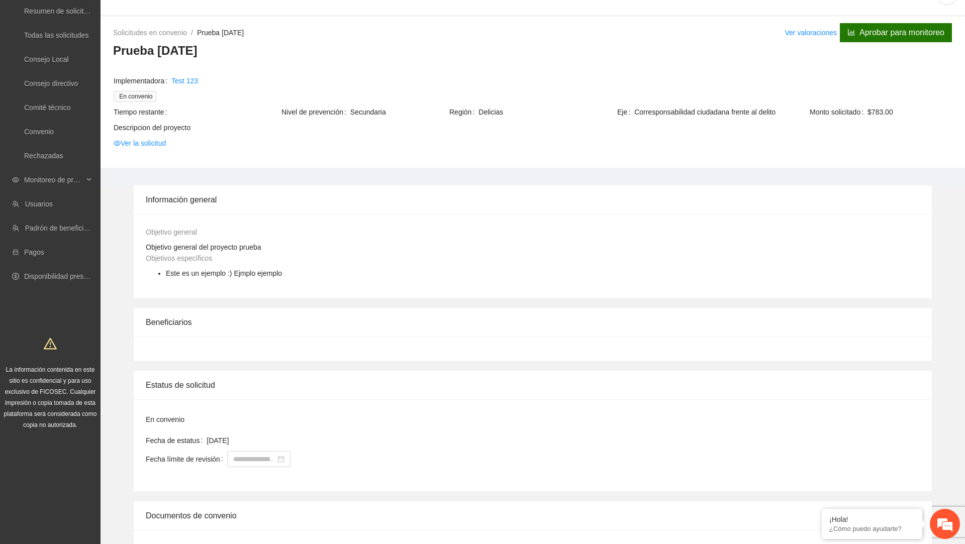
scroll to position [29, 0]
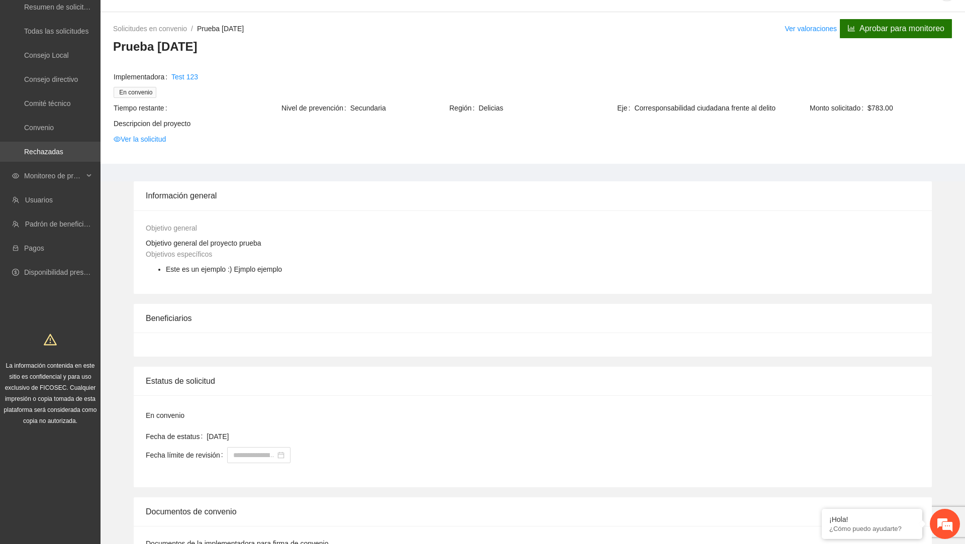
click at [63, 151] on link "Rechazadas" at bounding box center [43, 152] width 39 height 8
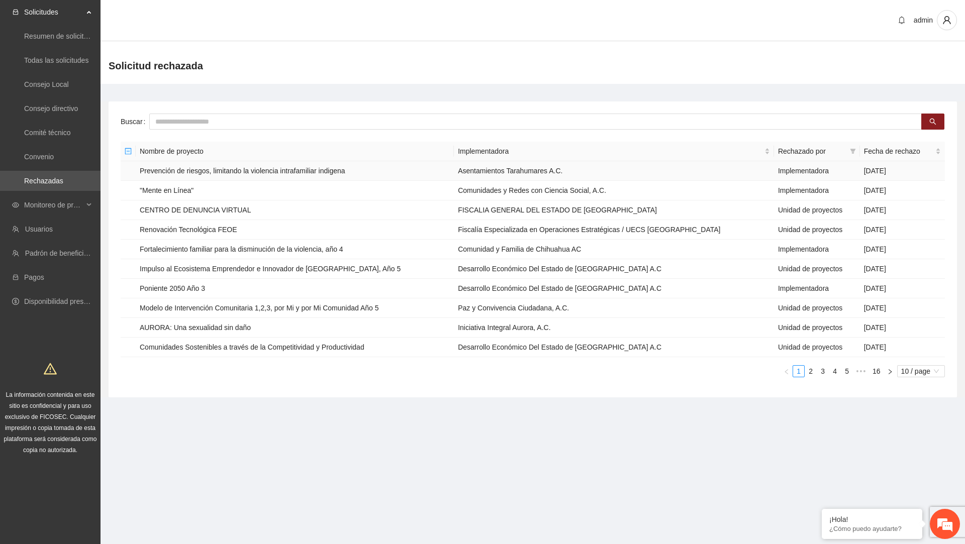
click at [243, 169] on td "Prevención de riesgos, limitando la violencia intrafamiliar indigena" at bounding box center [295, 171] width 318 height 20
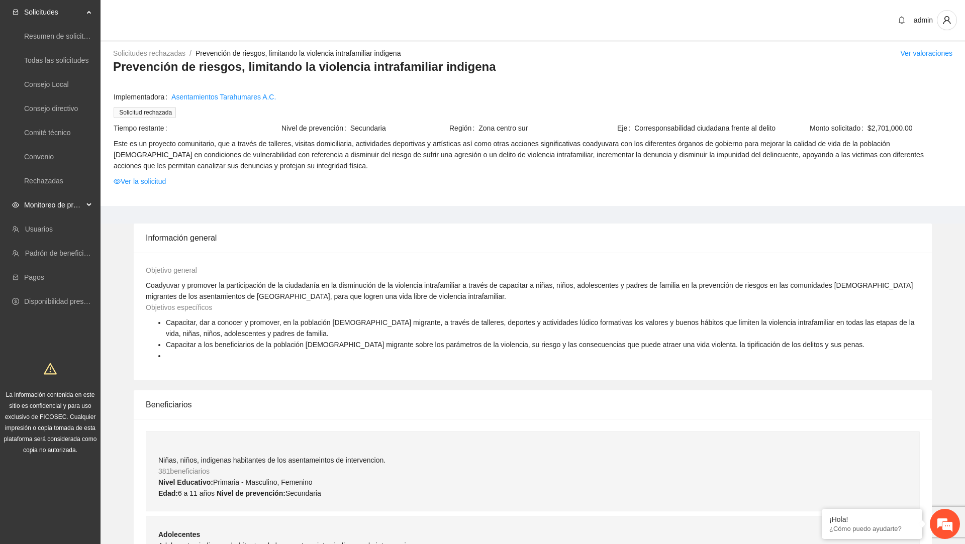
click at [67, 205] on span "Monitoreo de proyectos" at bounding box center [53, 205] width 59 height 20
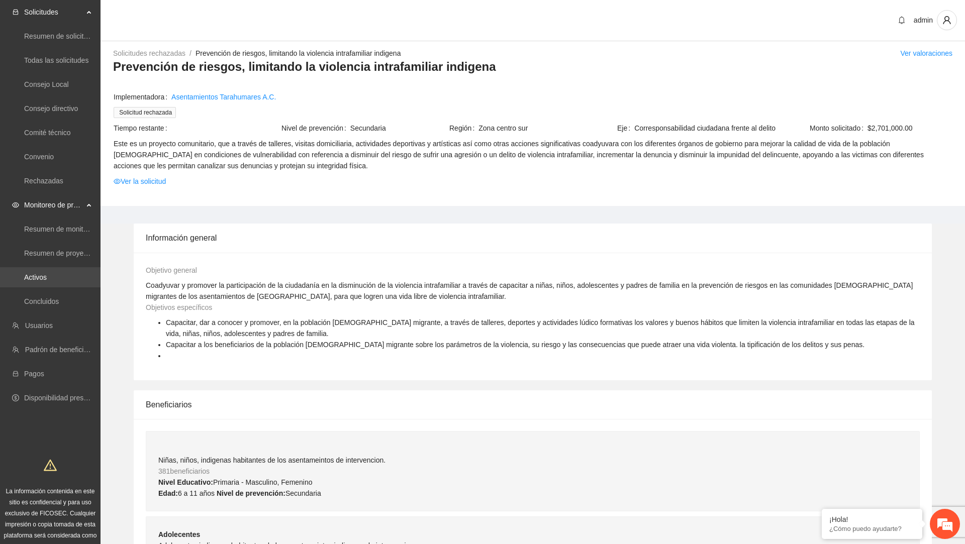
click at [45, 279] on link "Activos" at bounding box center [35, 277] width 23 height 8
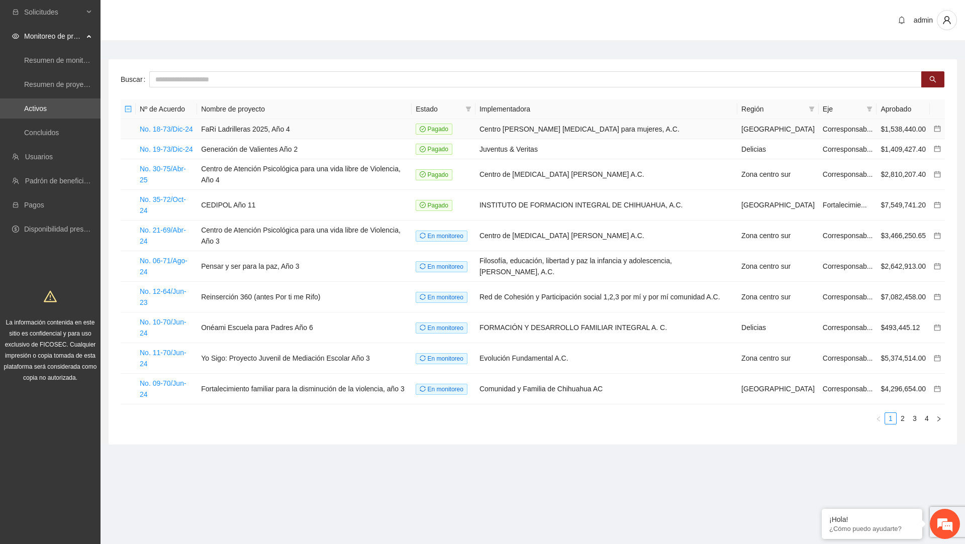
click at [182, 133] on td "No. 18-73/Dic-24" at bounding box center [166, 129] width 61 height 20
click at [187, 128] on link "No. 18-73/Dic-24" at bounding box center [166, 129] width 53 height 8
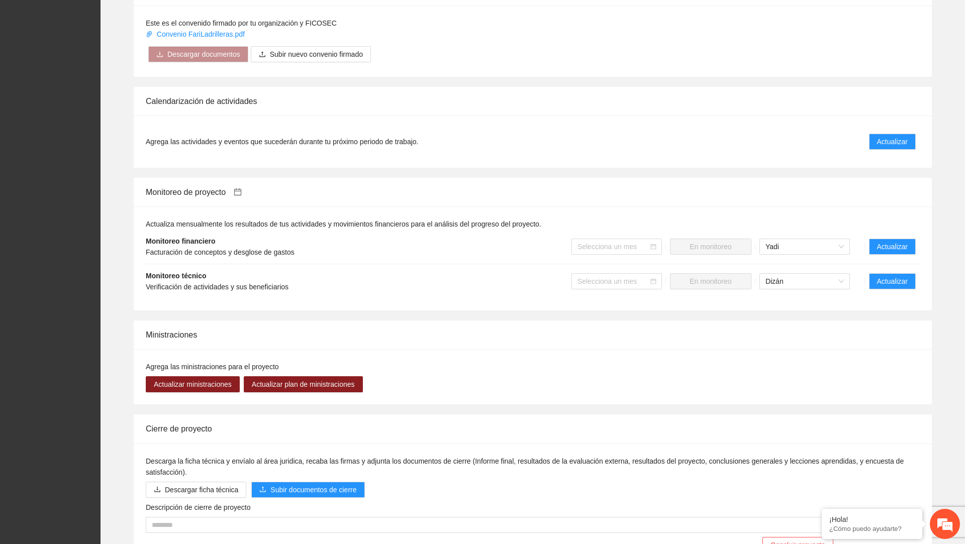
scroll to position [886, 0]
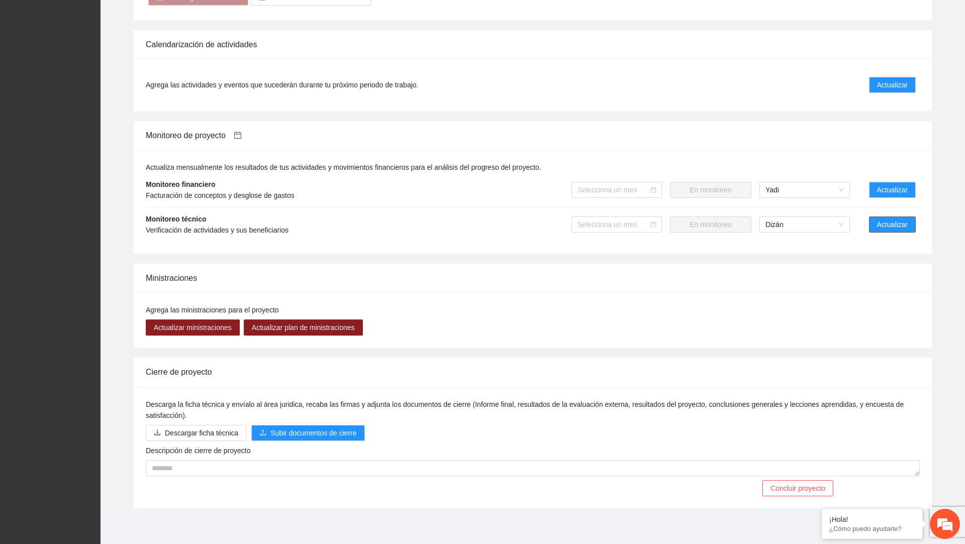
click at [888, 217] on button "Actualizar" at bounding box center [892, 225] width 47 height 16
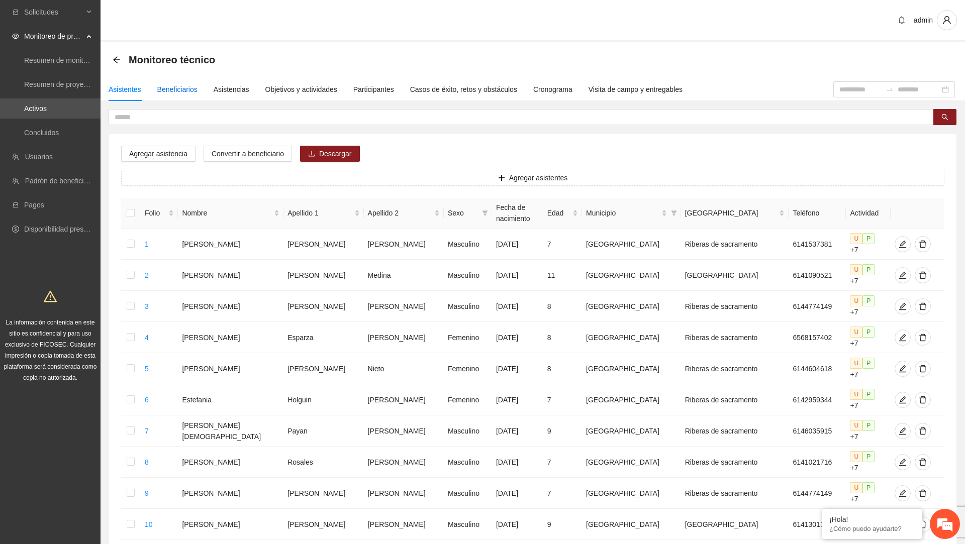
click at [187, 90] on div "Beneficiarios" at bounding box center [177, 89] width 40 height 11
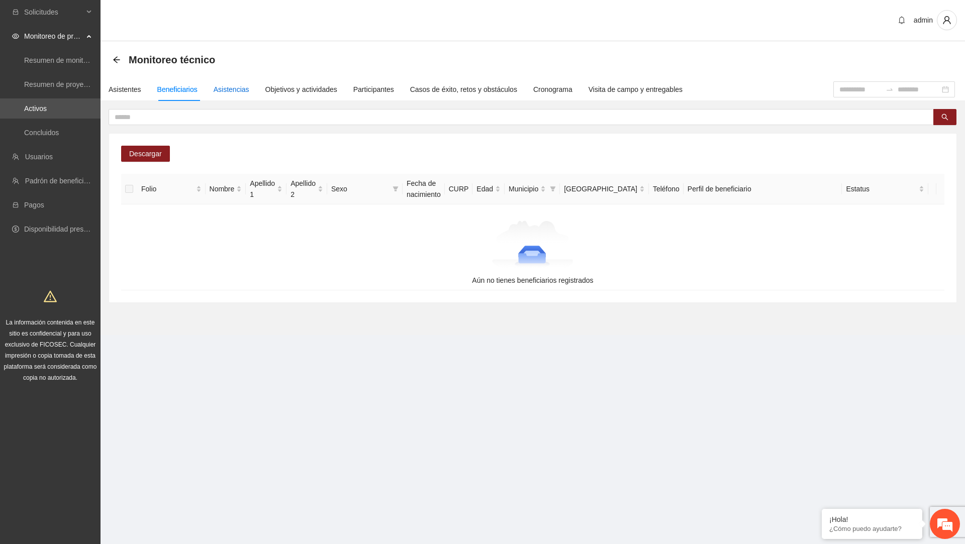
click at [232, 91] on div "Asistencias" at bounding box center [232, 89] width 36 height 11
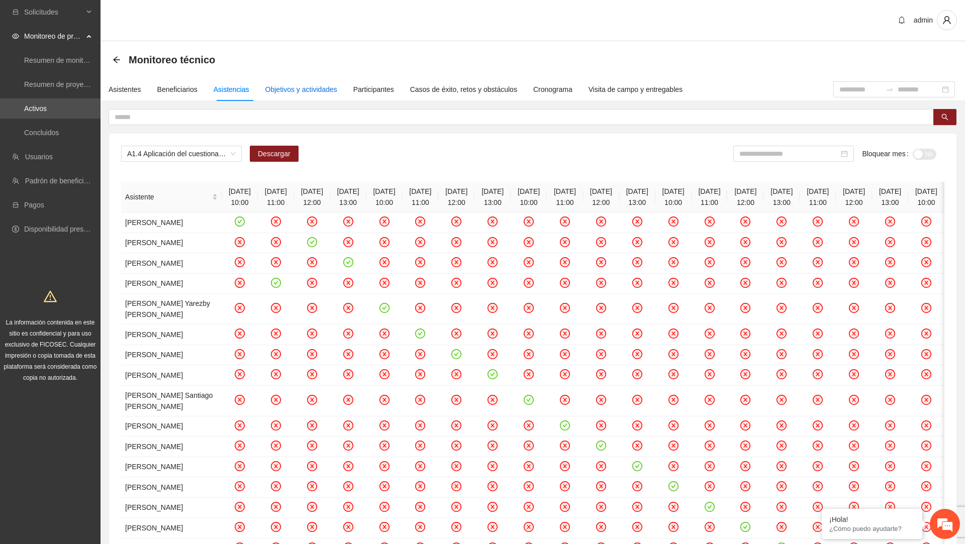
click at [296, 95] on div "Objetivos y actividades" at bounding box center [301, 89] width 72 height 11
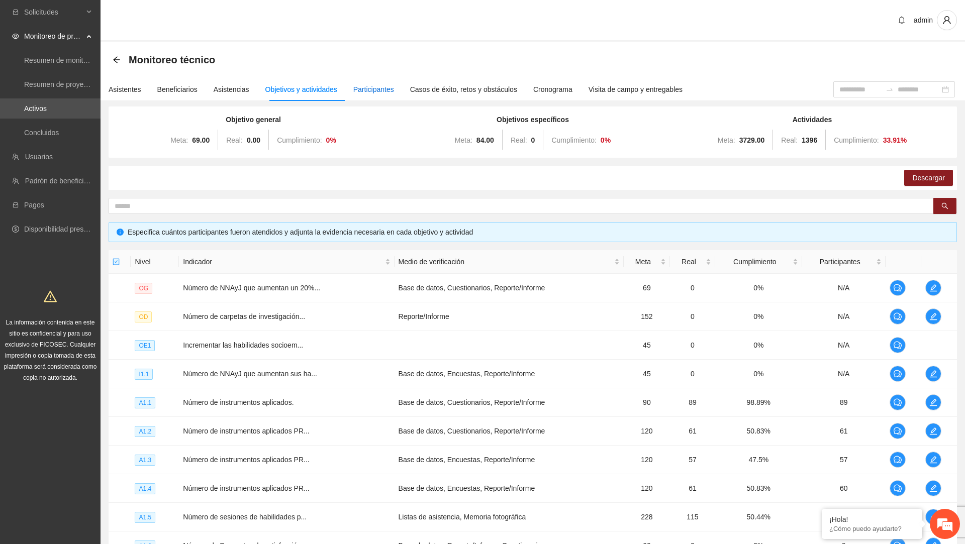
click at [376, 93] on div "Participantes" at bounding box center [373, 89] width 41 height 11
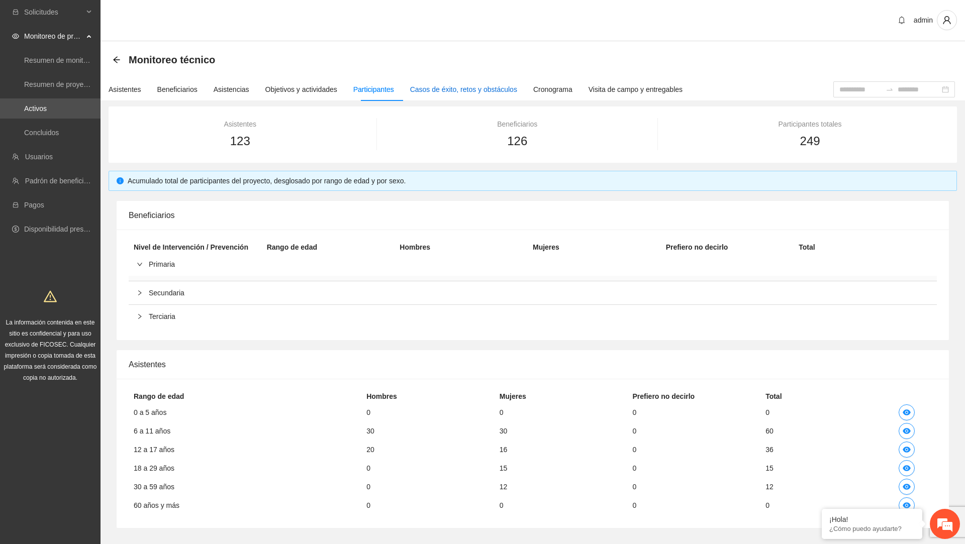
click at [438, 91] on div "Casos de éxito, retos y obstáculos" at bounding box center [463, 89] width 107 height 11
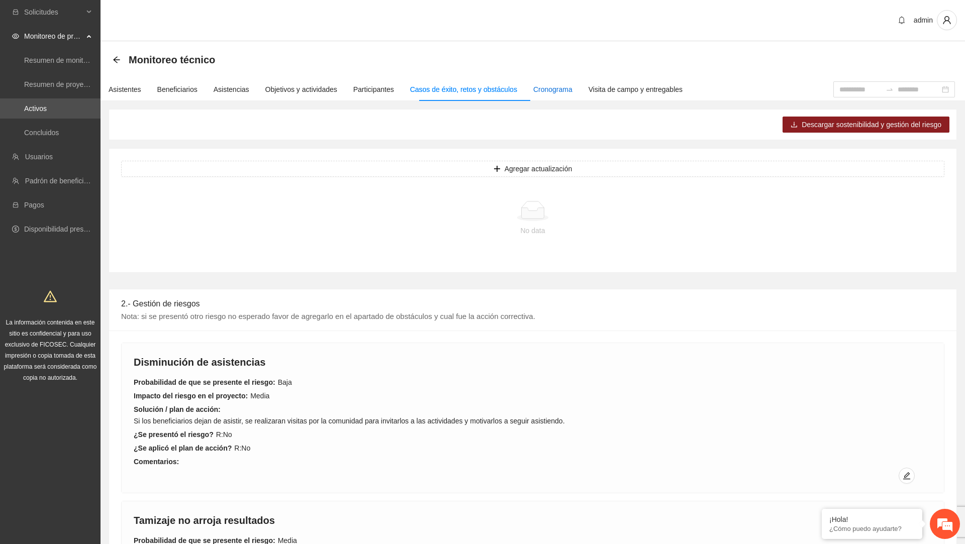
click at [573, 88] on div "Cronograma" at bounding box center [552, 89] width 39 height 11
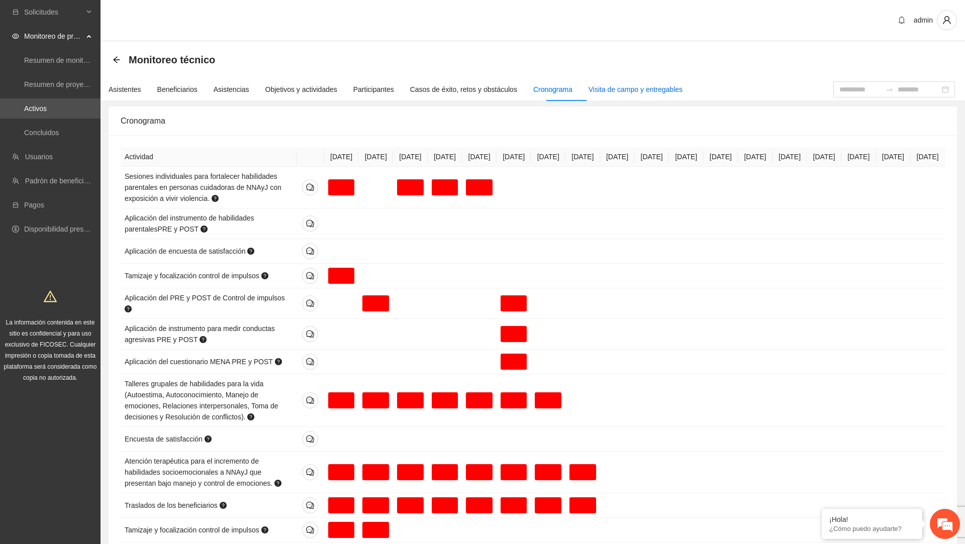
click at [633, 91] on div "Visita de campo y entregables" at bounding box center [636, 89] width 94 height 11
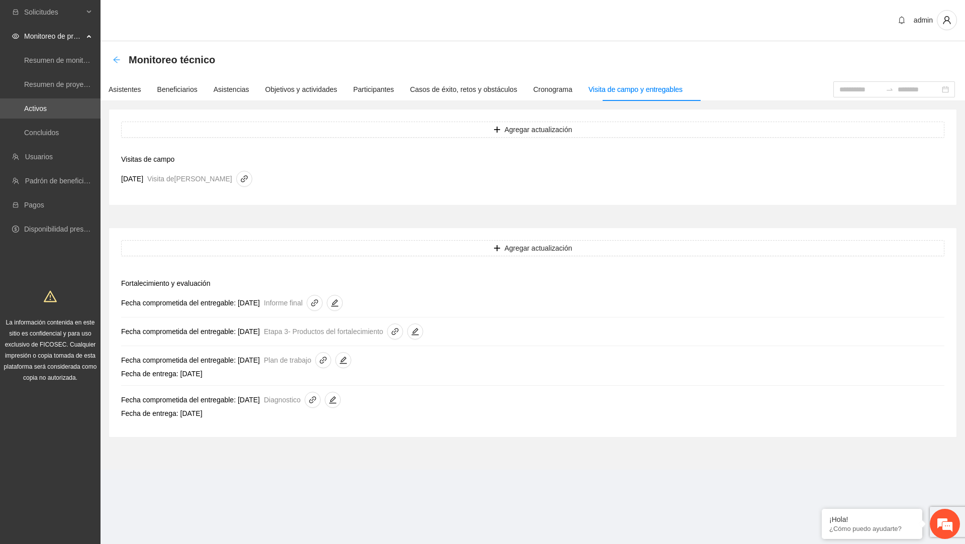
click at [118, 60] on icon "arrow-left" at bounding box center [117, 60] width 8 height 8
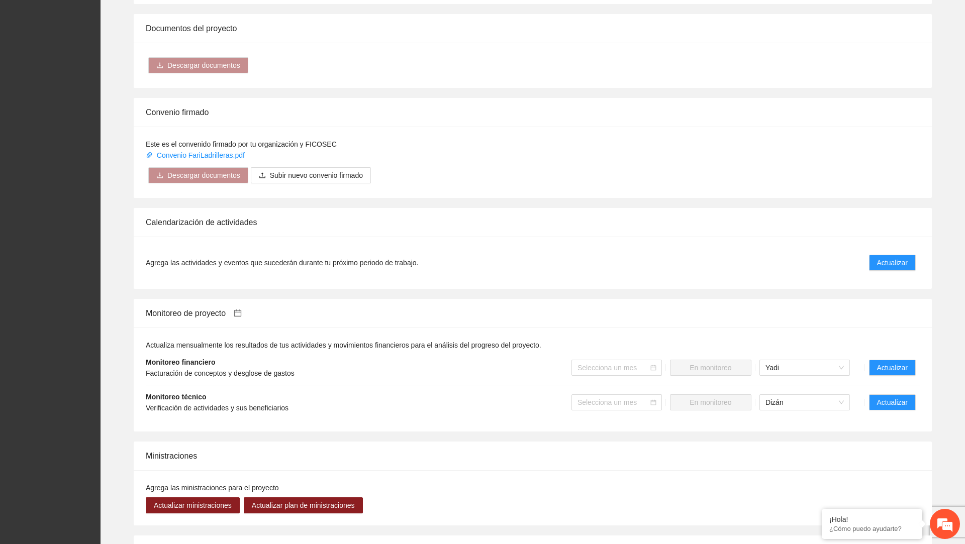
scroll to position [819, 0]
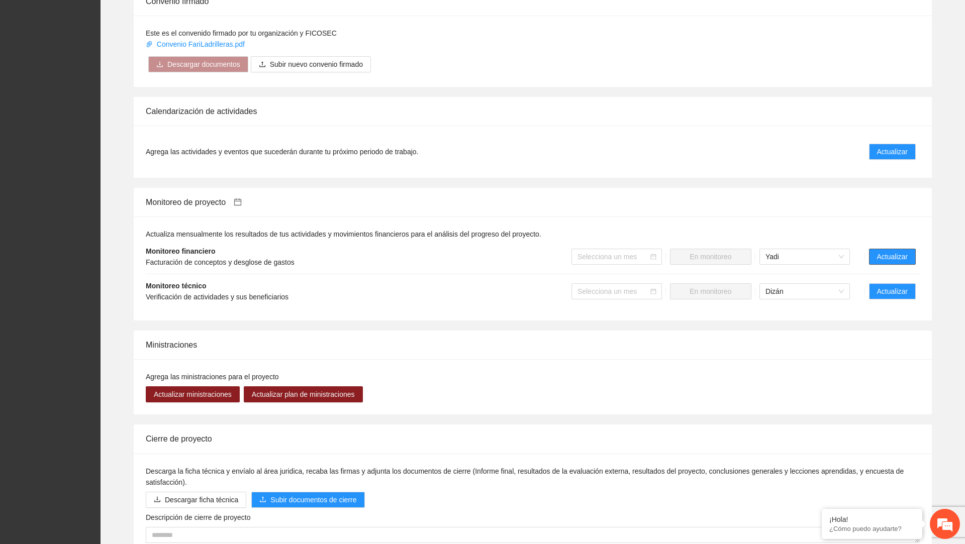
click at [900, 256] on span "Actualizar" at bounding box center [892, 256] width 31 height 11
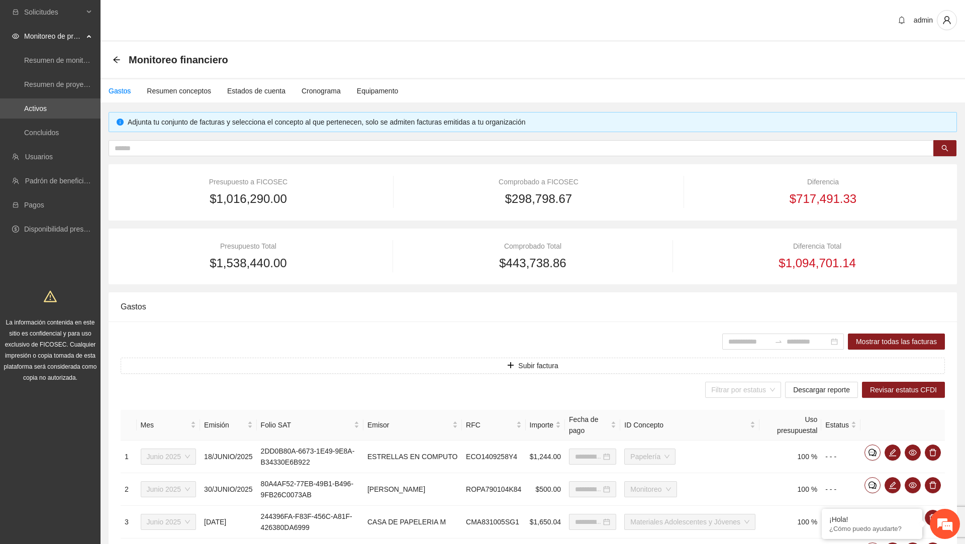
type input "**********"
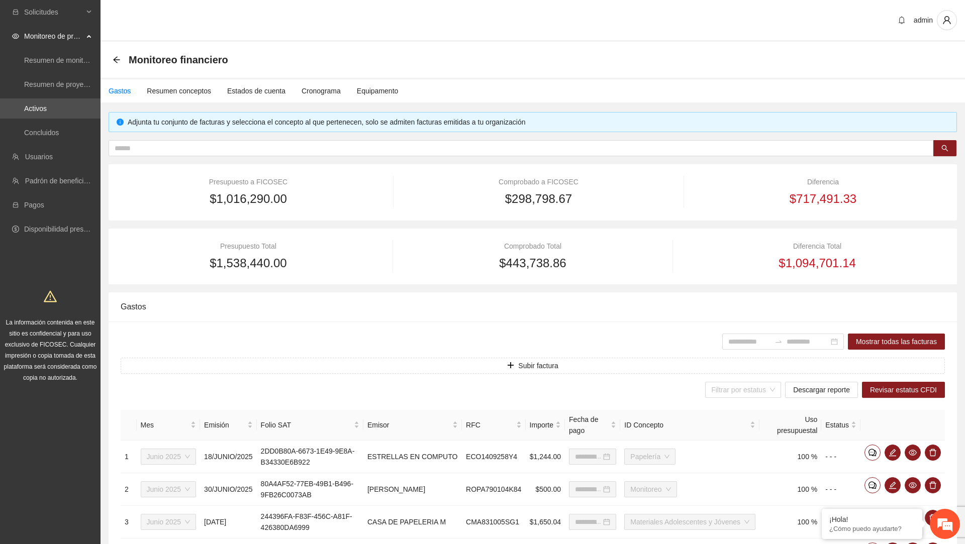
type input "**********"
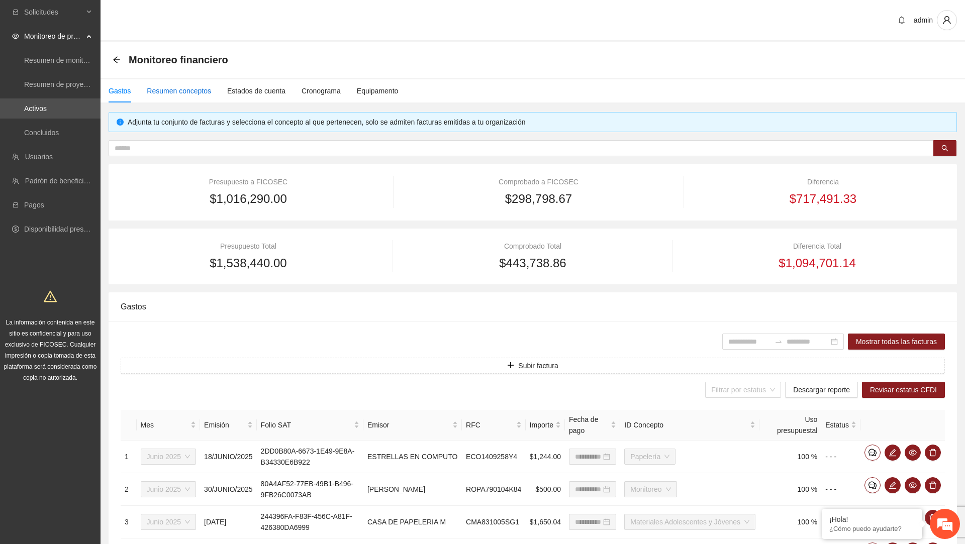
click at [201, 88] on div "Resumen conceptos" at bounding box center [179, 90] width 64 height 11
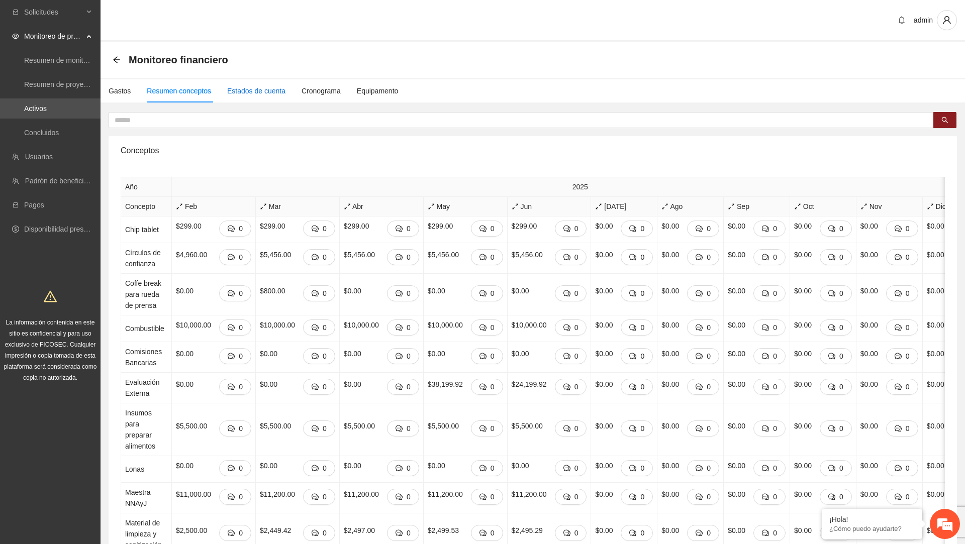
click at [260, 91] on div "Estados de cuenta" at bounding box center [256, 90] width 58 height 11
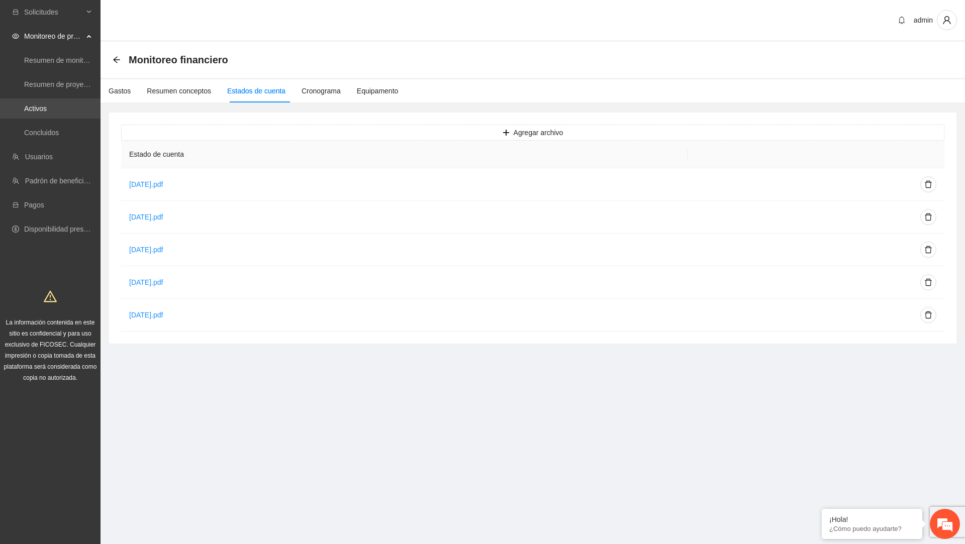
click at [47, 109] on link "Activos" at bounding box center [35, 109] width 23 height 8
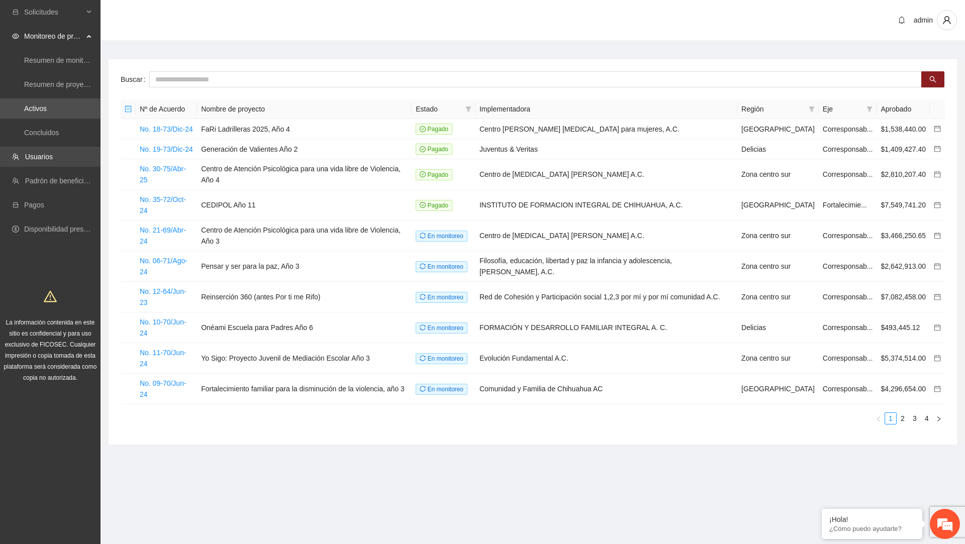
click at [53, 161] on link "Usuarios" at bounding box center [39, 157] width 28 height 8
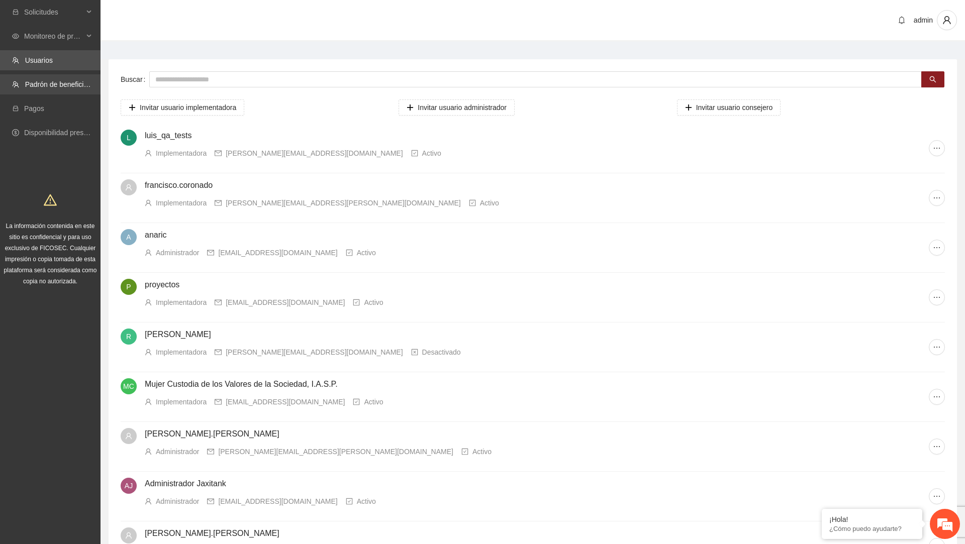
click at [74, 84] on link "Padrón de beneficiarios" at bounding box center [62, 84] width 74 height 8
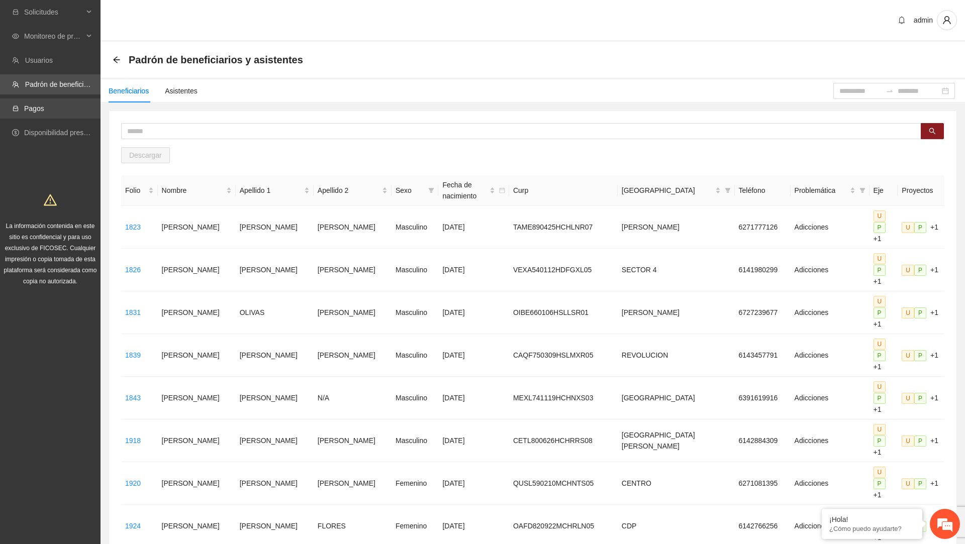
click at [44, 113] on link "Pagos" at bounding box center [34, 109] width 20 height 8
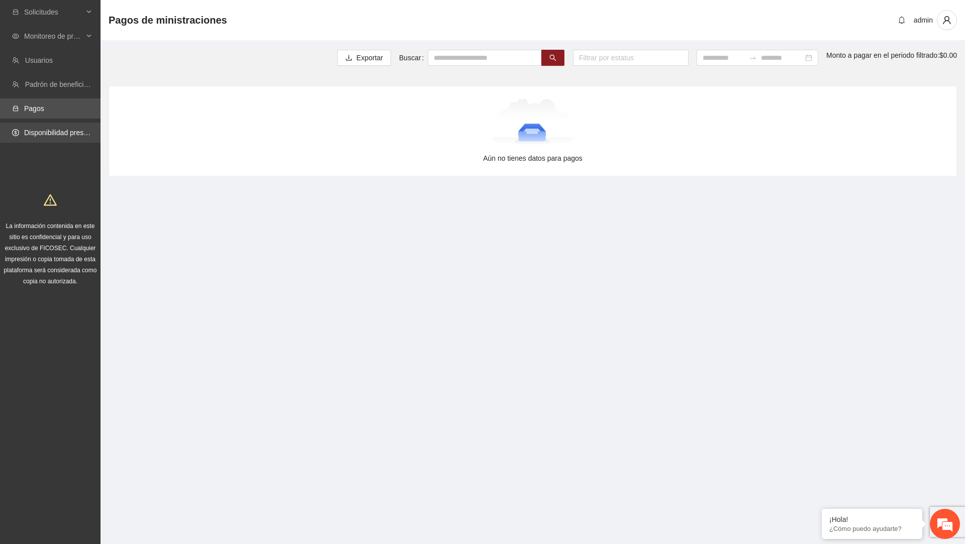
click at [63, 137] on link "Disponibilidad presupuestal" at bounding box center [67, 133] width 86 height 8
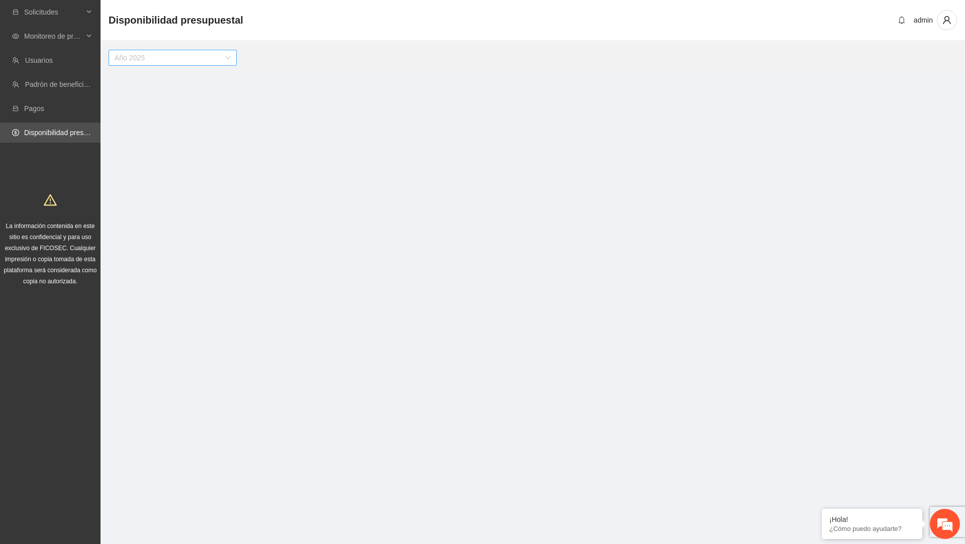
click at [224, 60] on span "Año 2025" at bounding box center [173, 57] width 116 height 15
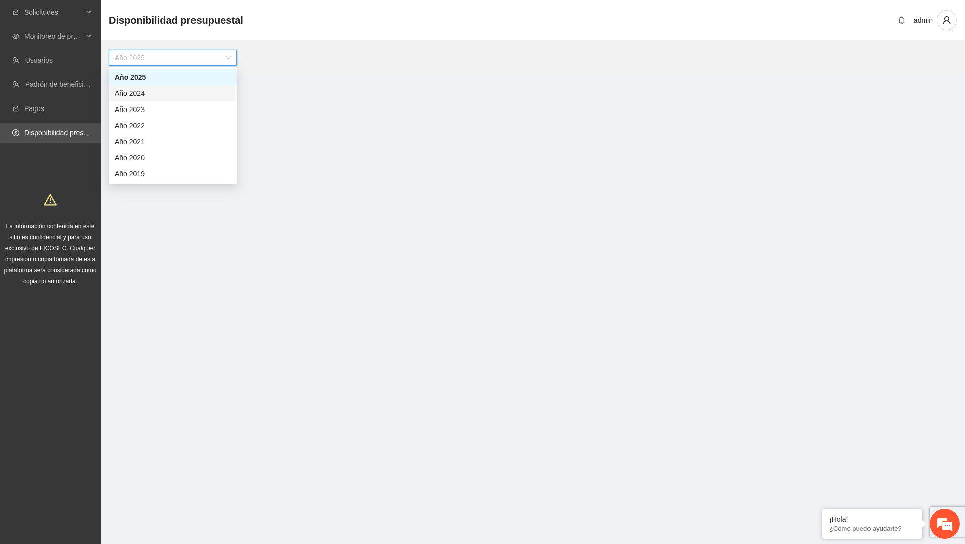
click at [192, 93] on div "Año 2024" at bounding box center [173, 93] width 116 height 11
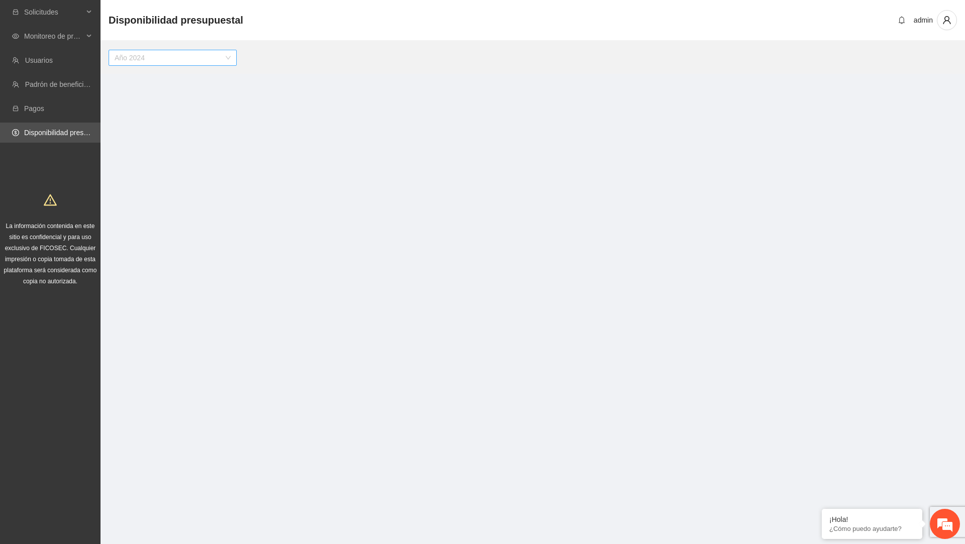
click at [218, 57] on span "Año 2024" at bounding box center [173, 57] width 116 height 15
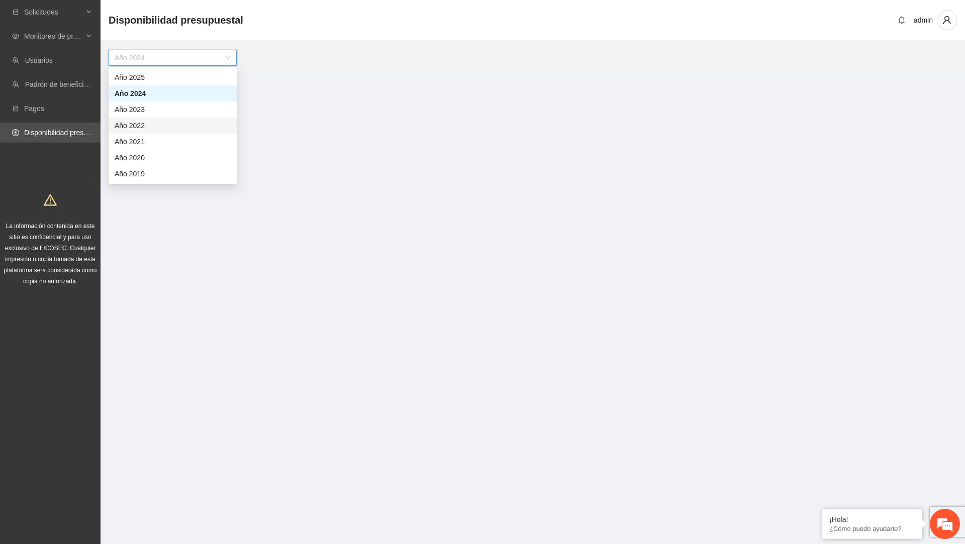
click at [181, 127] on div "Año 2022" at bounding box center [173, 125] width 116 height 11
